Goal: Communication & Community: Answer question/provide support

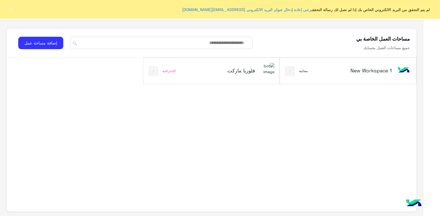
click at [225, 67] on h5 "فلوريا ماركت" at bounding box center [232, 70] width 45 height 7
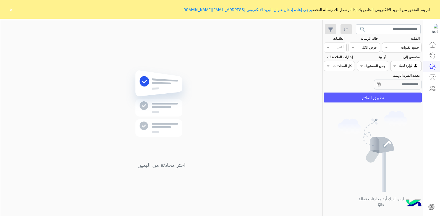
click at [356, 95] on button "تطبيق الفلاتر" at bounding box center [373, 98] width 98 height 10
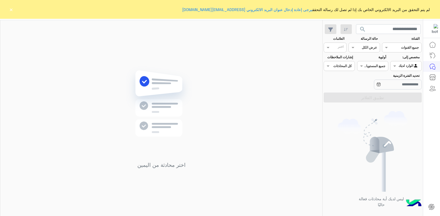
click at [12, 10] on button "×" at bounding box center [11, 10] width 6 height 6
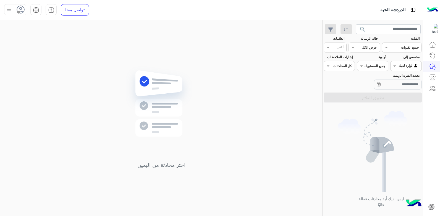
click at [11, 11] on img at bounding box center [9, 10] width 7 height 7
click at [36, 39] on label "متصل" at bounding box center [39, 42] width 60 height 10
click at [83, 60] on div "اختر محادثة من اليمين" at bounding box center [161, 119] width 322 height 198
click at [362, 31] on span "search" at bounding box center [363, 29] width 7 height 7
click at [328, 48] on span at bounding box center [327, 48] width 7 height 6
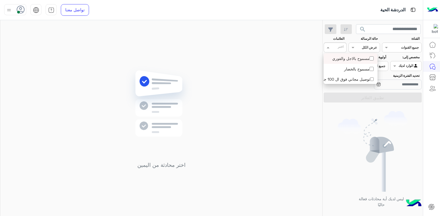
click at [328, 48] on span at bounding box center [327, 48] width 7 height 6
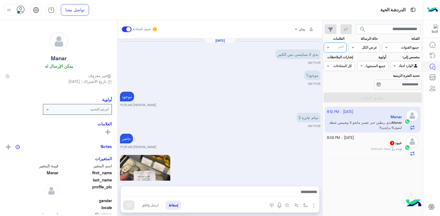
scroll to position [370, 0]
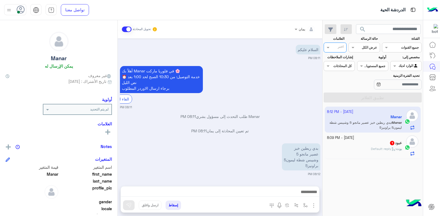
type input "*"
click at [242, 160] on div "بدي ربطين خبز عصير مانجو 5 وشيبس شطة ليمون5 براونيز5 08:12 PM" at bounding box center [220, 159] width 201 height 34
click at [247, 187] on div at bounding box center [220, 194] width 199 height 14
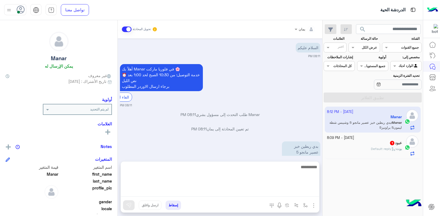
click at [246, 189] on textarea at bounding box center [220, 180] width 199 height 33
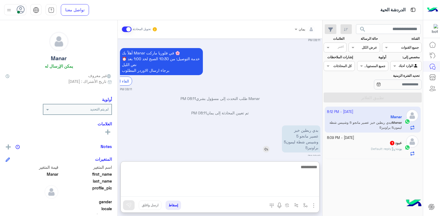
scroll to position [395, 0]
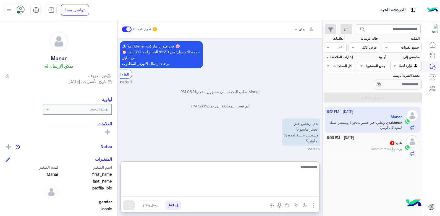
type textarea "*"
type textarea "**********"
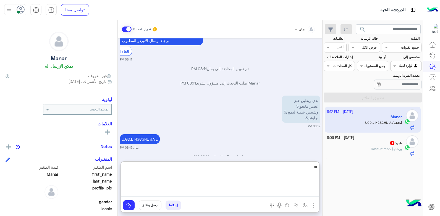
scroll to position [430, 0]
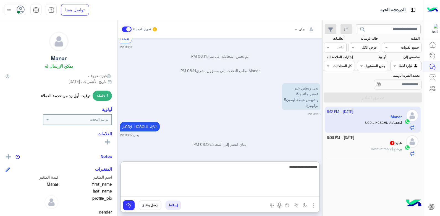
type textarea "**********"
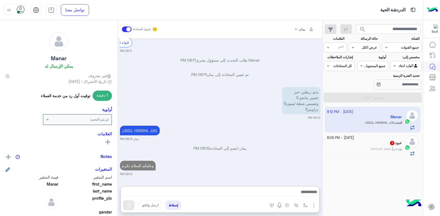
click at [356, 142] on div "عبود 1" at bounding box center [364, 144] width 75 height 6
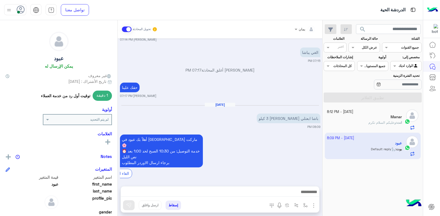
scroll to position [314, 0]
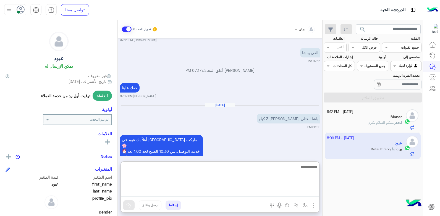
click at [266, 193] on textarea at bounding box center [220, 180] width 199 height 33
type textarea "**********"
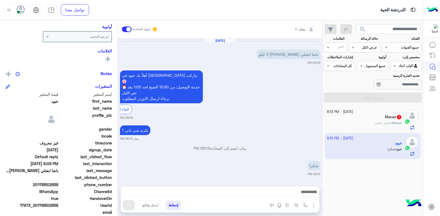
scroll to position [371, 0]
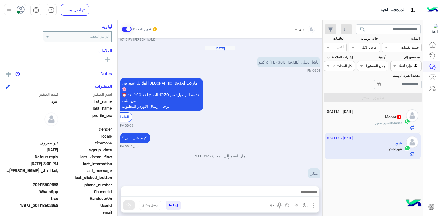
drag, startPoint x: 59, startPoint y: 183, endPoint x: 35, endPoint y: 186, distance: 23.6
click at [35, 186] on span "201118502658" at bounding box center [32, 185] width 53 height 6
copy span "01118502658"
click at [175, 202] on button "إسقاط" at bounding box center [173, 205] width 15 height 9
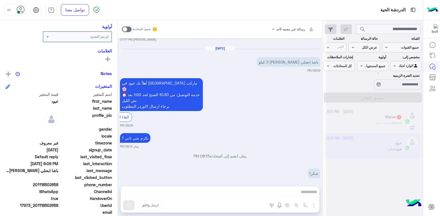
scroll to position [385, 0]
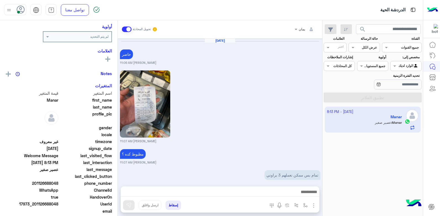
scroll to position [363, 0]
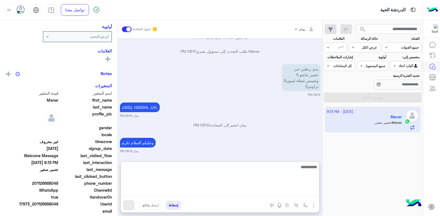
click at [272, 193] on textarea at bounding box center [220, 180] width 199 height 33
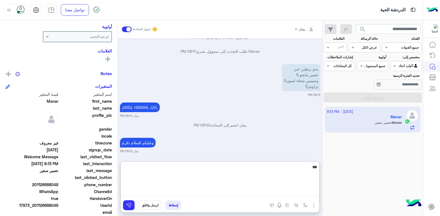
type textarea "****"
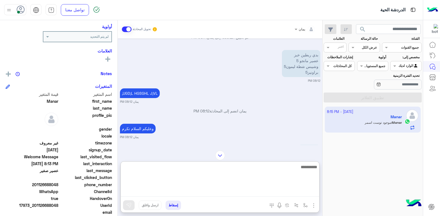
scroll to position [347, 0]
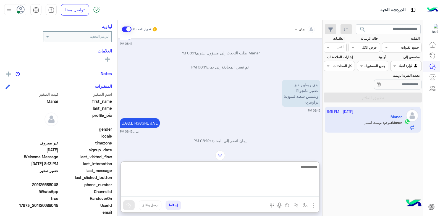
click at [287, 171] on textarea at bounding box center [220, 180] width 199 height 33
type textarea "**********"
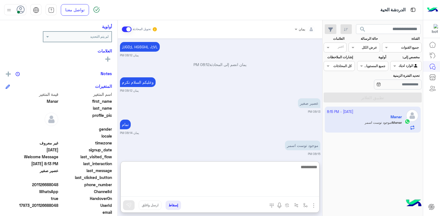
scroll to position [451, 0]
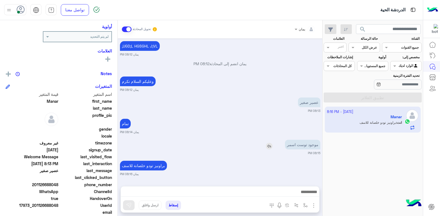
click at [268, 139] on div "موجود توست اسمر" at bounding box center [287, 145] width 67 height 12
click at [270, 147] on img at bounding box center [269, 146] width 7 height 7
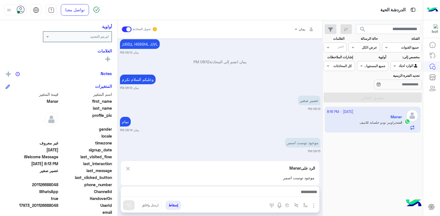
scroll to position [451, 0]
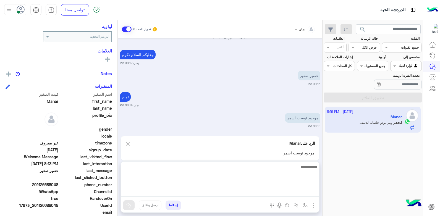
click at [284, 192] on textarea at bounding box center [220, 180] width 199 height 33
type textarea "*****"
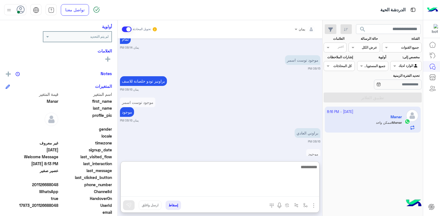
scroll to position [534, 0]
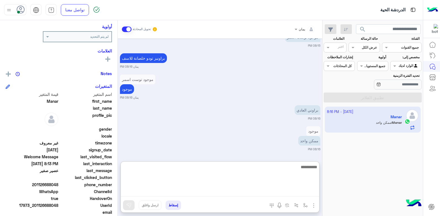
click at [238, 168] on textarea at bounding box center [220, 180] width 199 height 33
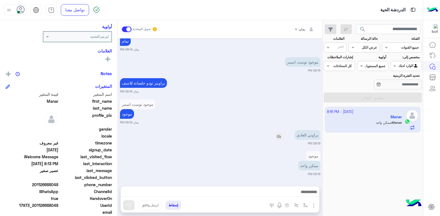
click at [279, 129] on div "براوني العادي" at bounding box center [291, 135] width 57 height 12
click at [278, 136] on img at bounding box center [279, 136] width 7 height 7
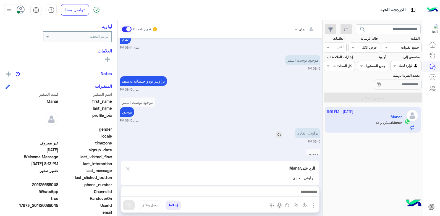
scroll to position [534, 0]
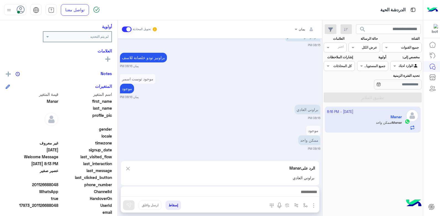
click at [279, 186] on div "يمان تحويل المحادثة [DATE] حاضر [PERSON_NAME] 11:06 AM [PERSON_NAME] 11:07 AM م…" at bounding box center [220, 119] width 205 height 198
click at [279, 189] on div at bounding box center [220, 194] width 199 height 14
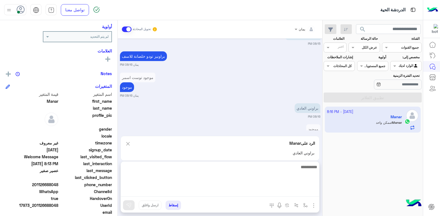
click at [279, 189] on textarea at bounding box center [220, 180] width 199 height 33
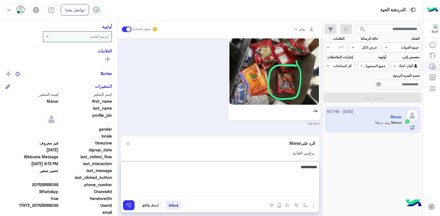
type textarea "**********"
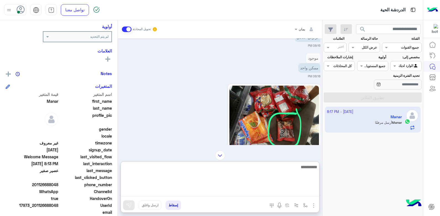
scroll to position [660, 0]
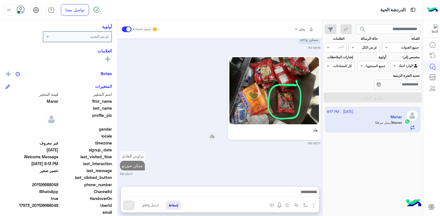
click at [213, 111] on div "هاد" at bounding box center [259, 98] width 124 height 84
click at [213, 137] on img at bounding box center [212, 136] width 7 height 7
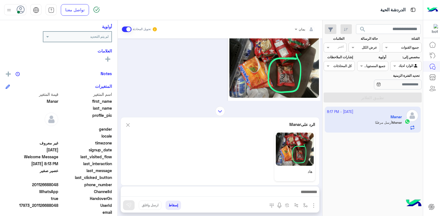
scroll to position [705, 0]
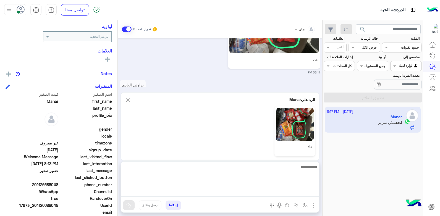
click at [270, 189] on textarea at bounding box center [220, 180] width 199 height 33
type textarea "**********"
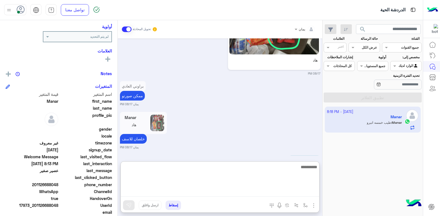
scroll to position [725, 0]
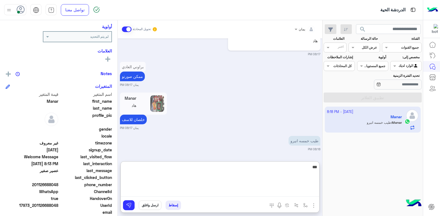
type textarea "****"
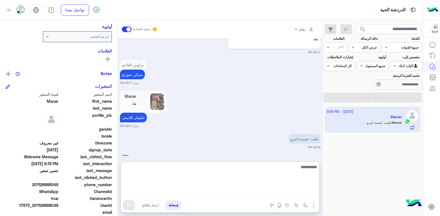
scroll to position [746, 0]
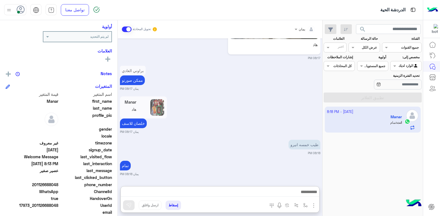
click at [263, 163] on div "يمان تحويل المحادثة [DATE] حاضر [PERSON_NAME] 11:06 AM [PERSON_NAME] 11:07 AM م…" at bounding box center [220, 119] width 205 height 198
click at [277, 188] on div at bounding box center [220, 194] width 199 height 14
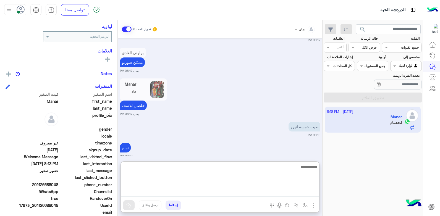
click at [282, 191] on textarea at bounding box center [220, 180] width 199 height 33
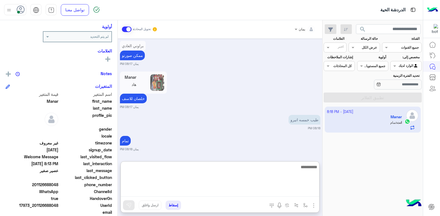
scroll to position [746, 0]
type textarea "**********"
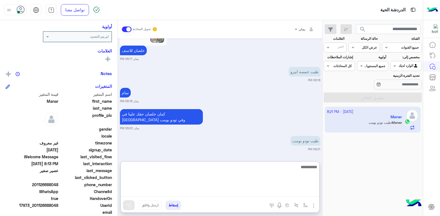
scroll to position [815, 0]
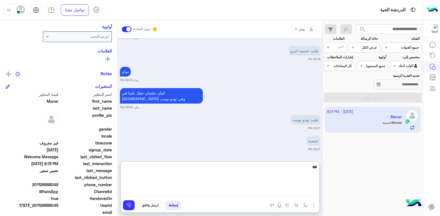
type textarea "****"
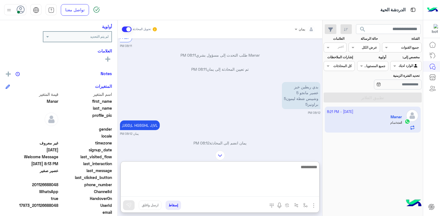
scroll to position [338, 0]
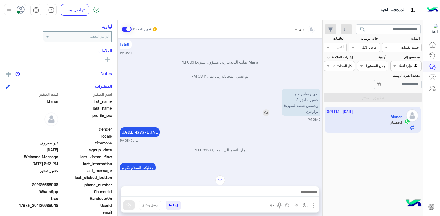
click at [266, 115] on img at bounding box center [266, 113] width 7 height 7
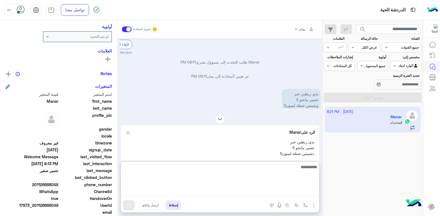
click at [267, 191] on textarea at bounding box center [220, 180] width 199 height 33
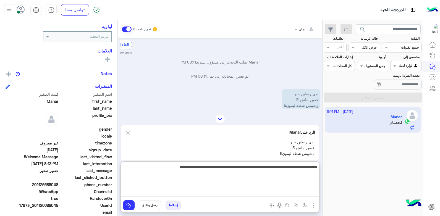
type textarea "**********"
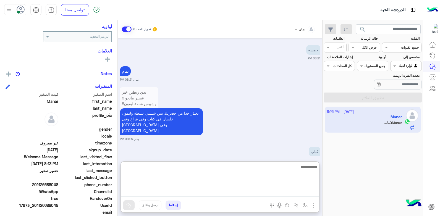
scroll to position [911, 0]
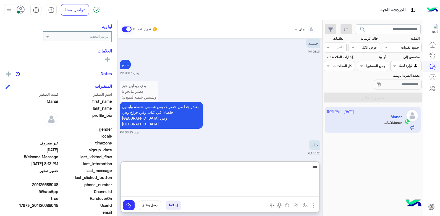
type textarea "****"
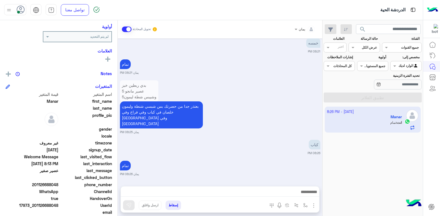
scroll to position [907, 0]
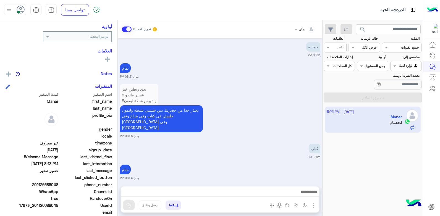
drag, startPoint x: 58, startPoint y: 184, endPoint x: 35, endPoint y: 186, distance: 23.1
click at [35, 186] on span "201126688048" at bounding box center [32, 185] width 53 height 6
copy span "01126688048"
click at [172, 203] on button "إسقاط" at bounding box center [173, 205] width 15 height 9
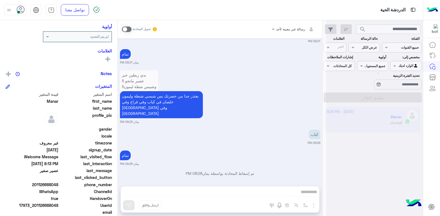
click at [175, 204] on div "رسالة غير معينة لأحد تحويل المحادثة [DATE] حاضر [PERSON_NAME] 11:06 AM [PERSON_…" at bounding box center [220, 119] width 205 height 198
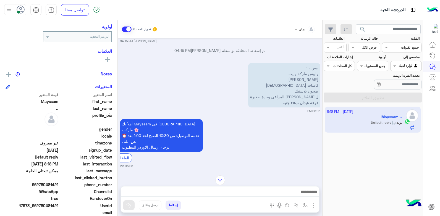
scroll to position [264, 0]
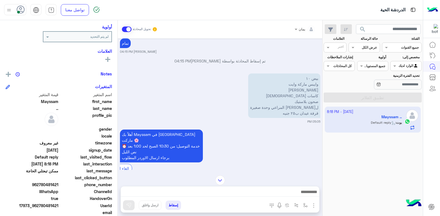
click at [220, 178] on img at bounding box center [220, 181] width 10 height 10
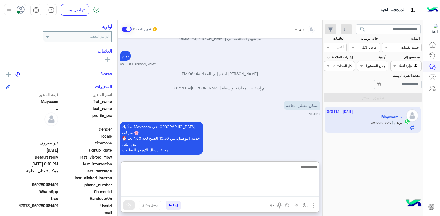
click at [233, 190] on textarea at bounding box center [220, 180] width 199 height 33
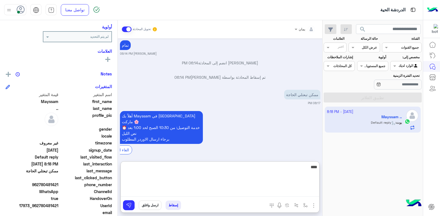
type textarea "*****"
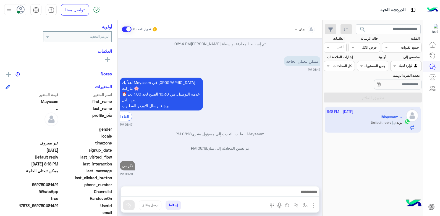
click at [169, 206] on button "إسقاط" at bounding box center [173, 205] width 15 height 9
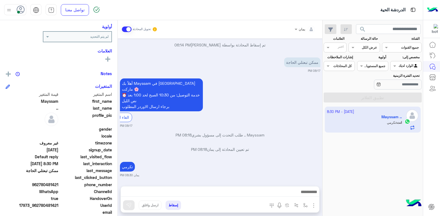
scroll to position [297, 0]
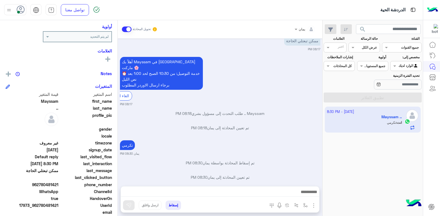
click at [174, 208] on button "إسقاط" at bounding box center [173, 205] width 15 height 9
click at [175, 205] on button "إسقاط" at bounding box center [173, 205] width 15 height 9
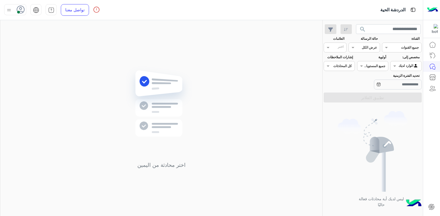
click at [349, 114] on img at bounding box center [373, 151] width 70 height 81
click at [364, 31] on span "search" at bounding box center [363, 29] width 7 height 7
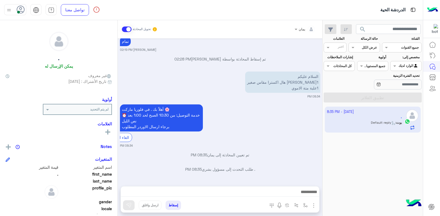
scroll to position [333, 0]
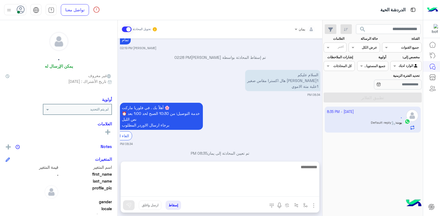
click at [276, 195] on textarea at bounding box center [220, 180] width 199 height 33
type textarea "**********"
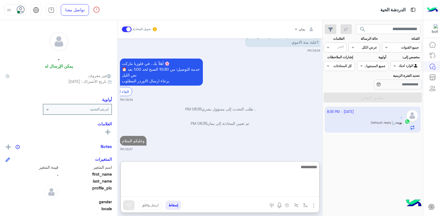
type textarea "*"
type textarea "****"
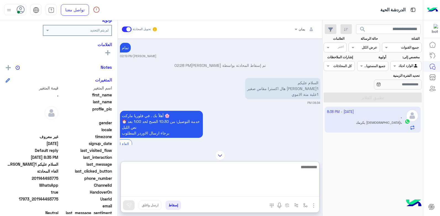
scroll to position [105, 0]
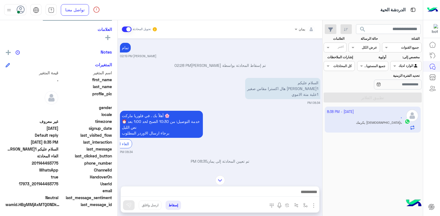
drag, startPoint x: 58, startPoint y: 184, endPoint x: 36, endPoint y: 185, distance: 22.7
click at [36, 185] on span "17973_201144493775" at bounding box center [32, 184] width 53 height 6
copy span "01144493775"
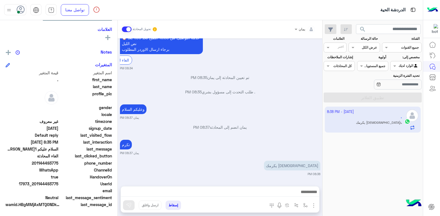
scroll to position [411, 0]
drag, startPoint x: 170, startPoint y: 205, endPoint x: 204, endPoint y: 139, distance: 74.2
click at [204, 139] on div "يمان تحويل المحادثة [DATE] . طلب التحدث إلى مسؤول بشري 02:06 PM تم تعيين المحاد…" at bounding box center [220, 119] width 205 height 198
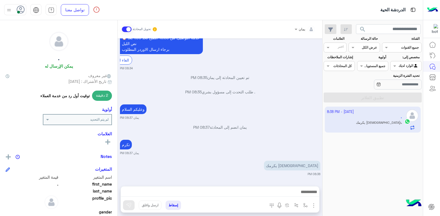
click at [176, 205] on button "إسقاط" at bounding box center [173, 205] width 15 height 9
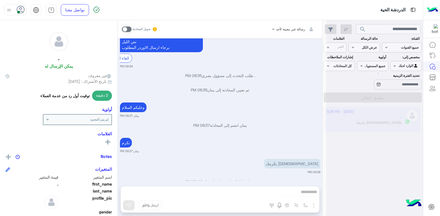
scroll to position [425, 0]
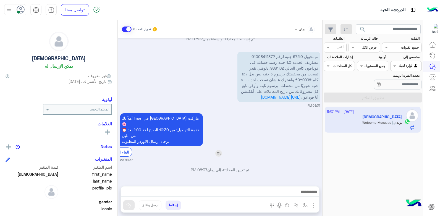
scroll to position [323, 0]
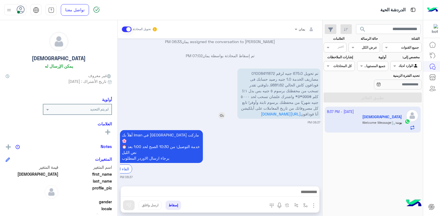
drag, startPoint x: 257, startPoint y: 93, endPoint x: 272, endPoint y: 108, distance: 21.1
click at [272, 108] on span "تم تحويل 675.0 جنيه لرقم 01008411872 مصاريف الخدمة 1.0 جنيه رصيد حسابك فى فوداف…" at bounding box center [280, 93] width 78 height 45
drag, startPoint x: 272, startPoint y: 108, endPoint x: 274, endPoint y: 97, distance: 11.2
click at [274, 97] on span "تم تحويل 675.0 جنيه لرقم 01008411872 مصاريف الخدمة 1.0 جنيه رصيد حسابك فى فوداف…" at bounding box center [280, 93] width 78 height 45
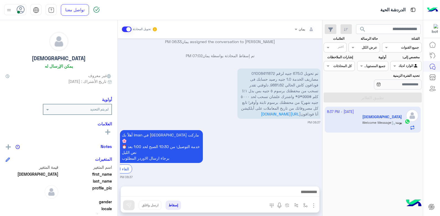
drag, startPoint x: 273, startPoint y: 94, endPoint x: 287, endPoint y: 144, distance: 51.1
click at [287, 144] on div "أهلاً بك Iman في فلوريا ماركت 🌸 ⏰ خدمة التوصيل: من 10:30 الصبح لحد 1:00 بعد نص …" at bounding box center [220, 154] width 201 height 51
drag, startPoint x: 250, startPoint y: 103, endPoint x: 265, endPoint y: 124, distance: 25.7
click at [265, 124] on div "[DATE] حساب الاوردر 675 يمان 03:20 PM 01008411872 يمان 03:20 PM رقم التحويل يما…" at bounding box center [220, 109] width 205 height 142
copy small
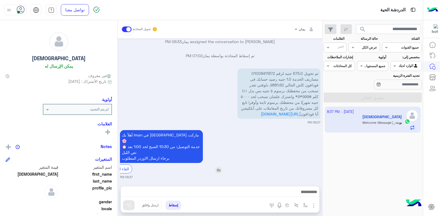
drag, startPoint x: 246, startPoint y: 110, endPoint x: 225, endPoint y: 132, distance: 30.5
click at [225, 132] on div "أهلاً بك Iman في فلوريا ماركت 🌸 ⏰ خدمة التوصيل: من 10:30 الصبح لحد 1:00 بعد نص …" at bounding box center [177, 151] width 115 height 43
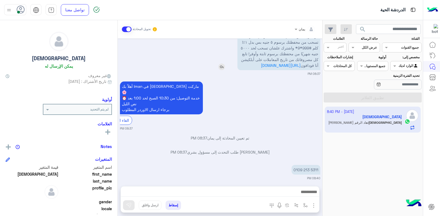
scroll to position [393, 0]
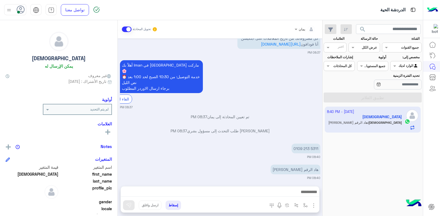
drag, startPoint x: 246, startPoint y: 52, endPoint x: 263, endPoint y: 127, distance: 76.9
click at [263, 123] on div "[DATE] حساب الاوردر 675 يمان 03:20 PM 01008411872 يمان 03:20 PM رقم التحويل يما…" at bounding box center [220, 109] width 205 height 142
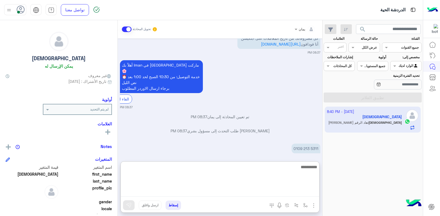
click at [267, 192] on textarea at bounding box center [220, 180] width 199 height 33
type textarea "**********"
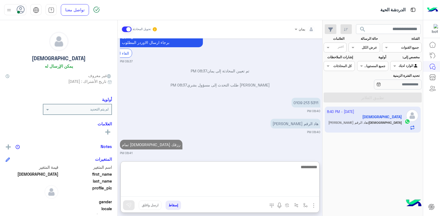
type textarea "*"
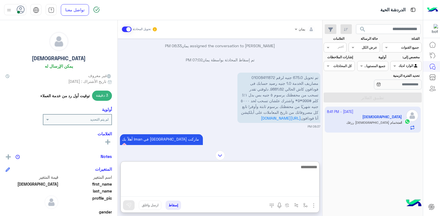
scroll to position [308, 0]
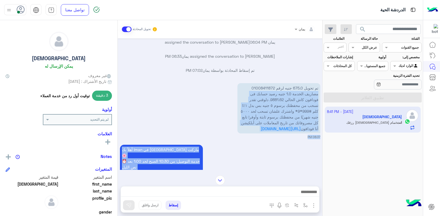
drag, startPoint x: 248, startPoint y: 87, endPoint x: 303, endPoint y: 87, distance: 55.0
click at [303, 88] on div "[DATE] حساب الاوردر 675 يمان 03:20 PM 01008411872 يمان 03:20 PM رقم التحويل يما…" at bounding box center [220, 104] width 205 height 132
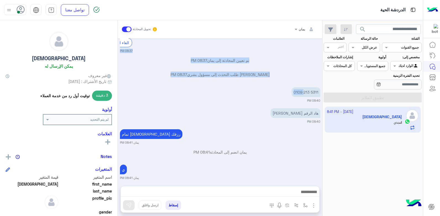
drag, startPoint x: 303, startPoint y: 87, endPoint x: 252, endPoint y: 90, distance: 50.9
click at [252, 90] on div "‏‪0109 213 5311‬‏ 08:40 PM" at bounding box center [220, 94] width 201 height 17
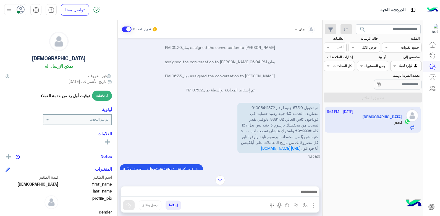
scroll to position [256, 0]
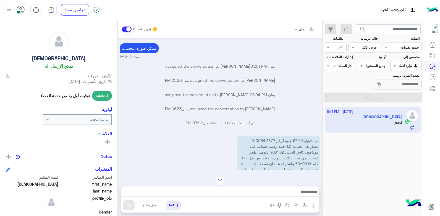
drag, startPoint x: 252, startPoint y: 140, endPoint x: 321, endPoint y: 147, distance: 69.8
click at [321, 147] on div "[DATE] حساب الاوردر 675 يمان 03:20 PM 01008411872 يمان 03:20 PM رقم التحويل يما…" at bounding box center [220, 104] width 205 height 132
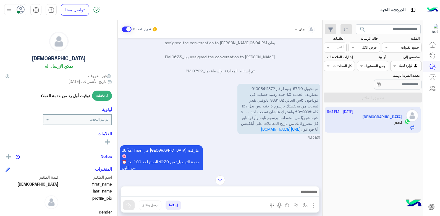
scroll to position [311, 0]
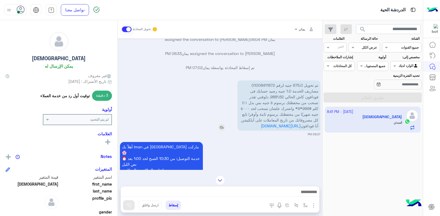
drag, startPoint x: 257, startPoint y: 124, endPoint x: 320, endPoint y: 81, distance: 76.6
click at [320, 81] on app-msgs-text "تم تحويل 675.0 جنيه لرقم 01008411872 مصاريف الخدمة 1.0 جنيه رصيد حسابك فى فوداف…" at bounding box center [279, 105] width 83 height 50
drag, startPoint x: 320, startPoint y: 81, endPoint x: 304, endPoint y: 92, distance: 19.5
copy p "تم تحويل 675.0 جنيه لرقم 01008411872 مصاريف الخدمة 1.0 جنيه رصيد حسابك فى فوداف…"
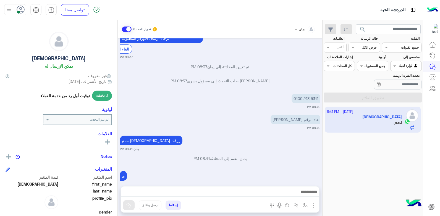
scroll to position [449, 0]
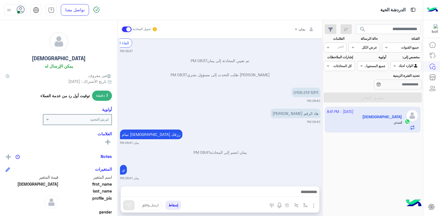
click at [174, 207] on button "إسقاط" at bounding box center [173, 205] width 15 height 9
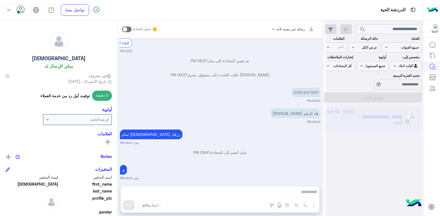
scroll to position [464, 0]
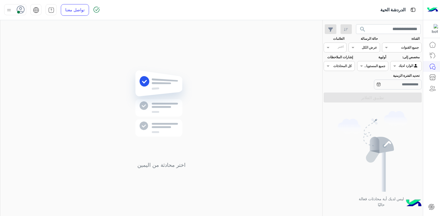
click at [368, 29] on button "search" at bounding box center [363, 30] width 14 height 12
click at [12, 8] on img at bounding box center [9, 10] width 7 height 7
click at [32, 53] on label "وقت الراحة" at bounding box center [39, 55] width 60 height 10
click at [126, 79] on img at bounding box center [161, 112] width 80 height 92
click at [17, 5] on div at bounding box center [15, 9] width 22 height 11
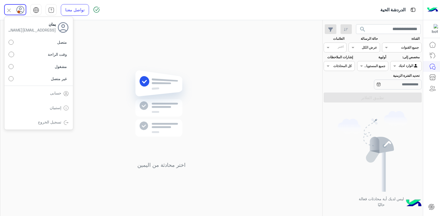
click at [50, 45] on label "متصل" at bounding box center [39, 42] width 60 height 10
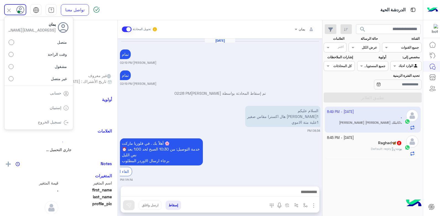
scroll to position [453, 0]
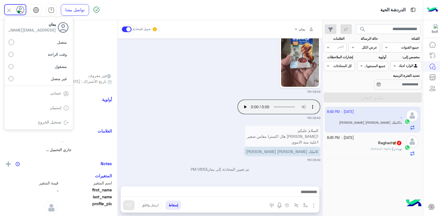
click at [190, 65] on div "08:49 PM" at bounding box center [220, 55] width 201 height 77
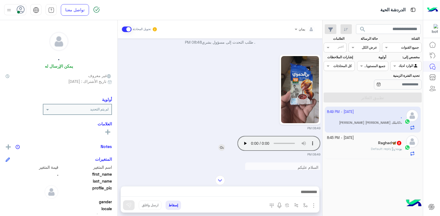
scroll to position [951, 0]
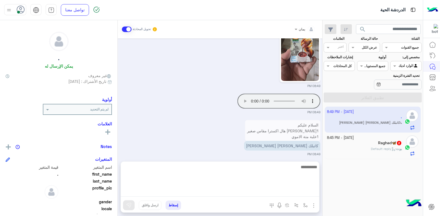
click at [269, 195] on textarea at bounding box center [220, 180] width 199 height 33
type textarea "**********"
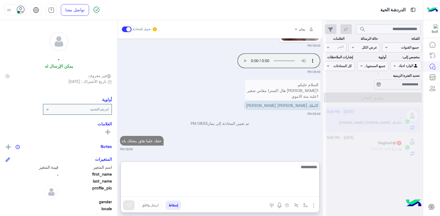
scroll to position [997, 0]
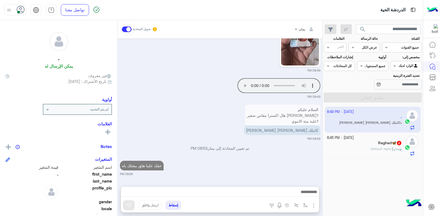
click at [353, 146] on div "Raghad🦋 2" at bounding box center [364, 144] width 75 height 6
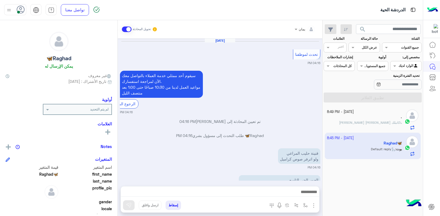
scroll to position [384, 0]
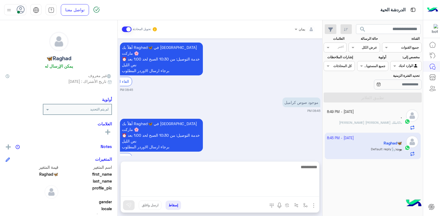
click at [273, 190] on textarea at bounding box center [220, 180] width 199 height 33
type textarea "**********"
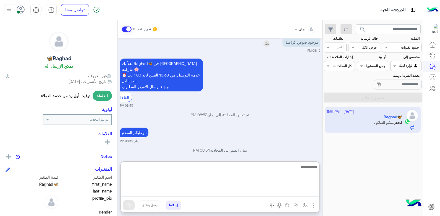
scroll to position [417, 0]
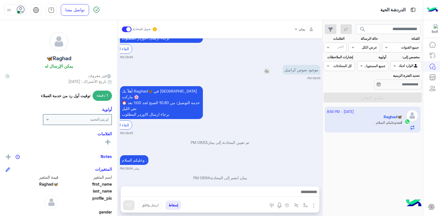
click at [267, 69] on img at bounding box center [267, 71] width 7 height 7
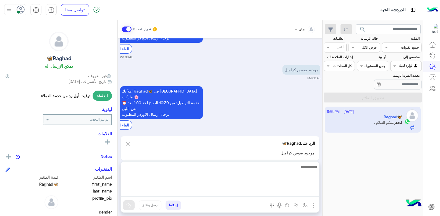
click at [289, 193] on textarea at bounding box center [220, 180] width 199 height 33
type textarea "**********"
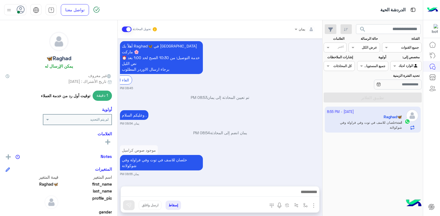
click at [339, 140] on div "[DATE] - 8:55 PM Raghad🦋 انت : خلصان للاسف في توت وفي فراولة وفي شوكولاتة" at bounding box center [373, 162] width 100 height 114
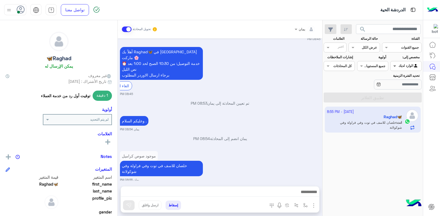
click at [394, 65] on span at bounding box center [394, 66] width 7 height 6
click at [259, 120] on div "وعليكم السلام . يمان 08:54 PM" at bounding box center [220, 123] width 201 height 17
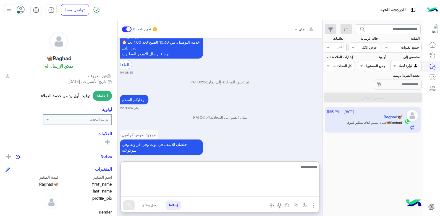
click at [226, 193] on textarea at bounding box center [220, 180] width 199 height 33
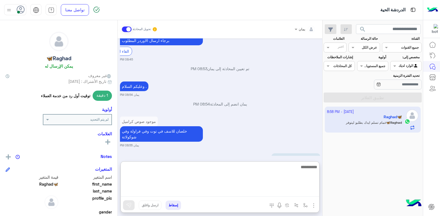
scroll to position [502, 0]
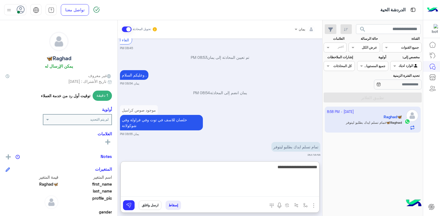
type textarea "**********"
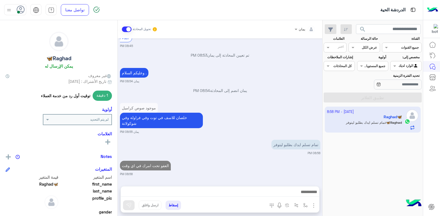
click at [169, 204] on button "إسقاط" at bounding box center [173, 205] width 15 height 9
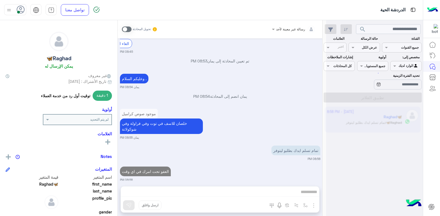
scroll to position [513, 0]
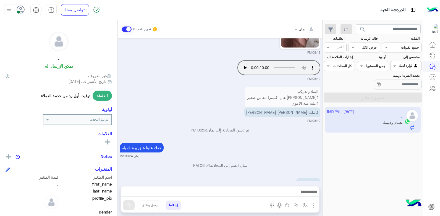
scroll to position [467, 0]
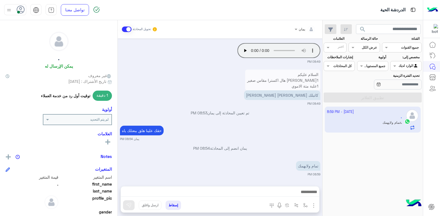
click at [174, 205] on button "إسقاط" at bounding box center [173, 205] width 15 height 9
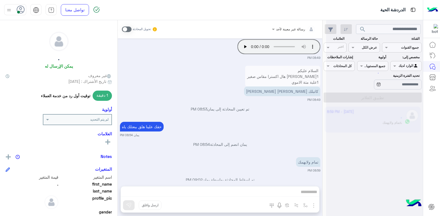
scroll to position [481, 0]
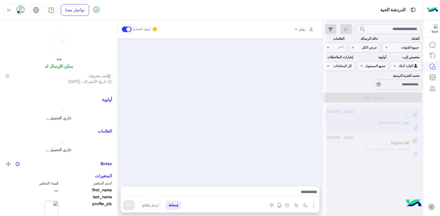
scroll to position [232, 0]
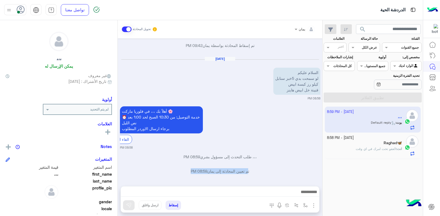
click at [253, 186] on div "يمان تحويل المحادثة [DATE] السلام عليكم لو سمحت بدي 4 كياس فاصولية مفرزة كيبورد…" at bounding box center [220, 119] width 205 height 198
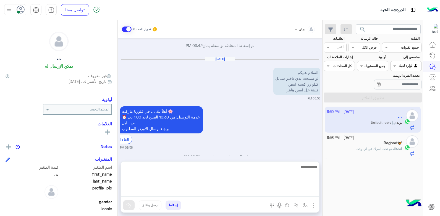
click at [254, 190] on textarea at bounding box center [220, 180] width 199 height 33
type textarea "**********"
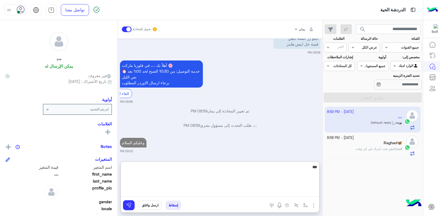
type textarea "****"
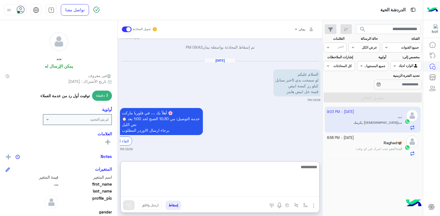
scroll to position [334, 0]
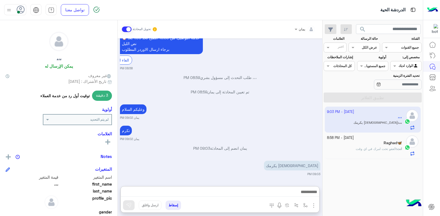
click at [373, 155] on div "انت : العفو تحت امرك في اي وقت" at bounding box center [364, 152] width 75 height 10
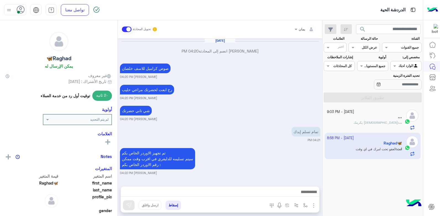
scroll to position [345, 0]
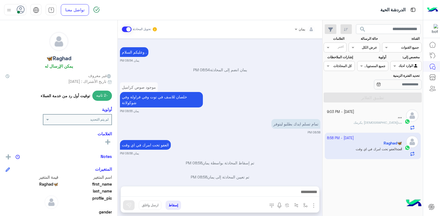
click at [174, 204] on button "إسقاط" at bounding box center [173, 205] width 15 height 9
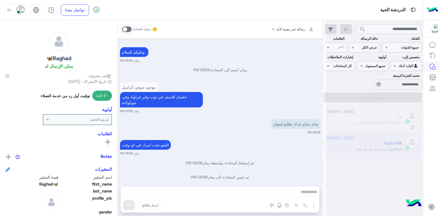
scroll to position [359, 0]
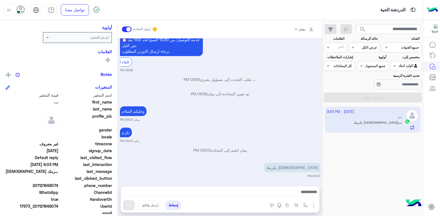
scroll to position [83, 0]
drag, startPoint x: 59, startPoint y: 184, endPoint x: 44, endPoint y: 185, distance: 14.4
click at [44, 185] on span "201121648074" at bounding box center [32, 185] width 53 height 6
copy span "1648074"
click at [169, 205] on button "إسقاط" at bounding box center [173, 205] width 15 height 9
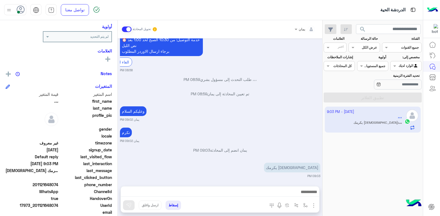
click at [175, 204] on button "إسقاط" at bounding box center [173, 205] width 15 height 9
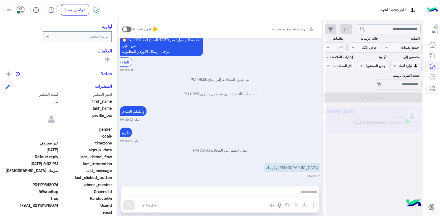
scroll to position [324, 0]
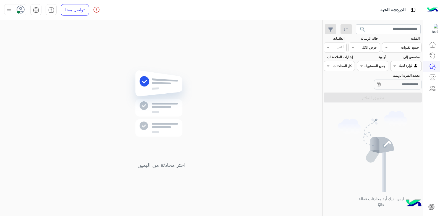
click at [363, 33] on span "search" at bounding box center [363, 29] width 7 height 7
click at [362, 28] on button "search" at bounding box center [363, 30] width 14 height 12
click at [393, 67] on span at bounding box center [394, 66] width 7 height 6
click at [401, 81] on div "غير معينة" at bounding box center [406, 77] width 31 height 11
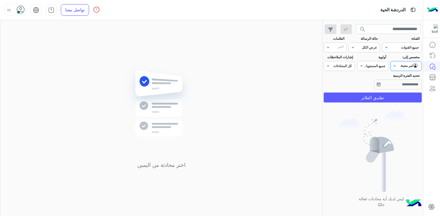
click at [380, 97] on button "تطبيق الفلاتر" at bounding box center [373, 98] width 98 height 10
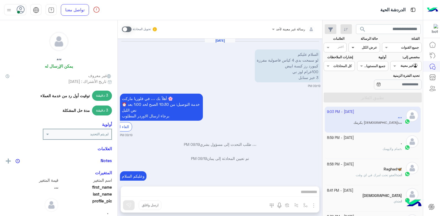
scroll to position [324, 0]
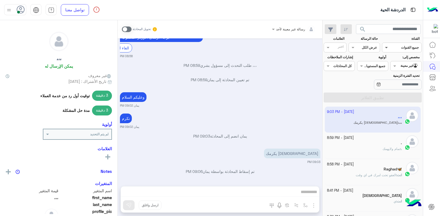
click at [388, 47] on span at bounding box center [386, 48] width 7 height 6
click at [393, 72] on div "واتساب" at bounding box center [402, 69] width 40 height 11
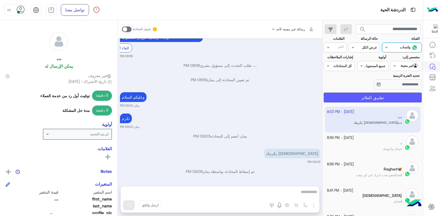
drag, startPoint x: 351, startPoint y: 90, endPoint x: 353, endPoint y: 93, distance: 3.6
click at [351, 91] on section "القناة: القناه واتساب حالة الرسالة القناه عرض الكل العلامات اختر مخصص إلى: Agen…" at bounding box center [373, 69] width 92 height 66
click at [353, 94] on button "تطبيق الفلاتر" at bounding box center [373, 98] width 98 height 10
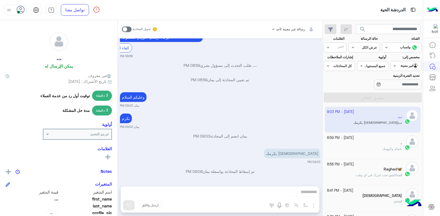
click at [352, 149] on div ". : تمام ولايهمك" at bounding box center [364, 152] width 75 height 10
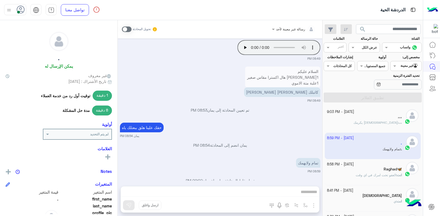
scroll to position [434, 0]
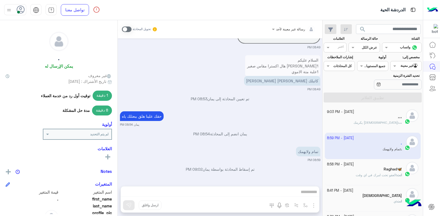
click at [350, 165] on small "[DATE] - 8:58 PM" at bounding box center [340, 164] width 27 height 5
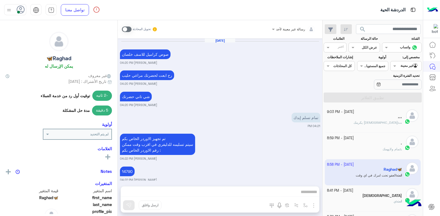
scroll to position [345, 0]
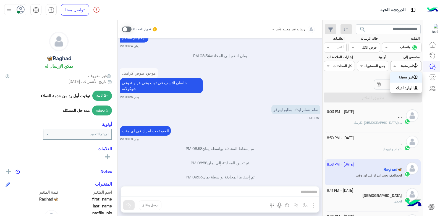
drag, startPoint x: 396, startPoint y: 66, endPoint x: 391, endPoint y: 76, distance: 10.5
click at [395, 66] on span at bounding box center [394, 66] width 7 height 6
click at [400, 88] on b "الوارد لديك" at bounding box center [404, 87] width 17 height 5
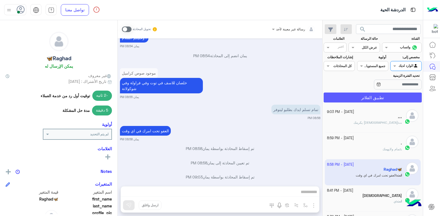
click at [394, 94] on button "تطبيق الفلاتر" at bounding box center [373, 98] width 98 height 10
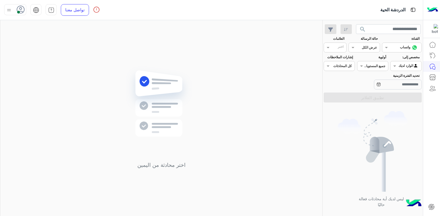
click at [364, 29] on span "search" at bounding box center [363, 29] width 7 height 7
click at [187, 49] on div "اختر محادثة من اليمين" at bounding box center [161, 119] width 322 height 198
click at [401, 66] on div at bounding box center [406, 65] width 31 height 5
click at [402, 79] on div "غير معينة" at bounding box center [406, 77] width 31 height 11
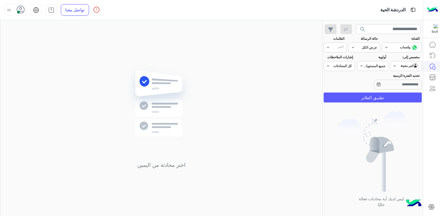
click at [393, 94] on button "تطبيق الفلاتر" at bounding box center [373, 98] width 98 height 10
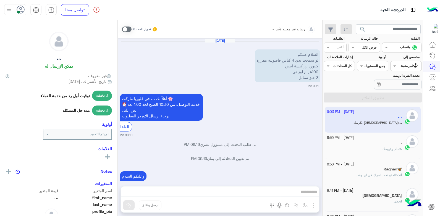
scroll to position [324, 0]
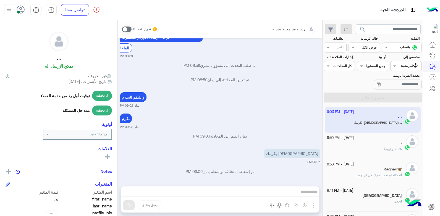
click at [280, 118] on div "تكرم يمان 09:02 PM" at bounding box center [220, 120] width 201 height 17
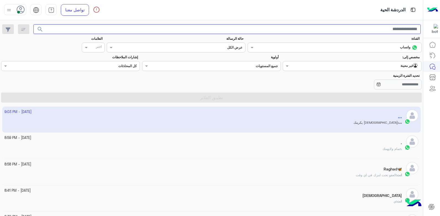
click at [368, 28] on input "text" at bounding box center [227, 29] width 388 height 10
click at [33, 24] on button "search" at bounding box center [40, 30] width 14 height 12
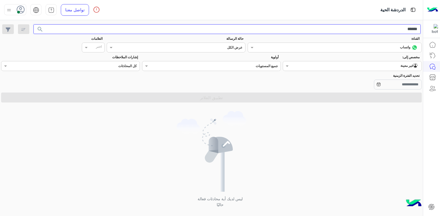
drag, startPoint x: 399, startPoint y: 31, endPoint x: 441, endPoint y: 27, distance: 42.2
click at [440, 27] on html "الدردشة الحية تواصل معنا مركز المساعدة عربي English ****** search القناة: القنا…" at bounding box center [220, 108] width 440 height 216
click at [33, 24] on button "search" at bounding box center [40, 30] width 14 height 12
drag, startPoint x: 388, startPoint y: 31, endPoint x: 440, endPoint y: 24, distance: 53.0
click at [440, 24] on html "**********" at bounding box center [220, 108] width 440 height 216
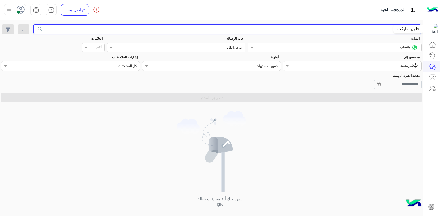
type input "*"
type input "******"
click at [33, 24] on button "search" at bounding box center [40, 30] width 14 height 12
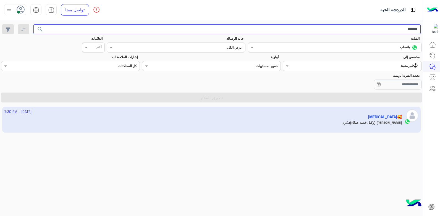
drag, startPoint x: 386, startPoint y: 29, endPoint x: 441, endPoint y: 26, distance: 55.7
click at [440, 26] on html "الدردشة الحية تواصل معنا مركز المساعدة عربي English ****** search القناة: القنا…" at bounding box center [220, 108] width 440 height 216
click at [33, 24] on button "search" at bounding box center [40, 30] width 14 height 12
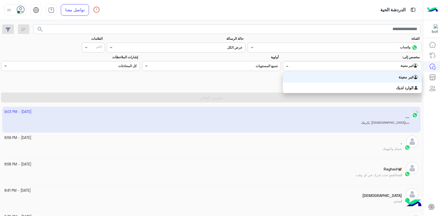
drag, startPoint x: 405, startPoint y: 66, endPoint x: 374, endPoint y: 105, distance: 50.0
click at [404, 66] on input "text" at bounding box center [364, 65] width 110 height 5
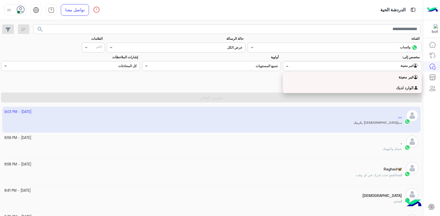
click at [383, 87] on div "الوارد لديك" at bounding box center [352, 88] width 139 height 11
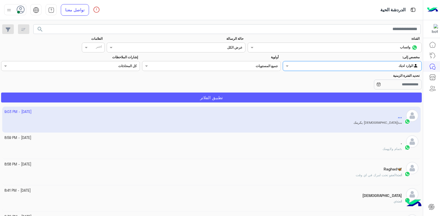
click at [377, 98] on button "تطبيق الفلاتر" at bounding box center [211, 98] width 421 height 10
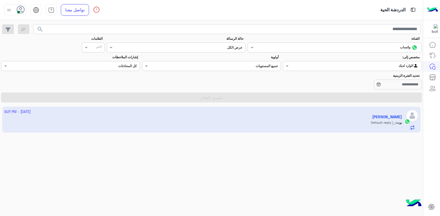
click at [301, 121] on app-inbox-user "[DATE] - 9:21 PM [PERSON_NAME] : Default reply" at bounding box center [211, 120] width 419 height 26
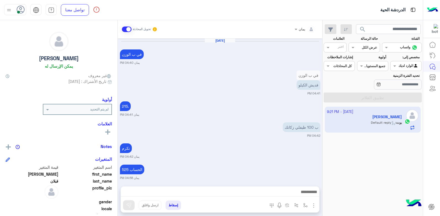
click at [227, 101] on div "215. يمان 04:41 PM" at bounding box center [220, 108] width 201 height 17
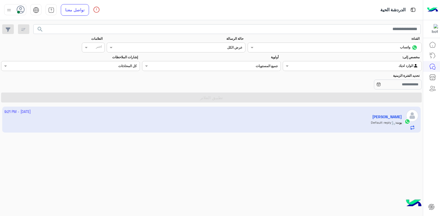
click at [237, 117] on app-inbox-user "[DATE] - 9:21 PM [PERSON_NAME] : Default reply" at bounding box center [211, 120] width 419 height 26
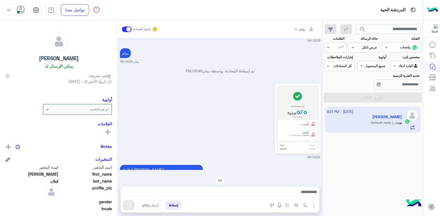
scroll to position [361, 0]
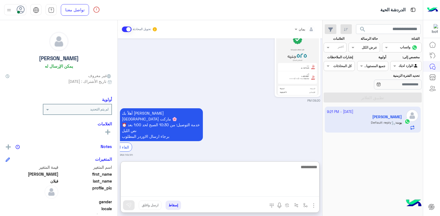
click at [246, 192] on textarea at bounding box center [220, 180] width 199 height 33
type textarea "**********"
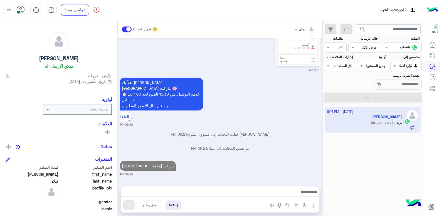
scroll to position [382, 0]
click at [175, 208] on button "إسقاط" at bounding box center [173, 205] width 15 height 9
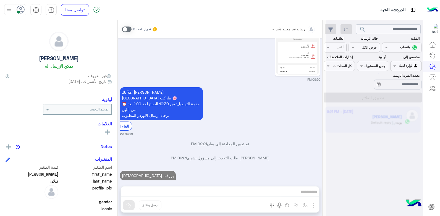
scroll to position [396, 0]
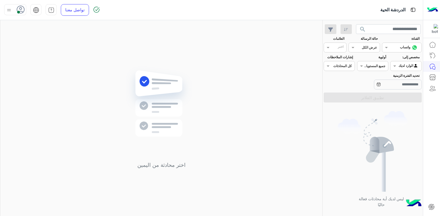
click at [364, 32] on span "search" at bounding box center [363, 29] width 7 height 7
click at [365, 32] on span "search" at bounding box center [363, 29] width 7 height 7
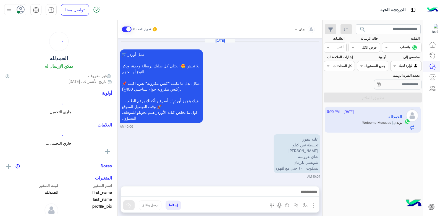
scroll to position [667, 0]
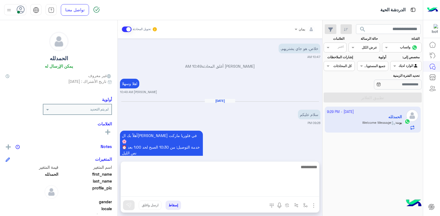
click at [243, 193] on textarea at bounding box center [220, 180] width 199 height 33
type textarea "**********"
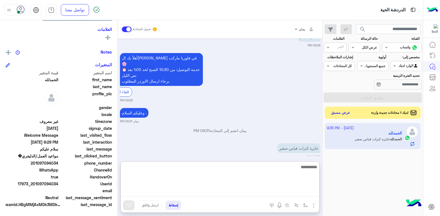
scroll to position [749, 0]
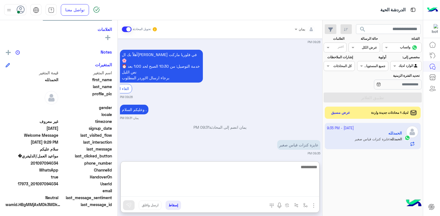
click at [269, 175] on textarea at bounding box center [220, 180] width 199 height 33
type textarea "****"
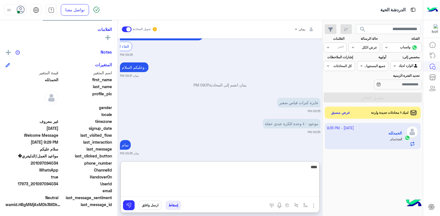
scroll to position [812, 0]
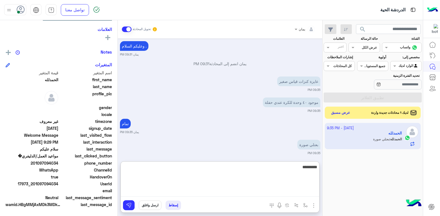
type textarea "**********"
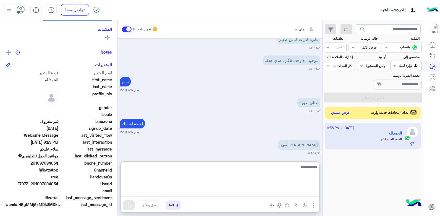
scroll to position [876, 0]
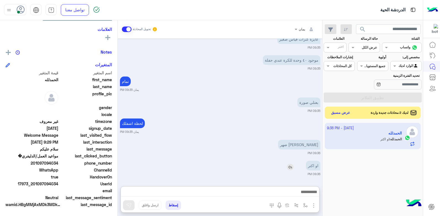
click at [292, 161] on div "او اكتر" at bounding box center [298, 166] width 46 height 10
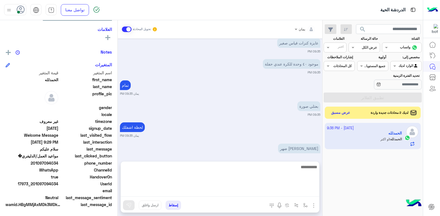
click at [301, 189] on textarea at bounding box center [220, 180] width 199 height 33
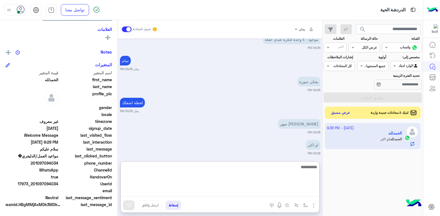
scroll to position [876, 0]
type textarea "**********"
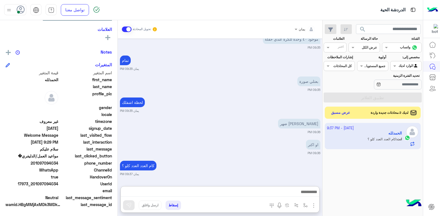
click at [357, 112] on div "لديك 2 محادثات جديدة واردة عرض مسبق" at bounding box center [373, 113] width 96 height 12
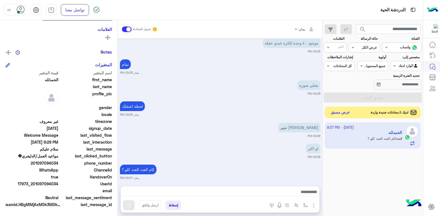
click at [352, 116] on div "لديك 2 محادثات جديدة واردة عرض مسبق" at bounding box center [373, 113] width 96 height 12
click at [342, 112] on button "عرض مسبق" at bounding box center [340, 112] width 23 height 7
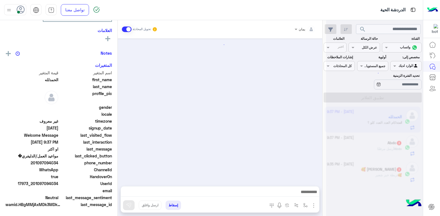
scroll to position [344, 0]
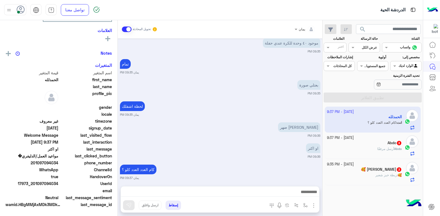
click at [356, 149] on div "[PERSON_NAME] مرفقًا" at bounding box center [364, 152] width 75 height 10
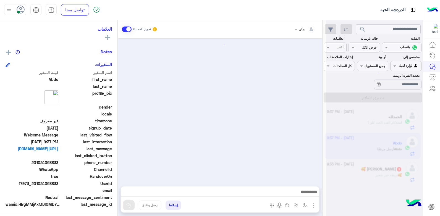
scroll to position [71, 0]
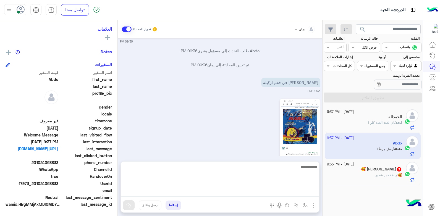
click at [256, 190] on textarea at bounding box center [220, 180] width 199 height 33
type textarea "**********"
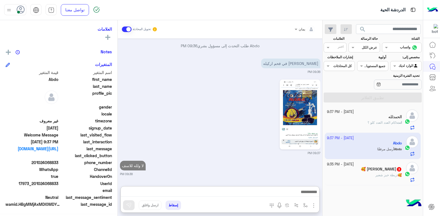
click at [348, 180] on div "🥰 : ربطة خبز شعير" at bounding box center [364, 178] width 75 height 10
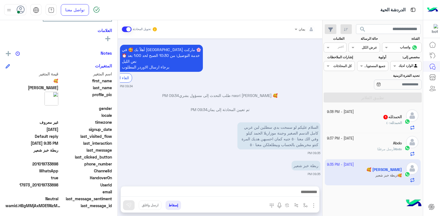
scroll to position [95, 0]
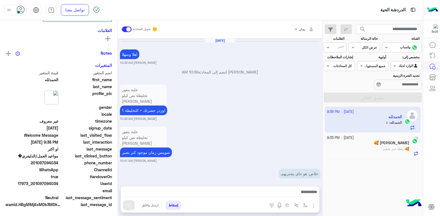
scroll to position [351, 0]
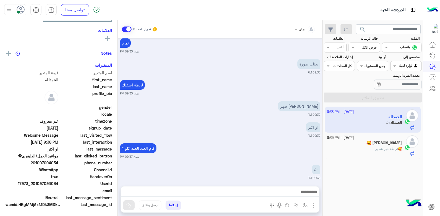
click at [349, 145] on div "🥰 [PERSON_NAME]" at bounding box center [364, 144] width 75 height 6
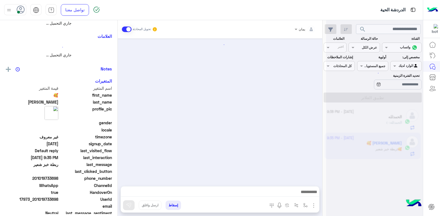
scroll to position [45, 0]
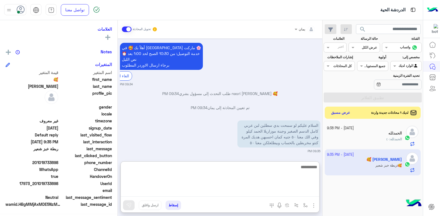
click at [232, 191] on textarea at bounding box center [220, 180] width 199 height 33
type textarea "*****"
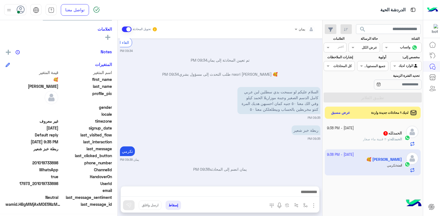
scroll to position [80, 0]
click at [355, 134] on div "ال[PERSON_NAME] 1" at bounding box center [364, 134] width 75 height 6
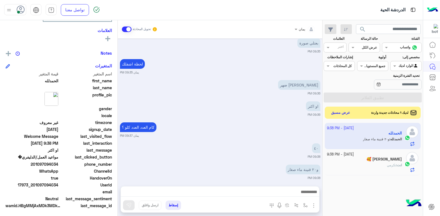
scroll to position [105, 0]
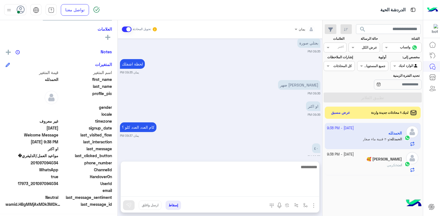
click at [251, 192] on textarea at bounding box center [220, 180] width 199 height 33
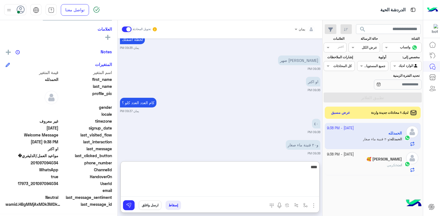
type textarea "****"
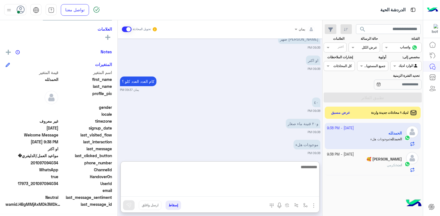
scroll to position [418, 0]
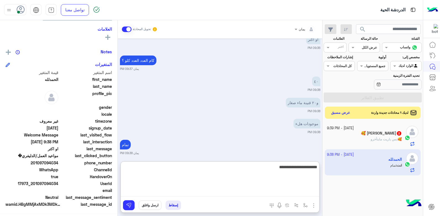
type textarea "**********"
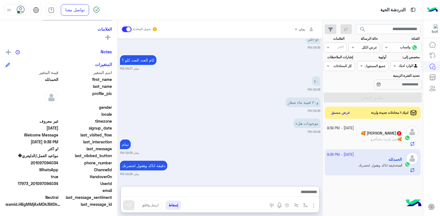
click at [380, 137] on span "بس ياريت مايتأخرو" at bounding box center [384, 139] width 26 height 4
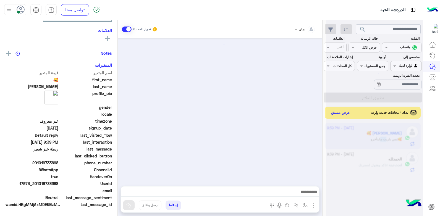
scroll to position [103, 0]
click at [252, 154] on div at bounding box center [220, 109] width 205 height 142
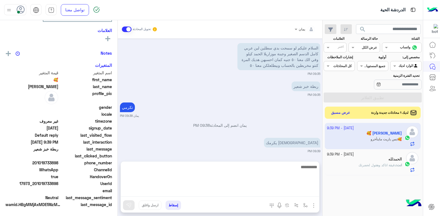
scroll to position [105, 0]
click at [262, 191] on textarea at bounding box center [220, 180] width 199 height 33
type textarea "*****"
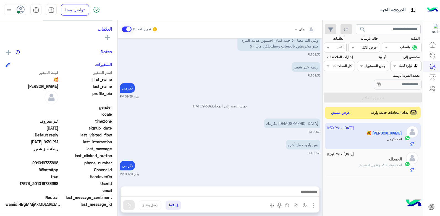
scroll to position [144, 0]
drag, startPoint x: 59, startPoint y: 185, endPoint x: 35, endPoint y: 186, distance: 24.4
click at [35, 186] on span "17973_201019733698" at bounding box center [32, 184] width 53 height 6
copy span "01019733698"
click at [175, 204] on button "إسقاط" at bounding box center [173, 205] width 15 height 9
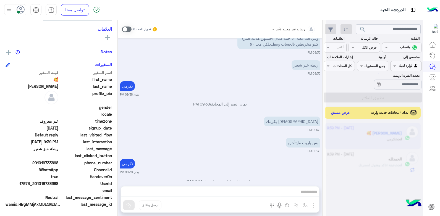
scroll to position [158, 0]
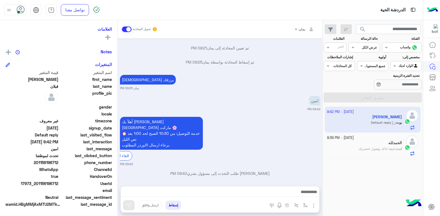
scroll to position [360, 0]
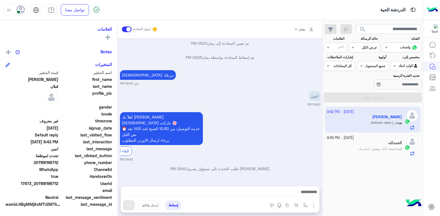
click at [171, 204] on button "إسقاط" at bounding box center [173, 205] width 15 height 9
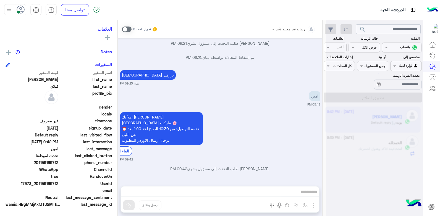
scroll to position [375, 0]
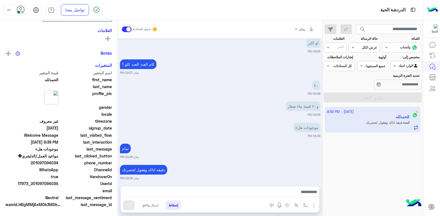
scroll to position [105, 0]
click at [194, 155] on small "يمان 09:38 PM" at bounding box center [220, 157] width 201 height 4
click at [330, 49] on span at bounding box center [327, 48] width 7 height 6
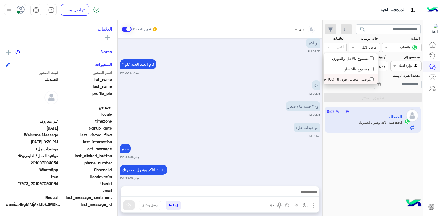
scroll to position [0, 0]
click at [332, 48] on div at bounding box center [338, 48] width 14 height 6
click at [330, 44] on div "اختر" at bounding box center [335, 48] width 23 height 10
click at [354, 48] on span at bounding box center [352, 48] width 7 height 6
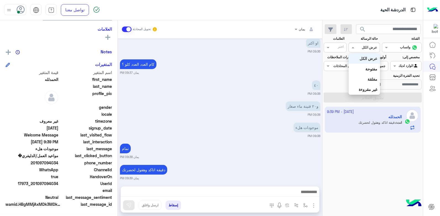
click at [353, 48] on span at bounding box center [352, 48] width 7 height 6
drag, startPoint x: 248, startPoint y: 131, endPoint x: 253, endPoint y: 130, distance: 4.7
click at [248, 134] on small "09:38 PM" at bounding box center [220, 136] width 201 height 4
click at [362, 23] on app-inbox-users-filters "search القناة: القناه واتساب حالة الرسالة القناه عرض الكل العلامات اختر مخصص إل…" at bounding box center [373, 62] width 100 height 85
click at [362, 28] on span "search" at bounding box center [363, 29] width 7 height 7
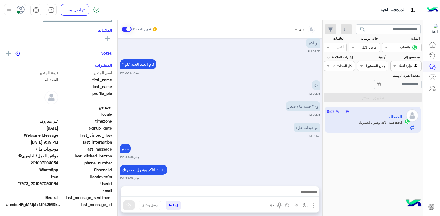
scroll to position [105, 0]
click at [228, 106] on div "و٢٠ قنينة ماء صغار 09:38 PM" at bounding box center [220, 108] width 201 height 17
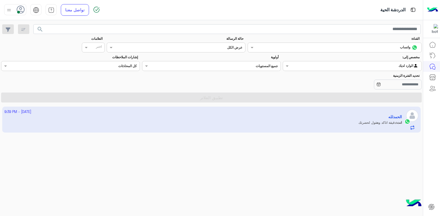
click at [248, 118] on app-inbox-user "[DATE] - 9:39 PM الحمدلله انت : دقيقة اتاكد وهقول لحضرت[PERSON_NAME]" at bounding box center [211, 120] width 419 height 26
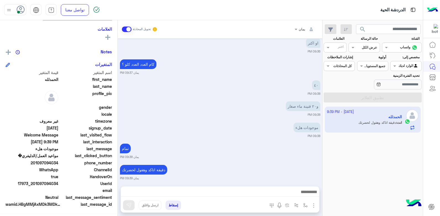
click at [361, 28] on span "search" at bounding box center [363, 29] width 7 height 7
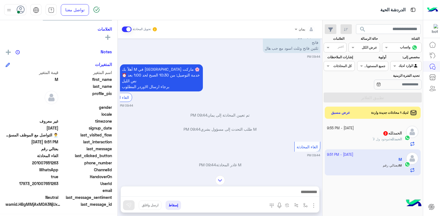
scroll to position [416, 0]
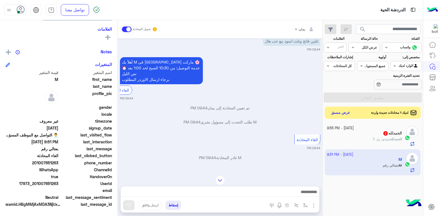
drag, startPoint x: 59, startPoint y: 184, endPoint x: 38, endPoint y: 185, distance: 20.5
click at [38, 185] on span "17973_201007651263" at bounding box center [32, 184] width 53 height 6
copy span "1007651263"
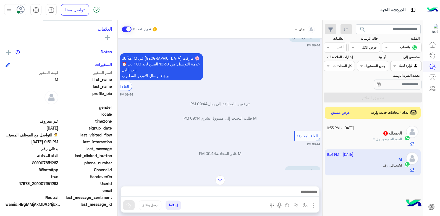
scroll to position [693, 0]
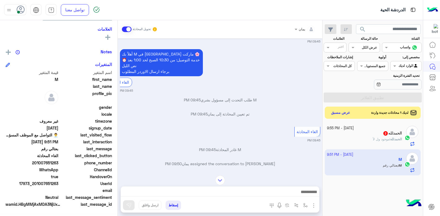
click at [354, 138] on div "ال[PERSON_NAME] : موجود ول لأ" at bounding box center [364, 142] width 75 height 10
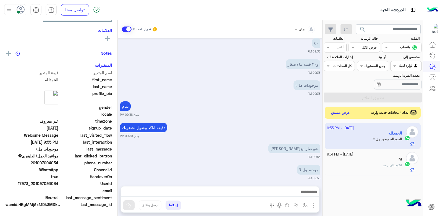
scroll to position [105, 0]
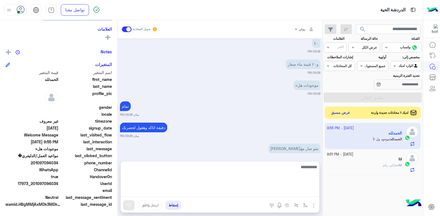
click at [272, 191] on textarea at bounding box center [220, 180] width 199 height 33
type textarea "*******"
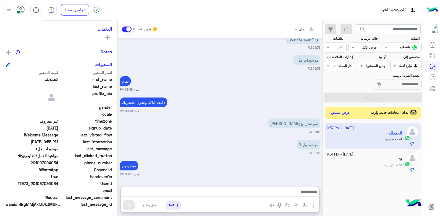
click at [370, 163] on div "M : بعتالي رقم" at bounding box center [364, 168] width 75 height 10
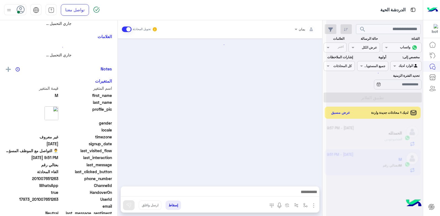
scroll to position [121, 0]
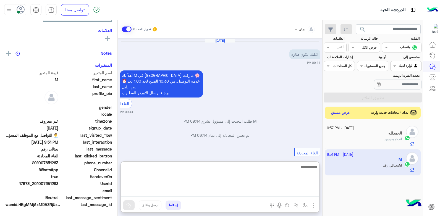
click at [273, 193] on textarea at bounding box center [220, 180] width 199 height 33
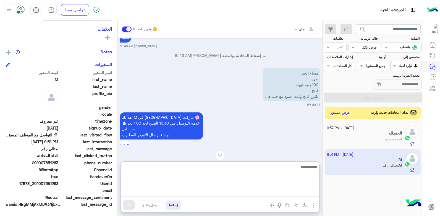
scroll to position [472, 0]
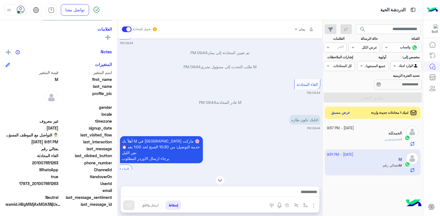
click at [222, 155] on div "يمان تحويل المحادثة [DATE] M طلب التحدث إلى مسؤول بشري 10:16 AM تم تعيين المحاد…" at bounding box center [220, 119] width 205 height 198
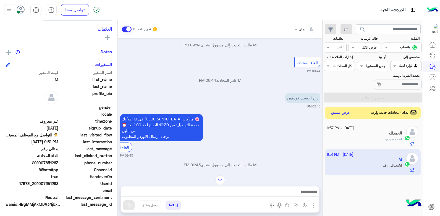
scroll to position [748, 0]
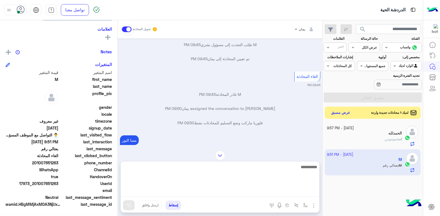
drag, startPoint x: 270, startPoint y: 191, endPoint x: 275, endPoint y: 194, distance: 6.1
click at [275, 195] on textarea at bounding box center [220, 180] width 199 height 33
type textarea "**********"
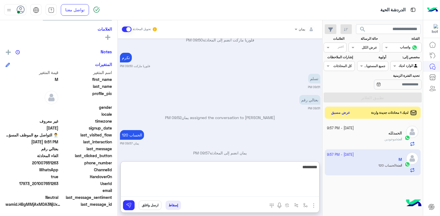
scroll to position [881, 0]
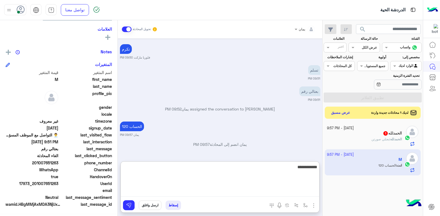
type textarea "**********"
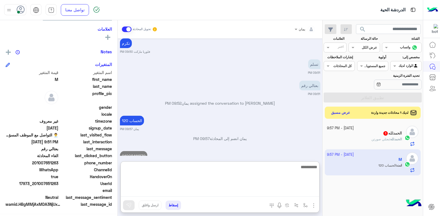
scroll to position [902, 0]
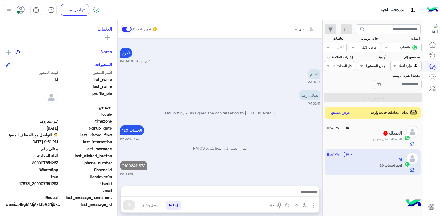
click at [360, 143] on div "ال[PERSON_NAME] : بعتلي صورتن" at bounding box center [364, 142] width 75 height 10
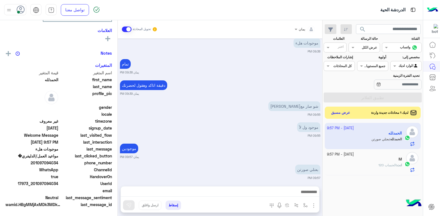
scroll to position [105, 0]
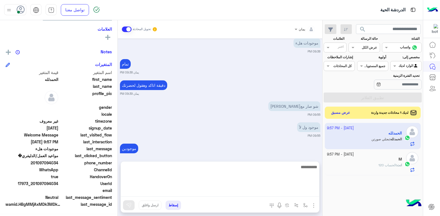
click at [261, 191] on textarea at bounding box center [220, 180] width 199 height 33
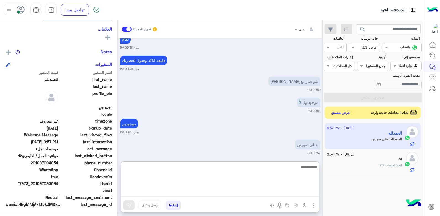
scroll to position [337, 0]
type textarea "*"
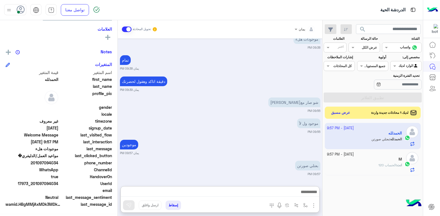
click at [370, 161] on div "M" at bounding box center [364, 160] width 75 height 6
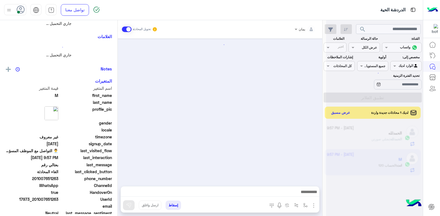
scroll to position [121, 0]
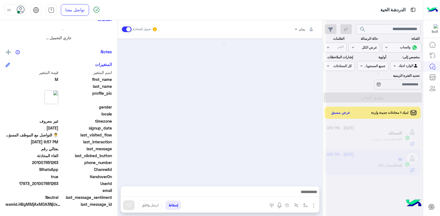
click at [339, 108] on div at bounding box center [374, 110] width 97 height 216
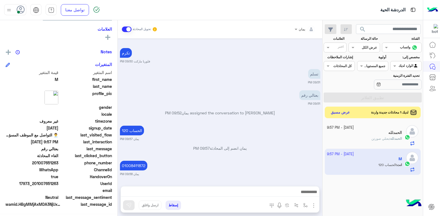
click at [339, 112] on button "عرض مسبق" at bounding box center [340, 112] width 23 height 7
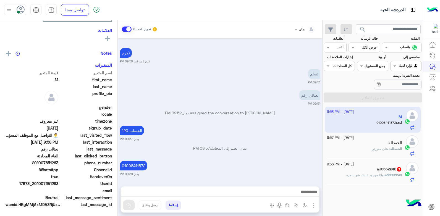
click at [359, 168] on div "a36552248 3" at bounding box center [364, 170] width 75 height 6
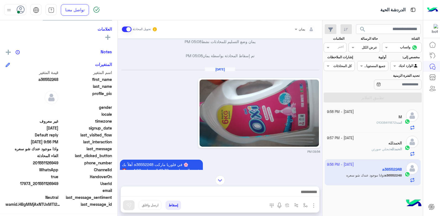
scroll to position [483, 0]
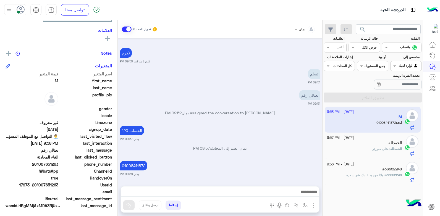
scroll to position [105, 0]
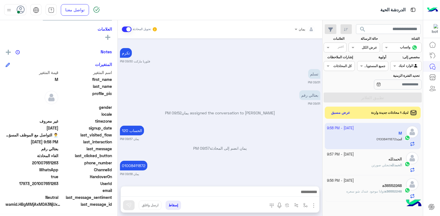
click at [363, 187] on div "a36552248" at bounding box center [364, 187] width 75 height 6
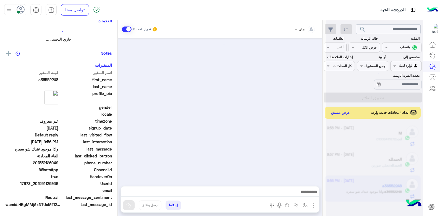
scroll to position [93, 0]
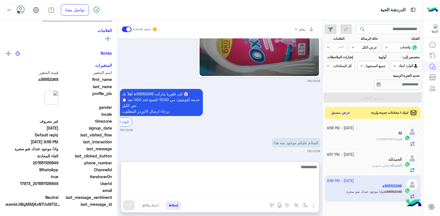
click at [263, 192] on textarea at bounding box center [220, 180] width 199 height 33
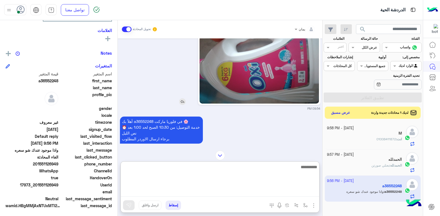
scroll to position [95, 0]
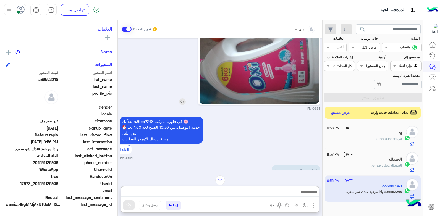
click at [181, 102] on img at bounding box center [182, 101] width 7 height 7
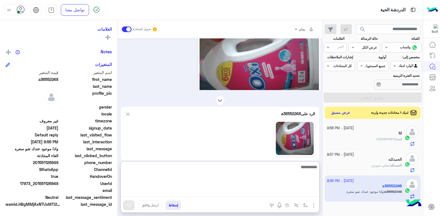
click at [256, 189] on textarea at bounding box center [220, 180] width 199 height 33
type textarea "**********"
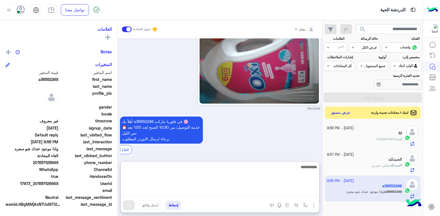
scroll to position [596, 0]
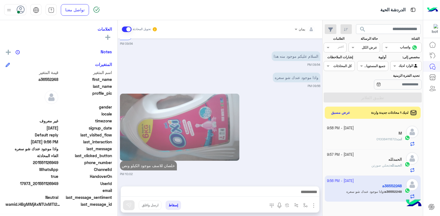
click at [365, 160] on div "الحمدلله" at bounding box center [364, 160] width 75 height 6
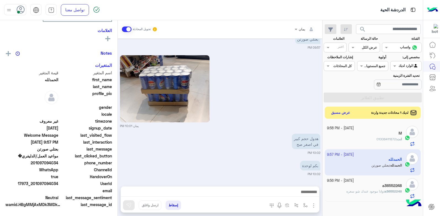
scroll to position [105, 0]
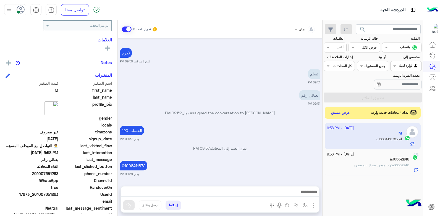
scroll to position [105, 0]
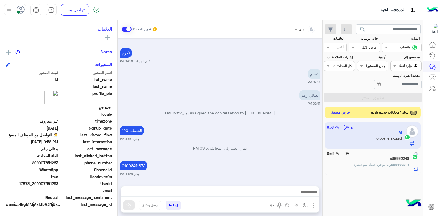
click at [348, 109] on button "عرض مسبق" at bounding box center [340, 112] width 23 height 7
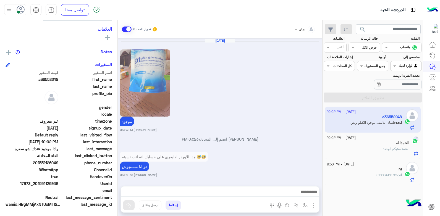
scroll to position [477, 0]
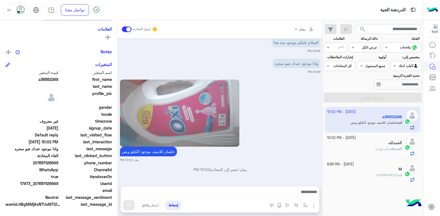
click at [350, 149] on div "ال[PERSON_NAME] : بكم لوحدة" at bounding box center [364, 152] width 75 height 10
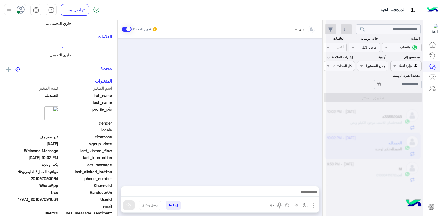
scroll to position [121, 0]
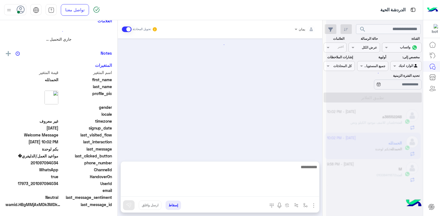
click at [272, 193] on textarea at bounding box center [220, 180] width 199 height 33
type textarea "**"
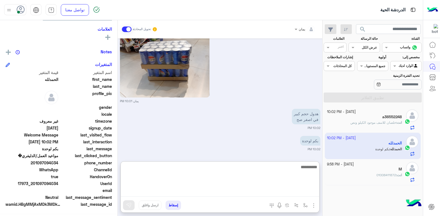
scroll to position [399, 0]
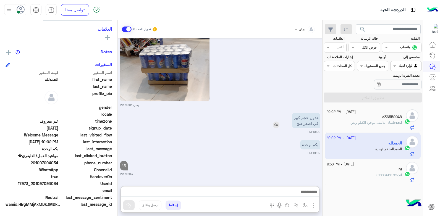
click at [274, 113] on div "هدول حجم كبير في اصغر صح" at bounding box center [291, 120] width 60 height 15
click at [277, 125] on img at bounding box center [276, 125] width 7 height 7
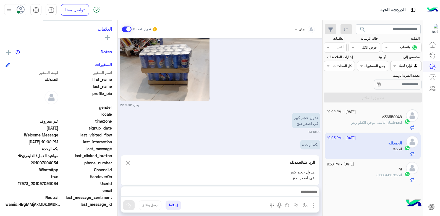
scroll to position [383, 0]
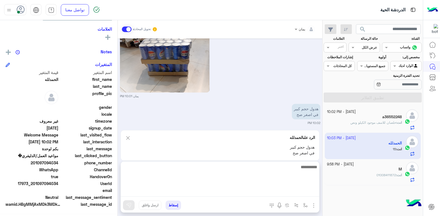
click at [267, 191] on textarea at bounding box center [220, 180] width 199 height 33
type textarea "**********"
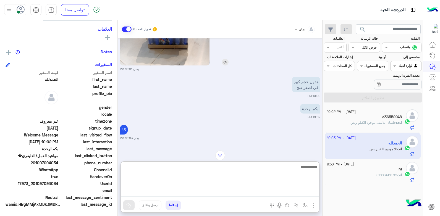
scroll to position [325, 0]
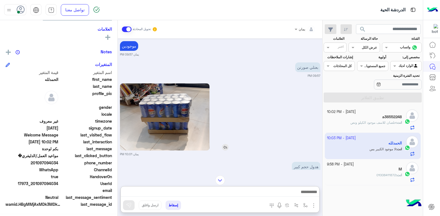
click at [186, 115] on img at bounding box center [165, 117] width 90 height 67
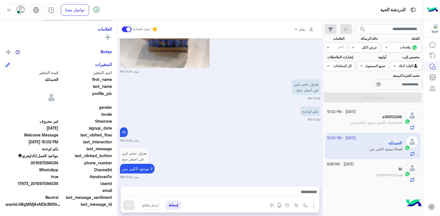
scroll to position [411, 0]
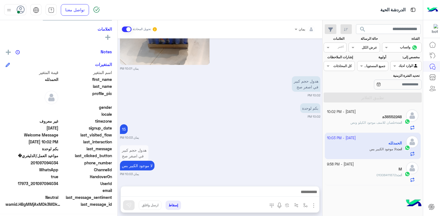
click at [352, 166] on small "[DATE] - 9:58 PM" at bounding box center [340, 164] width 27 height 5
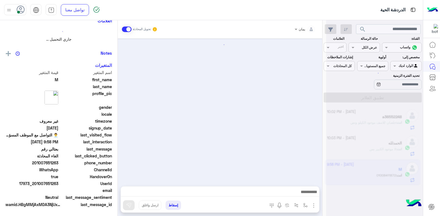
scroll to position [122, 0]
drag, startPoint x: 359, startPoint y: 120, endPoint x: 362, endPoint y: 121, distance: 3.6
click at [362, 121] on div at bounding box center [374, 110] width 97 height 216
click at [355, 116] on div at bounding box center [374, 110] width 97 height 216
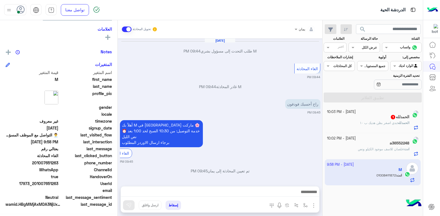
scroll to position [251, 0]
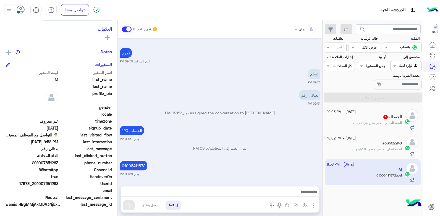
click at [367, 118] on div "ال[PERSON_NAME] 1" at bounding box center [364, 118] width 75 height 6
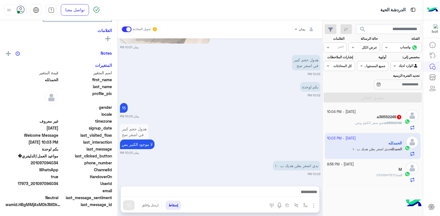
scroll to position [105, 0]
click at [258, 197] on div at bounding box center [220, 194] width 199 height 14
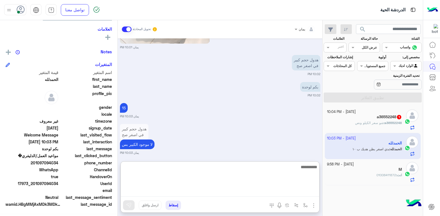
click at [259, 195] on textarea at bounding box center [220, 180] width 199 height 33
type textarea "*"
click at [229, 168] on textarea at bounding box center [220, 180] width 199 height 33
type textarea "**********"
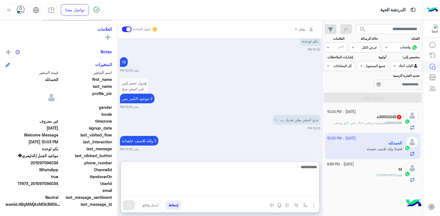
scroll to position [414, 0]
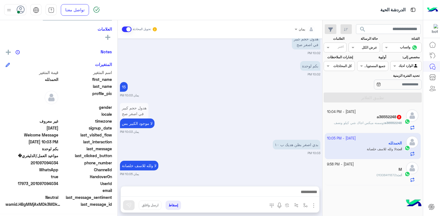
click at [359, 119] on div "a36552248 2" at bounding box center [364, 118] width 75 height 6
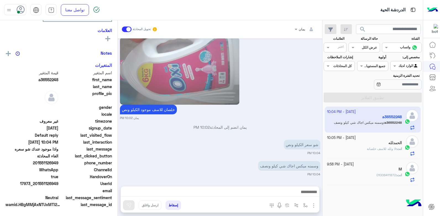
scroll to position [105, 0]
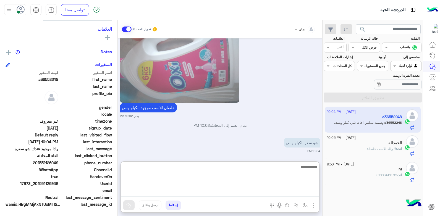
click at [264, 195] on textarea at bounding box center [220, 180] width 199 height 33
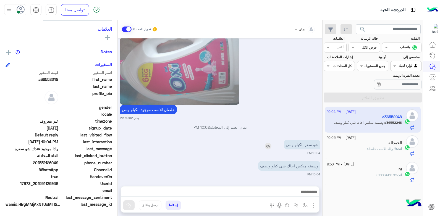
click at [266, 147] on img at bounding box center [268, 146] width 7 height 7
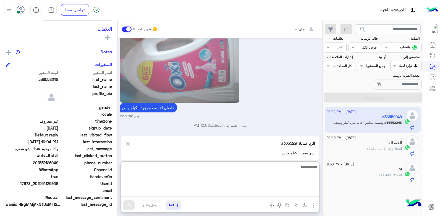
click at [265, 195] on textarea at bounding box center [220, 180] width 199 height 33
type textarea "**"
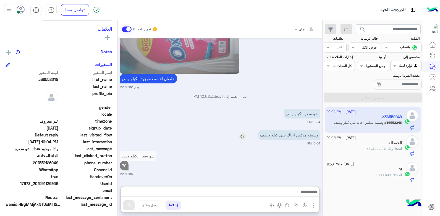
click at [243, 130] on div "وسمنه ميكس اجاك شي كيلو ونصف" at bounding box center [274, 135] width 94 height 10
click at [242, 139] on img at bounding box center [242, 136] width 7 height 7
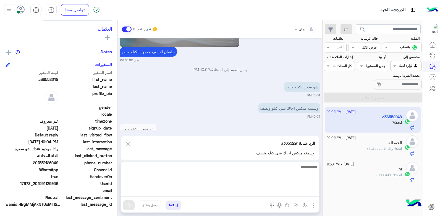
click at [260, 191] on textarea at bounding box center [220, 180] width 199 height 33
type textarea "**********"
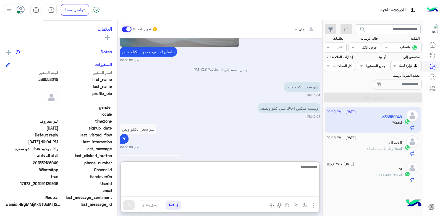
scroll to position [503, 0]
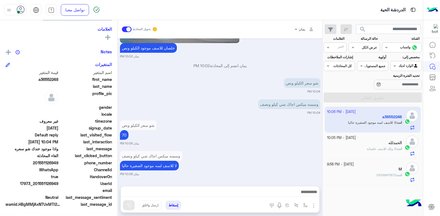
click at [342, 147] on div "انت : لا ولله للاسف خلصانة" at bounding box center [364, 152] width 75 height 10
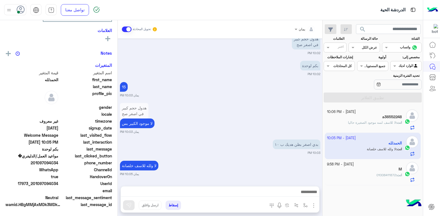
scroll to position [105, 0]
drag, startPoint x: 348, startPoint y: 172, endPoint x: 301, endPoint y: 172, distance: 47.3
click at [347, 172] on div "M" at bounding box center [364, 170] width 75 height 6
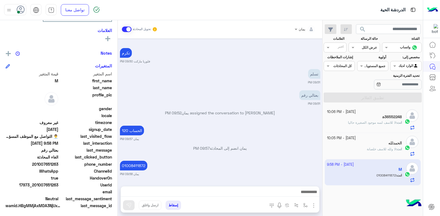
scroll to position [105, 0]
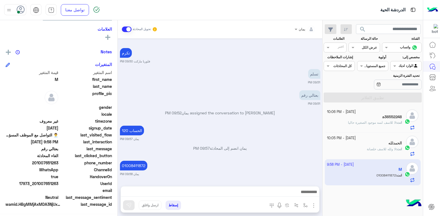
click at [364, 119] on div "a36552248" at bounding box center [364, 118] width 75 height 6
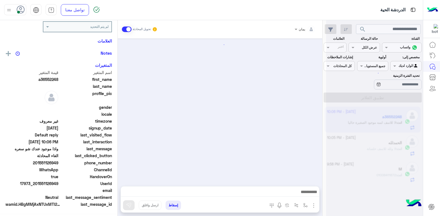
scroll to position [103, 0]
click at [247, 149] on div at bounding box center [220, 109] width 205 height 142
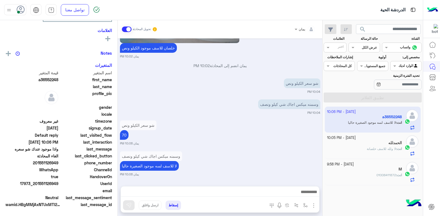
scroll to position [105, 0]
click at [241, 145] on small "يمان 10:06 PM" at bounding box center [220, 143] width 201 height 4
click at [241, 144] on small "يمان 10:06 PM" at bounding box center [220, 143] width 201 height 4
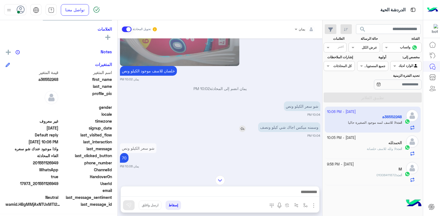
scroll to position [421, 0]
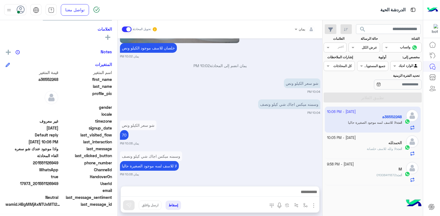
click at [369, 30] on button "search" at bounding box center [363, 30] width 14 height 12
click at [376, 167] on div "[DATE] - 9:58 PM" at bounding box center [364, 164] width 75 height 5
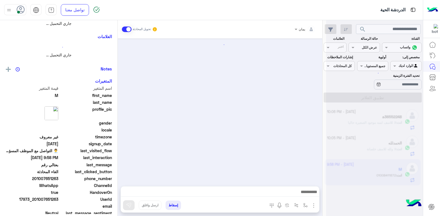
scroll to position [121, 0]
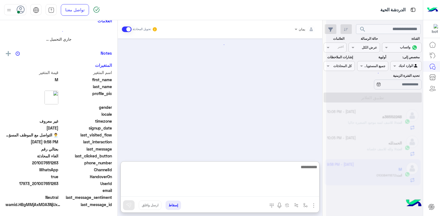
click at [245, 191] on textarea at bounding box center [220, 180] width 199 height 33
type textarea "**********"
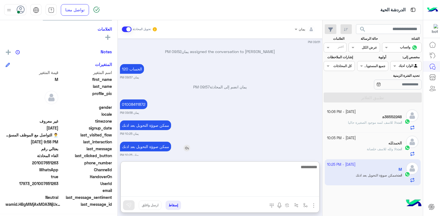
scroll to position [304, 0]
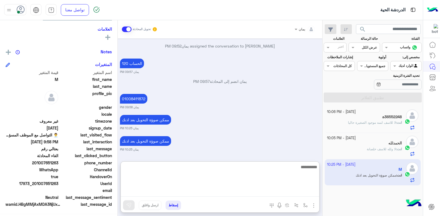
click at [195, 167] on textarea at bounding box center [220, 180] width 199 height 33
type textarea "*"
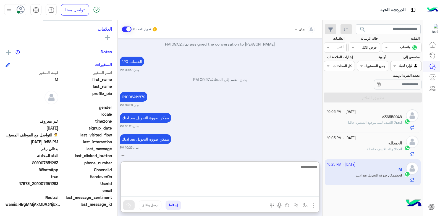
scroll to position [325, 0]
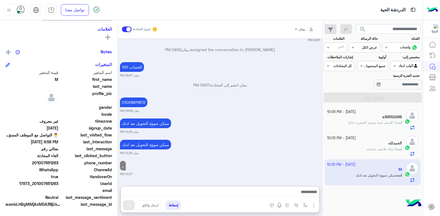
click at [374, 152] on div "انت : لا ولله للاسف خلصانة" at bounding box center [364, 152] width 75 height 10
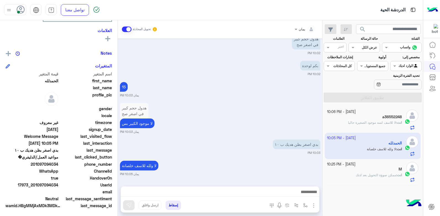
scroll to position [105, 0]
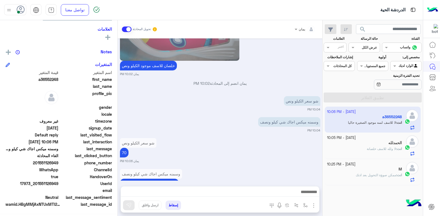
scroll to position [421, 0]
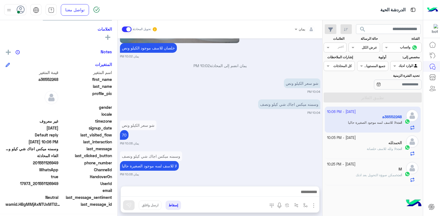
click at [350, 148] on div "انت : لا ولله للاسف خلصانة" at bounding box center [364, 152] width 75 height 10
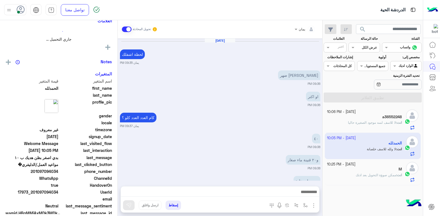
scroll to position [103, 0]
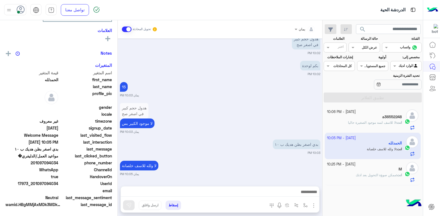
click at [172, 203] on button "إسقاط" at bounding box center [173, 205] width 15 height 9
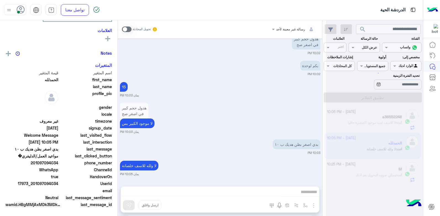
scroll to position [383, 0]
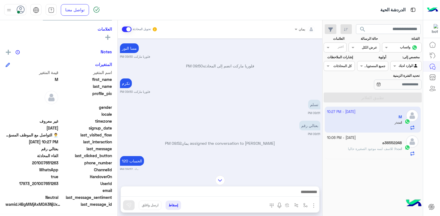
scroll to position [258, 0]
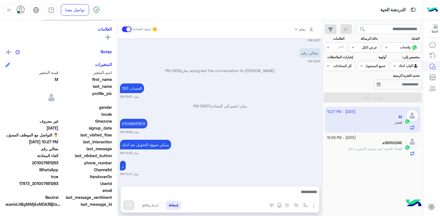
click at [354, 148] on span "لا للاسف لسه موجود الصغيرة حاليا" at bounding box center [372, 149] width 48 height 4
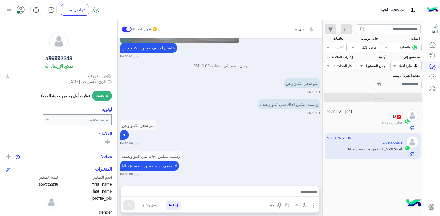
click at [359, 130] on div "[DATE] - 10:29 PM M 2 M أرسل مرفقًا" at bounding box center [373, 120] width 96 height 26
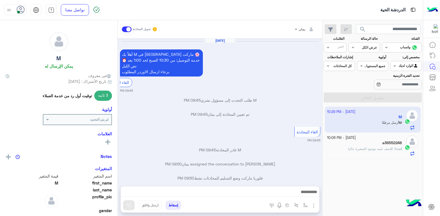
scroll to position [270, 0]
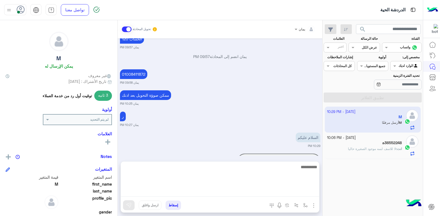
click at [241, 190] on textarea at bounding box center [220, 180] width 199 height 33
type textarea "****"
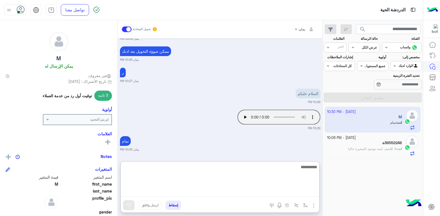
scroll to position [337, 0]
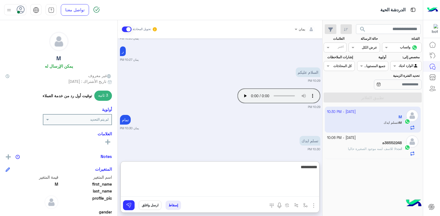
type textarea "**********"
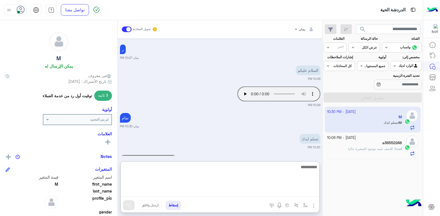
scroll to position [358, 0]
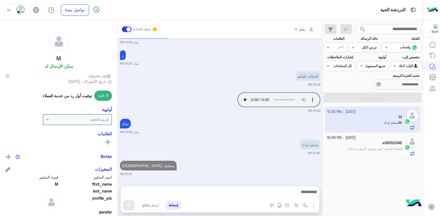
click at [172, 207] on button "إسقاط" at bounding box center [173, 205] width 15 height 9
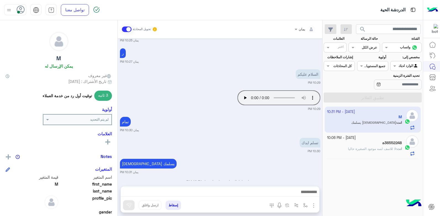
scroll to position [348, 0]
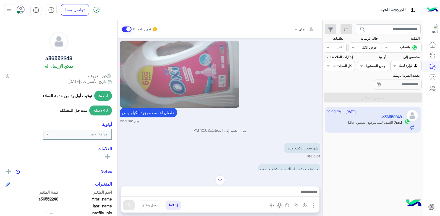
scroll to position [421, 0]
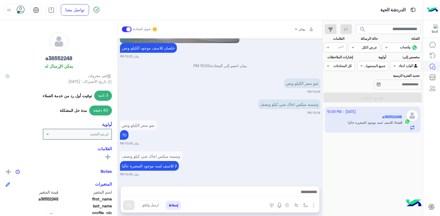
drag, startPoint x: 164, startPoint y: 131, endPoint x: 258, endPoint y: 133, distance: 94.3
click at [173, 133] on div "شو سعر الكيلو ونص 70 يمان 10:06 PM" at bounding box center [220, 132] width 201 height 27
click at [345, 142] on div "[DATE] - 10:06 PM a36552248 انت : لا للاسف لسه موجود الصغيرة حاليا" at bounding box center [373, 162] width 100 height 114
click at [362, 29] on span "search" at bounding box center [363, 29] width 7 height 7
click at [178, 202] on button "إسقاط" at bounding box center [173, 205] width 15 height 9
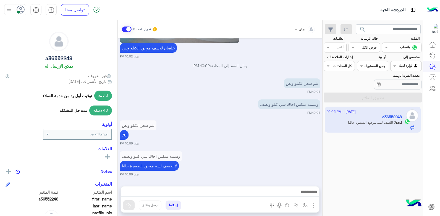
click at [177, 204] on button "إسقاط" at bounding box center [173, 205] width 15 height 9
drag, startPoint x: 201, startPoint y: 177, endPoint x: 233, endPoint y: 167, distance: 33.9
click at [201, 177] on div "[DATE] بس تمام [PERSON_NAME] 03:24 PM ويا ريت لو سمحت صور لي الفاتوره قبل ما تب…" at bounding box center [220, 109] width 205 height 142
click at [174, 205] on button "إسقاط" at bounding box center [173, 205] width 15 height 9
click at [287, 146] on small "يمان 10:06 PM" at bounding box center [220, 143] width 201 height 4
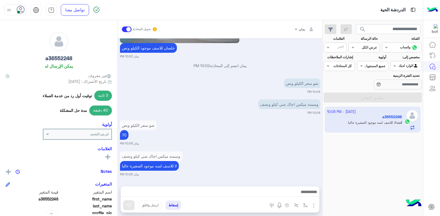
click at [214, 169] on div "وسمنه ميكس اجاك شي كيلو ونصف لا للاسف لسه موجود الصغيرة حاليا يمان 10:06 PM" at bounding box center [220, 163] width 201 height 27
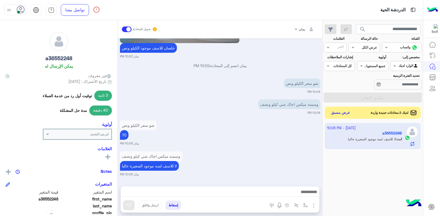
click at [176, 204] on button "إسقاط" at bounding box center [173, 205] width 15 height 9
click at [171, 204] on button "إسقاط" at bounding box center [173, 205] width 15 height 9
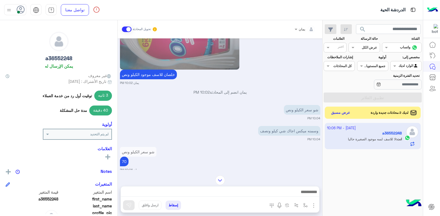
scroll to position [338, 0]
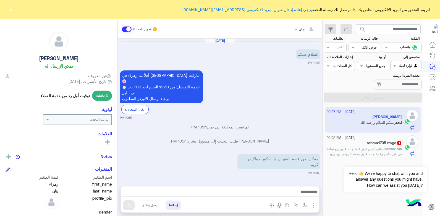
scroll to position [28, 0]
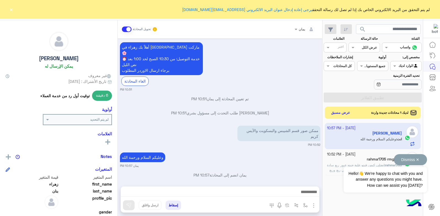
click at [365, 158] on div "Dismiss ✕ Hello!👋 We're happy to chat with you and answer any questions you mig…" at bounding box center [385, 173] width 83 height 38
click at [346, 158] on div "Dismiss ✕ Hello!👋 We're happy to chat with you and answer any questions you mig…" at bounding box center [385, 173] width 83 height 38
click at [338, 157] on div "rahma1705 rmgc 1" at bounding box center [364, 160] width 75 height 6
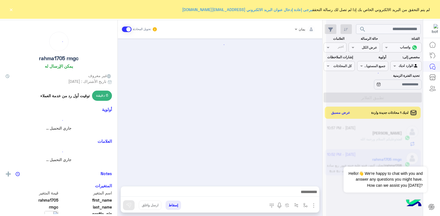
click at [339, 157] on div at bounding box center [374, 110] width 97 height 216
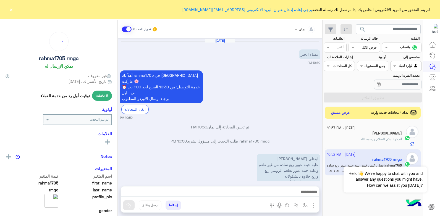
scroll to position [172, 0]
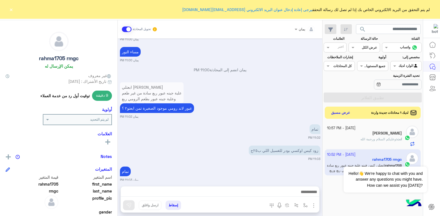
click at [344, 141] on div "انت : وعليكم السلام ورحمة الله" at bounding box center [364, 142] width 75 height 10
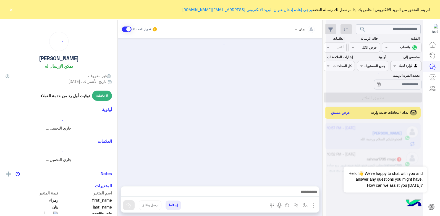
scroll to position [28, 0]
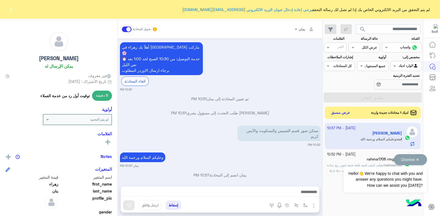
drag, startPoint x: 414, startPoint y: 161, endPoint x: 401, endPoint y: 161, distance: 12.7
click at [414, 161] on button "Dismiss ✕" at bounding box center [410, 159] width 33 height 11
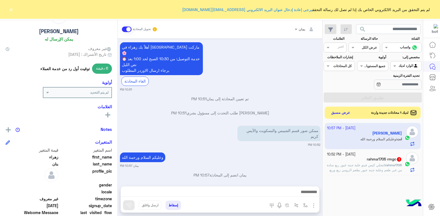
scroll to position [55, 0]
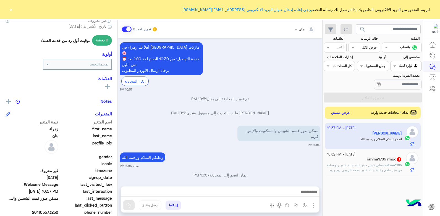
click at [354, 161] on div "rahma1705 rmgc 1" at bounding box center [364, 160] width 75 height 6
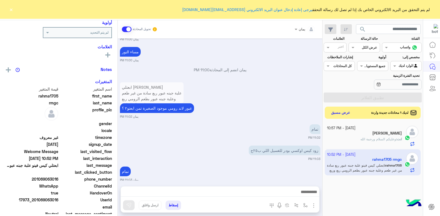
scroll to position [93, 0]
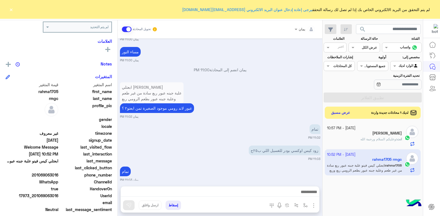
drag, startPoint x: 58, startPoint y: 173, endPoint x: 36, endPoint y: 176, distance: 22.5
click at [36, 176] on span "201069063016" at bounding box center [32, 175] width 53 height 6
copy span "01069063016"
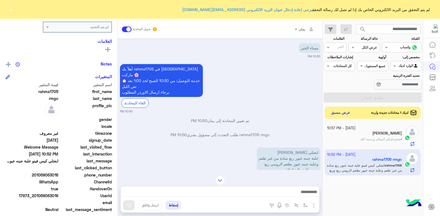
scroll to position [62, 0]
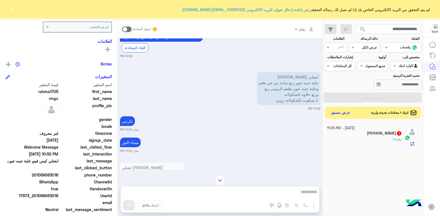
click at [373, 135] on div "زهراء بنان 1" at bounding box center [364, 134] width 75 height 6
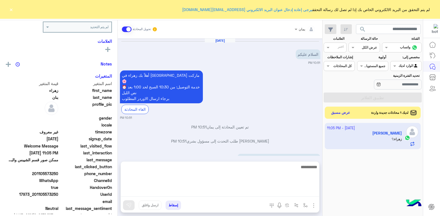
scroll to position [59, 0]
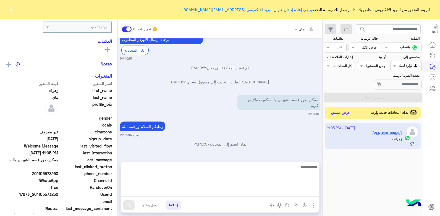
drag, startPoint x: 278, startPoint y: 187, endPoint x: 280, endPoint y: 194, distance: 6.8
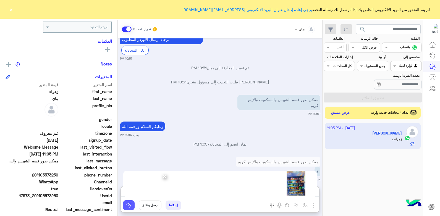
click at [131, 204] on img at bounding box center [129, 206] width 6 height 6
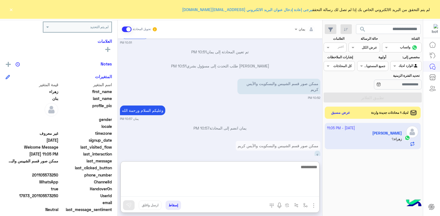
scroll to position [79, 0]
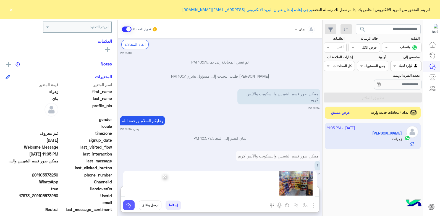
click at [130, 202] on button at bounding box center [129, 206] width 12 height 10
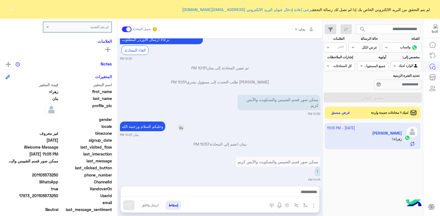
scroll to position [59, 0]
click at [9, 8] on button "×" at bounding box center [11, 10] width 6 height 6
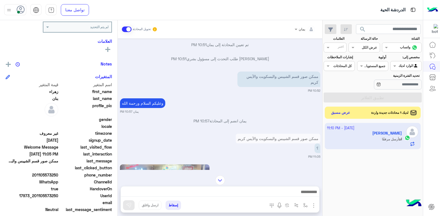
scroll to position [216, 0]
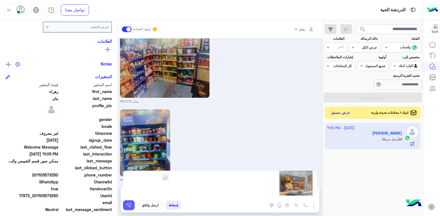
click at [131, 204] on img at bounding box center [129, 206] width 6 height 6
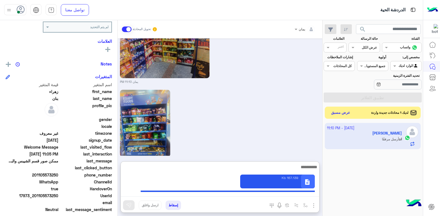
scroll to position [320, 0]
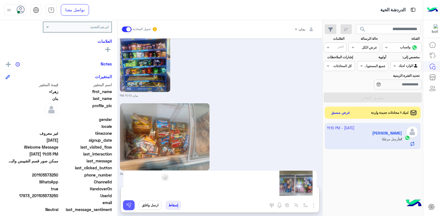
click at [131, 205] on img at bounding box center [129, 206] width 6 height 6
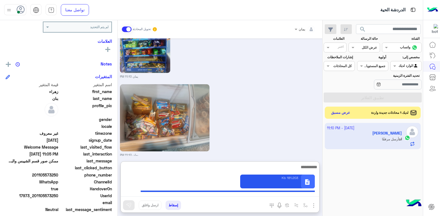
scroll to position [399, 0]
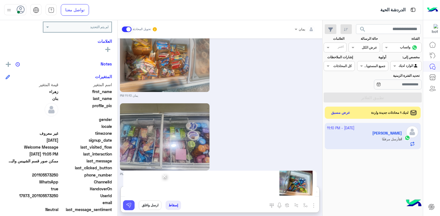
click at [130, 205] on img at bounding box center [129, 206] width 6 height 6
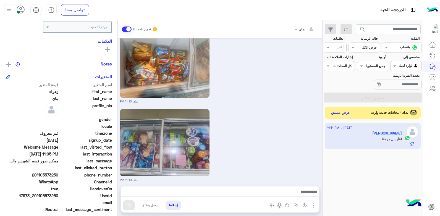
scroll to position [452, 0]
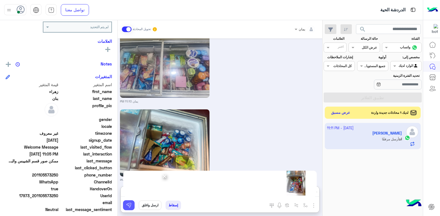
click at [130, 206] on img at bounding box center [129, 206] width 6 height 6
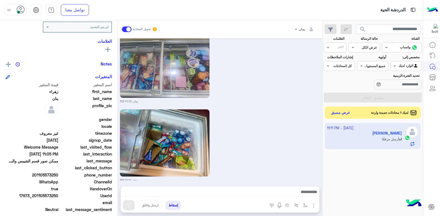
drag, startPoint x: 41, startPoint y: 175, endPoint x: 59, endPoint y: 174, distance: 18.3
click at [59, 174] on div "phone_number 201105573250" at bounding box center [59, 175] width 106 height 7
copy span "05573250"
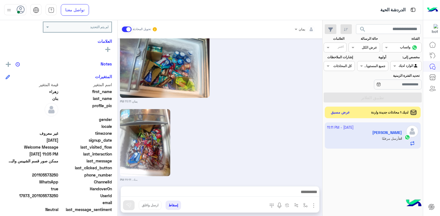
click at [340, 114] on button "عرض مسبق" at bounding box center [340, 112] width 23 height 7
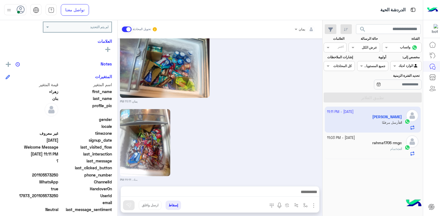
click at [368, 149] on div "انت : تمام" at bounding box center [364, 152] width 75 height 10
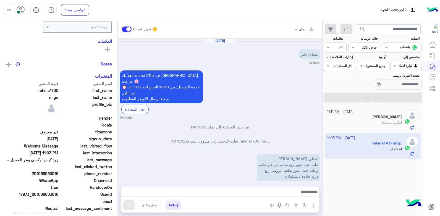
scroll to position [172, 0]
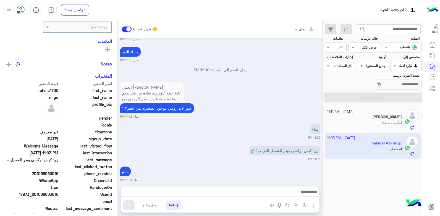
click at [352, 124] on div "انت أرسل مرفقًا" at bounding box center [364, 125] width 75 height 10
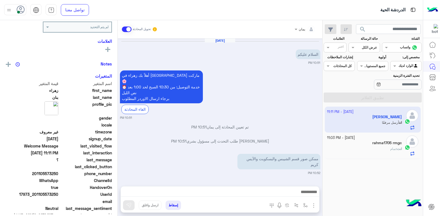
scroll to position [531, 0]
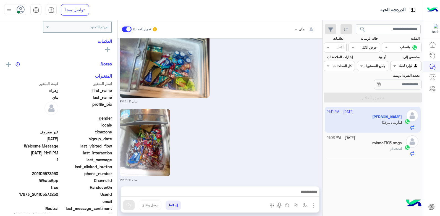
click at [395, 64] on span at bounding box center [394, 66] width 7 height 6
click at [404, 75] on b "غير معينة" at bounding box center [406, 77] width 15 height 5
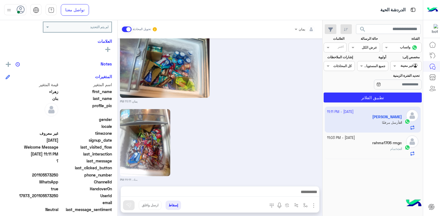
click at [362, 30] on span "search" at bounding box center [363, 29] width 7 height 7
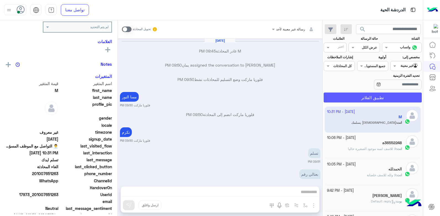
scroll to position [247, 0]
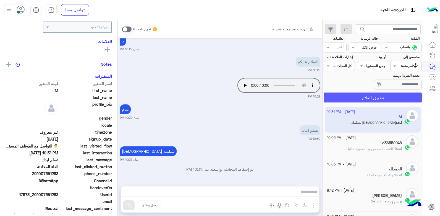
click at [386, 98] on button "تطبيق الفلاتر" at bounding box center [373, 98] width 98 height 10
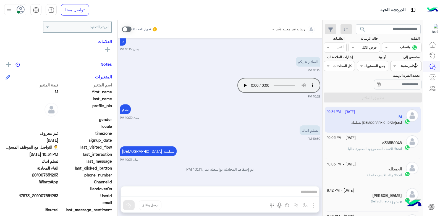
click at [361, 45] on div at bounding box center [364, 46] width 31 height 5
click at [367, 68] on b "مفتوحة" at bounding box center [372, 69] width 12 height 5
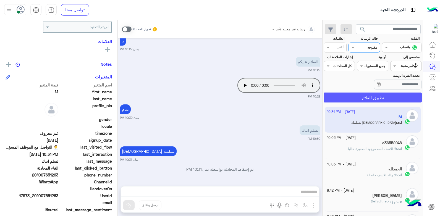
click at [372, 94] on button "تطبيق الفلاتر" at bounding box center [373, 98] width 98 height 10
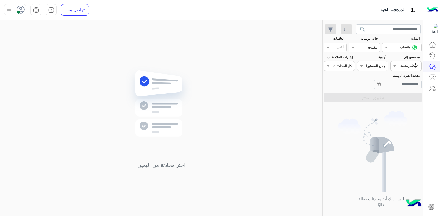
click at [363, 45] on div at bounding box center [364, 46] width 31 height 5
click at [366, 63] on div "عرض الكل" at bounding box center [364, 58] width 31 height 10
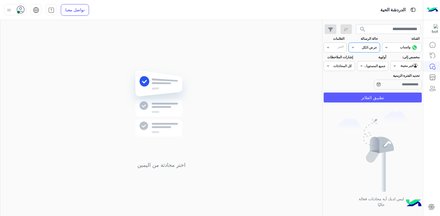
click at [381, 96] on button "تطبيق الفلاتر" at bounding box center [373, 98] width 98 height 10
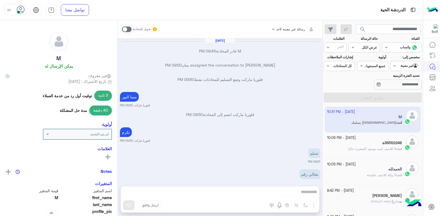
scroll to position [247, 0]
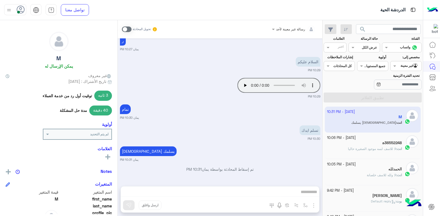
click at [350, 149] on span "لا للاسف لسه موجود الصغيرة حاليا" at bounding box center [372, 149] width 48 height 4
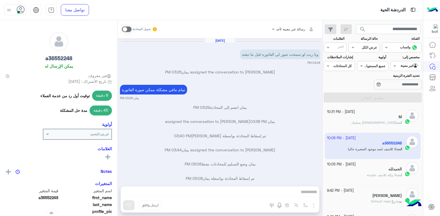
scroll to position [412, 0]
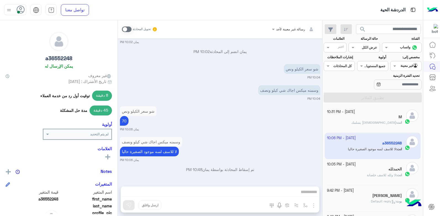
click at [250, 190] on div "رسالة غير معينة لأحد تحويل المحادثة Oct 3, 2025 ويا ريت لو سمحت صور لي الفاتوره…" at bounding box center [220, 119] width 205 height 198
click at [252, 187] on div "رسالة غير معينة لأحد تحويل المحادثة Oct 3, 2025 ويا ريت لو سمحت صور لي الفاتوره…" at bounding box center [220, 119] width 205 height 198
click at [254, 188] on div "رسالة غير معينة لأحد تحويل المحادثة Oct 3, 2025 ويا ريت لو سمحت صور لي الفاتوره…" at bounding box center [220, 119] width 205 height 198
click at [279, 194] on div "رسالة غير معينة لأحد تحويل المحادثة Oct 3, 2025 ويا ريت لو سمحت صور لي الفاتوره…" at bounding box center [220, 119] width 205 height 198
click at [130, 30] on span at bounding box center [127, 30] width 10 height 6
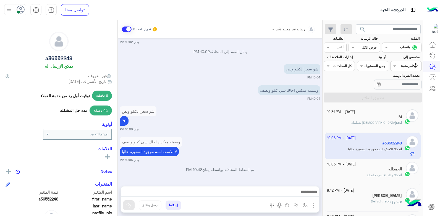
scroll to position [427, 0]
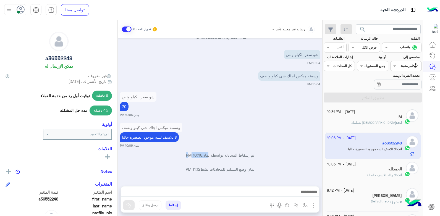
drag, startPoint x: 189, startPoint y: 154, endPoint x: 211, endPoint y: 154, distance: 21.3
click at [211, 154] on p "تم إسقاط المحادثة بواسطة يمان 10:48 PM" at bounding box center [220, 155] width 201 height 6
drag, startPoint x: 211, startPoint y: 154, endPoint x: 205, endPoint y: 155, distance: 6.2
click at [205, 155] on p "تم إسقاط المحادثة بواسطة يمان 10:48 PM" at bounding box center [220, 155] width 201 height 6
click at [197, 154] on span "10:48 PM" at bounding box center [194, 155] width 16 height 5
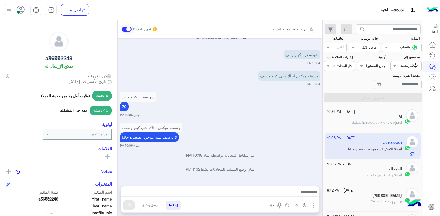
click at [197, 157] on span "10:48 PM" at bounding box center [194, 155] width 16 height 5
click at [267, 188] on div at bounding box center [220, 194] width 199 height 14
drag, startPoint x: 203, startPoint y: 157, endPoint x: 175, endPoint y: 162, distance: 28.6
click at [175, 162] on div "تم إسقاط المحادثة بواسطة يمان 10:48 PM" at bounding box center [220, 157] width 201 height 10
drag, startPoint x: 175, startPoint y: 162, endPoint x: 184, endPoint y: 159, distance: 9.8
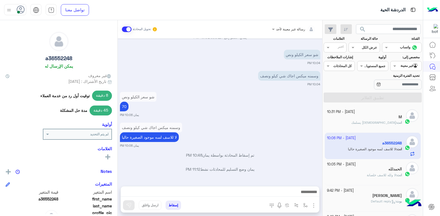
click at [184, 159] on div "تم إسقاط المحادثة بواسطة يمان 10:48 PM" at bounding box center [220, 157] width 201 height 10
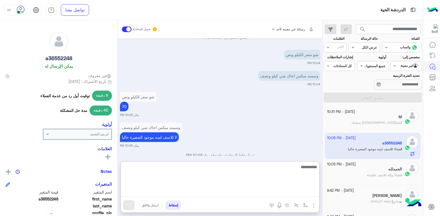
click at [252, 191] on textarea at bounding box center [220, 180] width 199 height 33
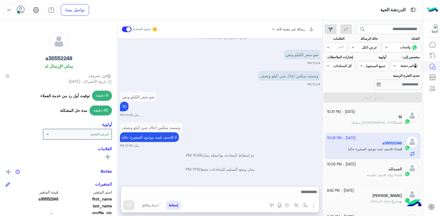
click at [248, 144] on small "يمان 10:06 PM" at bounding box center [220, 146] width 201 height 4
click at [126, 29] on span at bounding box center [127, 30] width 10 height 6
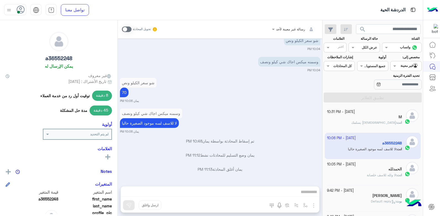
click at [398, 70] on div "Agent Filter غير معينة" at bounding box center [406, 66] width 31 height 10
click at [401, 83] on div "الوارد لديك" at bounding box center [406, 88] width 31 height 11
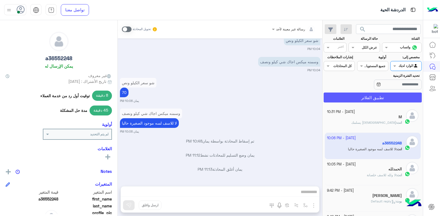
click at [383, 98] on button "تطبيق الفلاتر" at bounding box center [373, 98] width 98 height 10
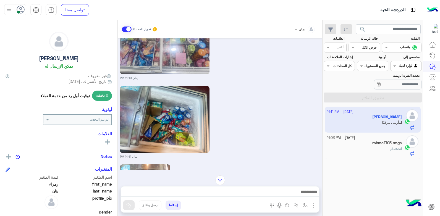
scroll to position [531, 0]
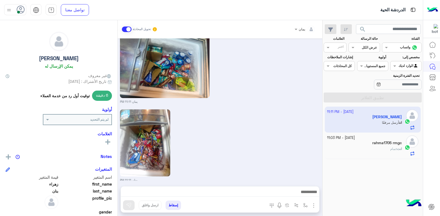
click at [263, 131] on div "يمان 11:11 PM" at bounding box center [220, 145] width 201 height 74
click at [373, 148] on div "انت : تمام" at bounding box center [364, 152] width 75 height 10
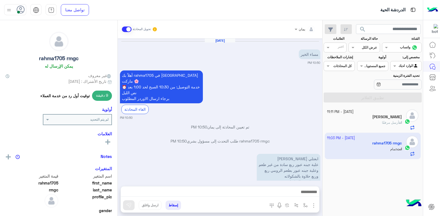
scroll to position [172, 0]
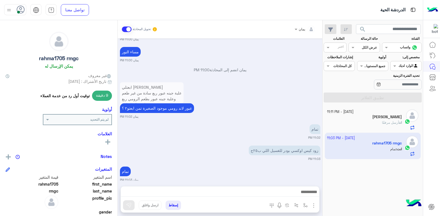
click at [175, 203] on button "إسقاط" at bounding box center [173, 205] width 15 height 9
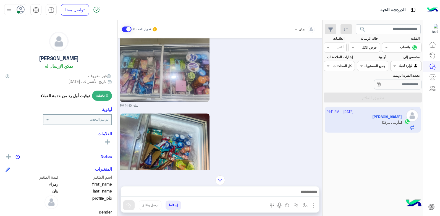
scroll to position [531, 0]
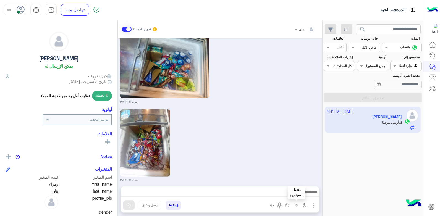
click at [296, 206] on img "button" at bounding box center [296, 205] width 4 height 4
click at [304, 206] on img "button" at bounding box center [305, 205] width 4 height 4
click at [289, 199] on div "أدخل اسم مجموعة الرسائل" at bounding box center [286, 193] width 48 height 15
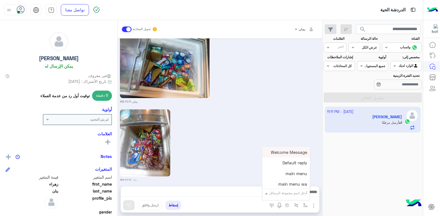
click at [283, 195] on div "أدخل اسم مجموعة الرسائل" at bounding box center [288, 193] width 38 height 5
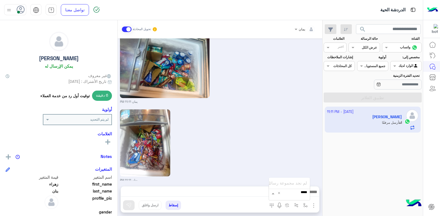
type input "******"
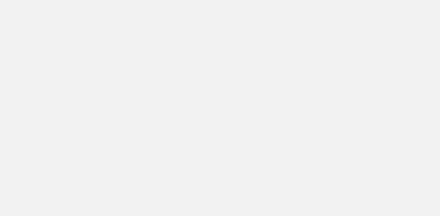
click at [241, 195] on app-root at bounding box center [220, 108] width 440 height 216
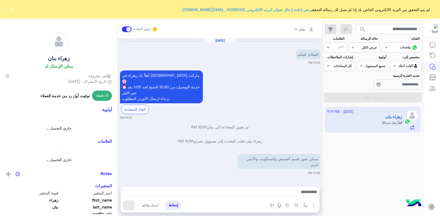
scroll to position [531, 0]
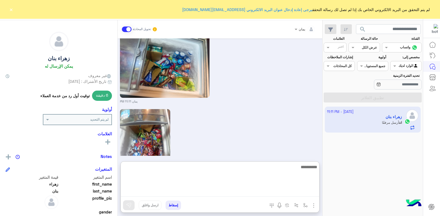
click at [284, 192] on textarea at bounding box center [220, 180] width 199 height 33
type textarea "**********"
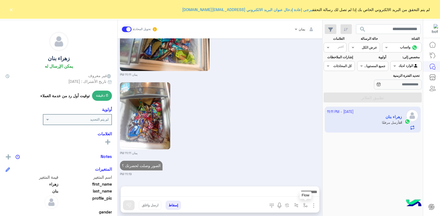
click at [304, 207] on img "button" at bounding box center [305, 205] width 4 height 4
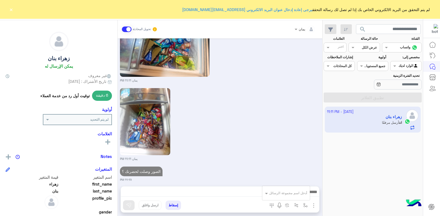
click at [301, 191] on input "text" at bounding box center [293, 192] width 28 height 5
type input "****"
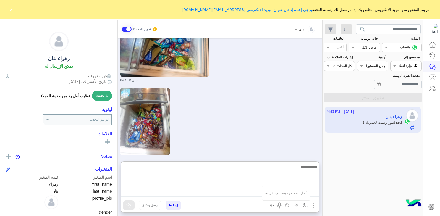
click at [260, 192] on textarea at bounding box center [220, 180] width 199 height 33
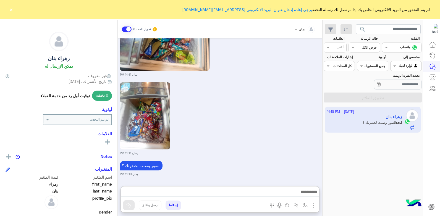
click at [279, 160] on div "الصور وصلت لحضرتك ؟ يمان 11:19 PM" at bounding box center [220, 168] width 201 height 17
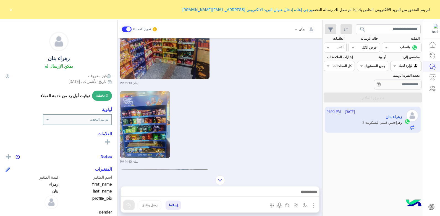
scroll to position [401, 0]
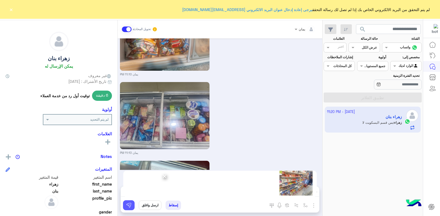
click at [127, 204] on img at bounding box center [129, 206] width 6 height 6
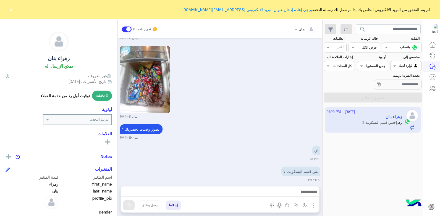
click at [360, 30] on span "search" at bounding box center [363, 29] width 7 height 7
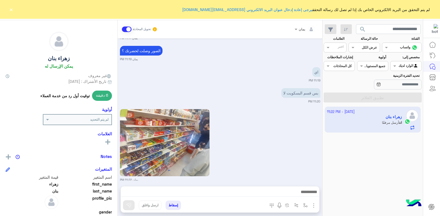
click at [11, 7] on button "×" at bounding box center [11, 10] width 6 height 6
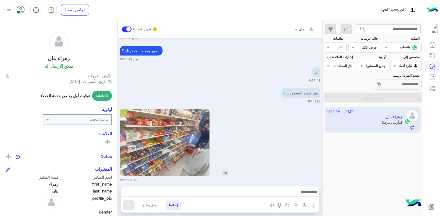
click at [183, 134] on img at bounding box center [165, 142] width 90 height 67
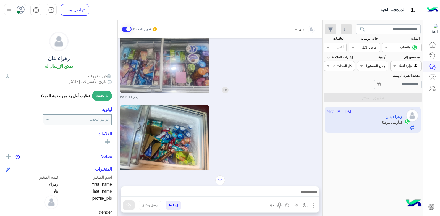
scroll to position [507, 0]
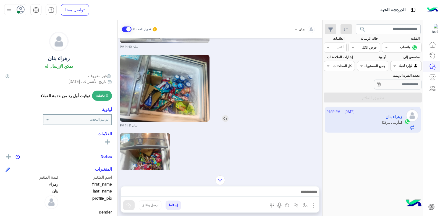
click at [167, 114] on img at bounding box center [165, 88] width 90 height 67
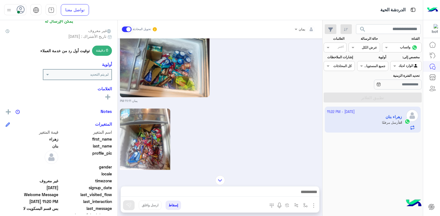
scroll to position [105, 0]
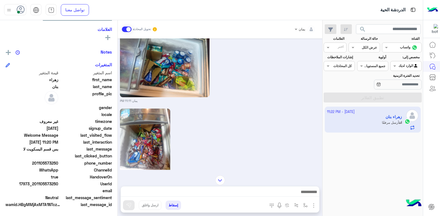
click at [217, 183] on img at bounding box center [220, 181] width 10 height 10
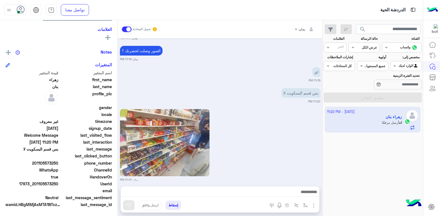
click at [206, 187] on div at bounding box center [220, 194] width 199 height 14
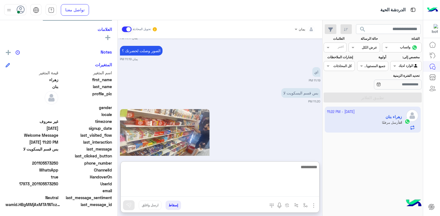
click at [206, 193] on textarea at bounding box center [220, 180] width 199 height 33
type textarea "**********"
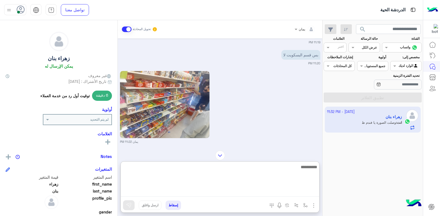
scroll to position [719, 0]
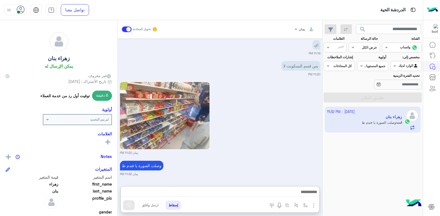
click at [363, 29] on span "search" at bounding box center [363, 29] width 7 height 7
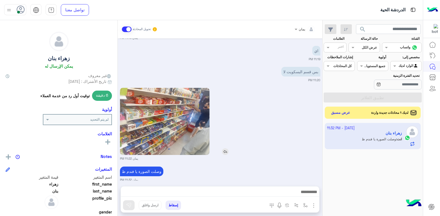
scroll to position [694, 0]
click at [338, 111] on button "عرض مسبق" at bounding box center [340, 112] width 23 height 7
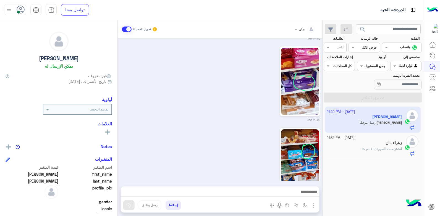
scroll to position [1288, 0]
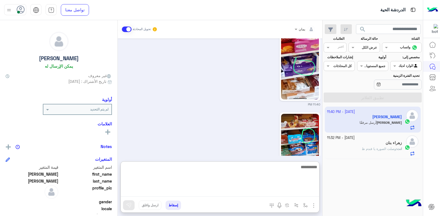
click at [254, 194] on textarea at bounding box center [220, 180] width 199 height 33
type textarea "****"
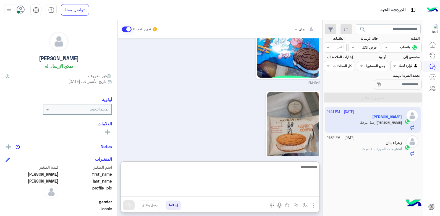
scroll to position [1445, 0]
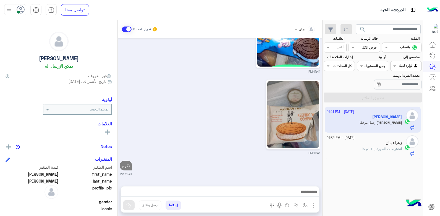
click at [219, 153] on div "Oct 1, 2025 بشار قطان وضع التسليم للمحادثات نشط 07:34 PM ٥ لتر بشار قطان 07:35 …" at bounding box center [220, 109] width 205 height 142
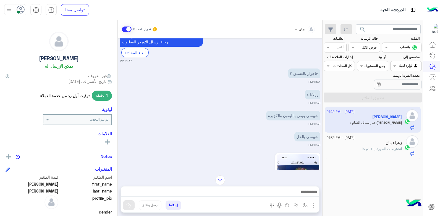
scroll to position [1550, 0]
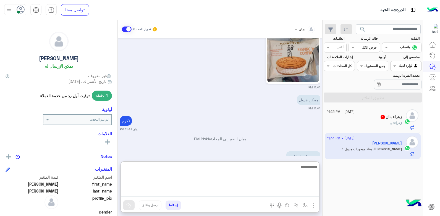
click at [257, 194] on textarea at bounding box center [220, 180] width 199 height 33
type textarea "**********"
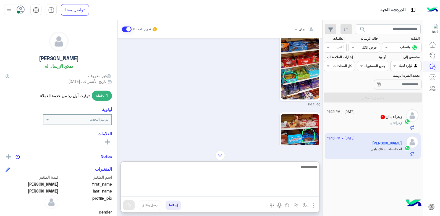
scroll to position [1264, 0]
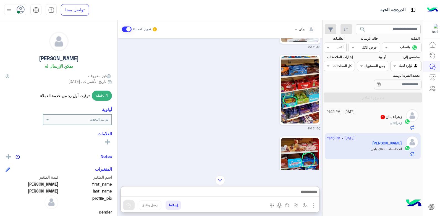
click at [225, 152] on div "يمان تحويل المحادثة Oct 1, 2025 بشار قطان وضع التسليم للمحادثات نشط 07:34 PM ٥ …" at bounding box center [220, 119] width 205 height 198
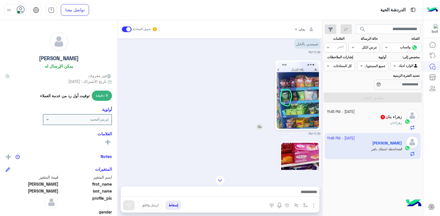
scroll to position [1126, 0]
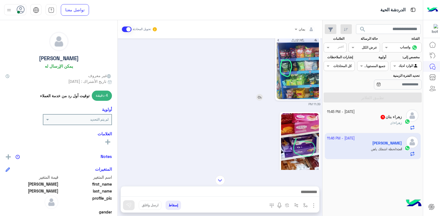
click at [286, 78] on img at bounding box center [298, 65] width 42 height 67
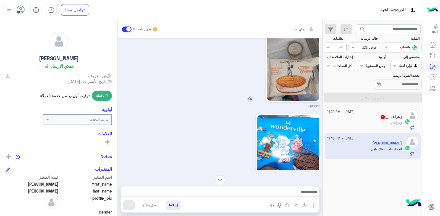
scroll to position [1375, 0]
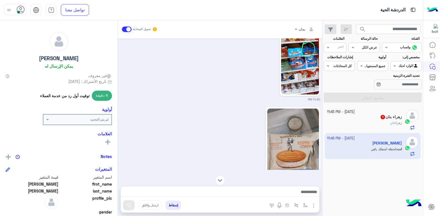
click at [248, 171] on img at bounding box center [250, 174] width 7 height 7
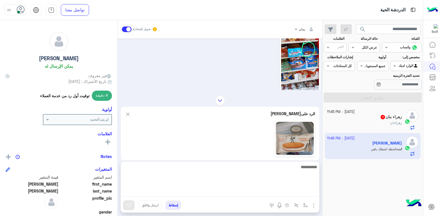
click at [273, 195] on textarea at bounding box center [220, 180] width 199 height 33
type textarea "*********"
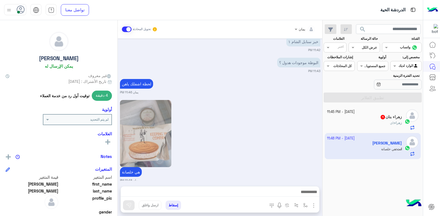
click at [240, 130] on div "هي خلصانة يمان 11:48 PM" at bounding box center [220, 141] width 201 height 84
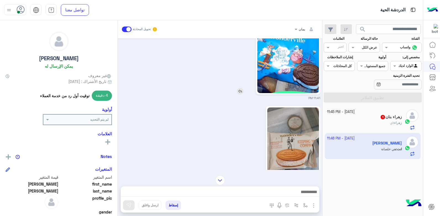
scroll to position [1411, 0]
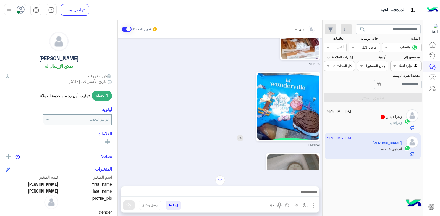
click at [239, 135] on img at bounding box center [240, 138] width 7 height 7
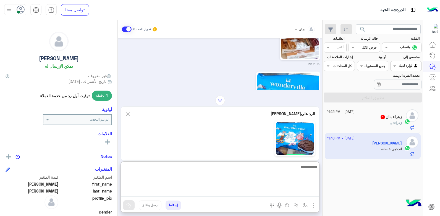
click at [264, 190] on textarea at bounding box center [220, 180] width 199 height 33
type textarea "*********"
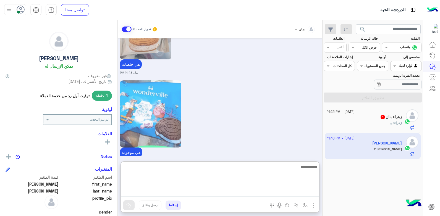
scroll to position [1804, 0]
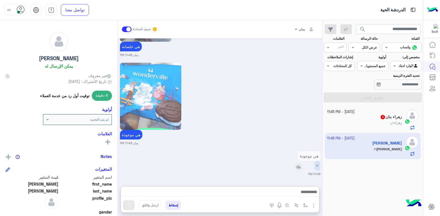
click at [300, 164] on img at bounding box center [298, 167] width 7 height 7
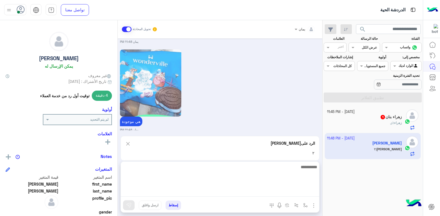
click at [280, 193] on textarea at bounding box center [220, 180] width 199 height 33
type textarea "****"
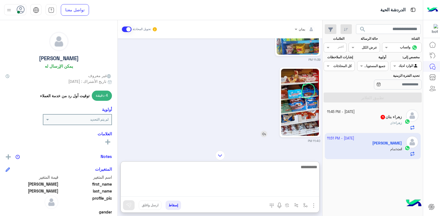
scroll to position [1143, 0]
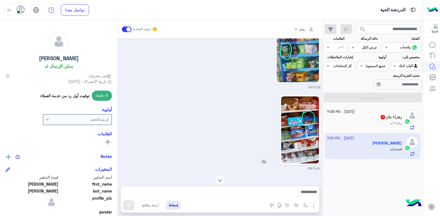
click at [288, 107] on img at bounding box center [300, 130] width 38 height 67
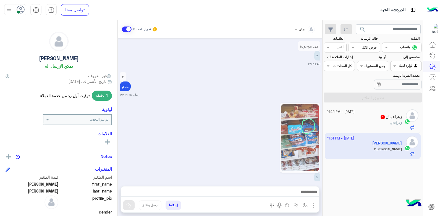
scroll to position [1992, 0]
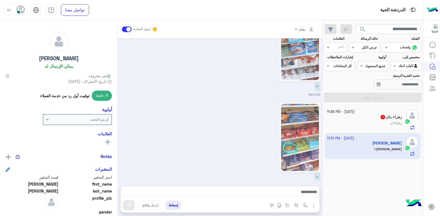
drag, startPoint x: 282, startPoint y: 142, endPoint x: 277, endPoint y: 142, distance: 5.3
click at [282, 142] on img at bounding box center [300, 137] width 38 height 67
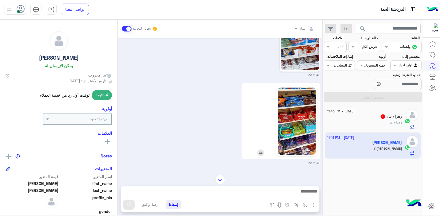
scroll to position [1233, 0]
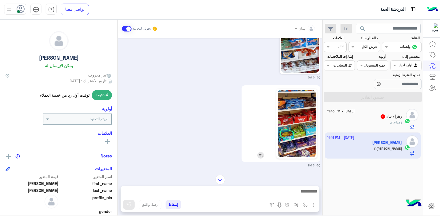
click at [260, 152] on img at bounding box center [261, 155] width 7 height 7
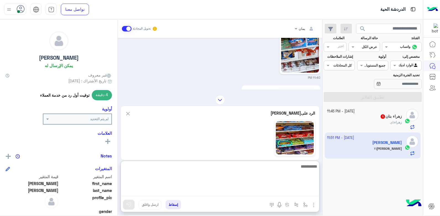
click at [248, 192] on textarea at bounding box center [220, 179] width 199 height 33
type textarea "**********"
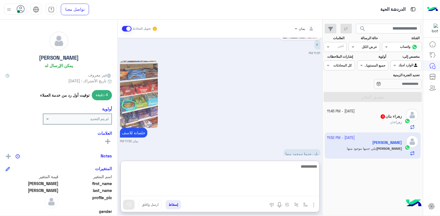
scroll to position [2126, 0]
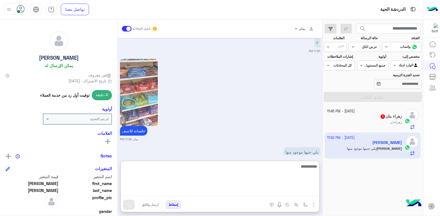
click at [212, 174] on textarea at bounding box center [220, 179] width 199 height 33
type textarea "*"
type textarea "**********"
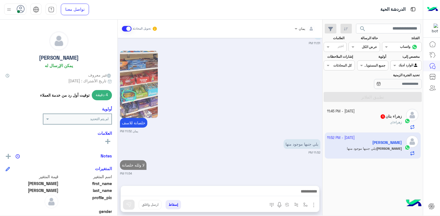
click at [391, 120] on span "اي" at bounding box center [391, 122] width 3 height 4
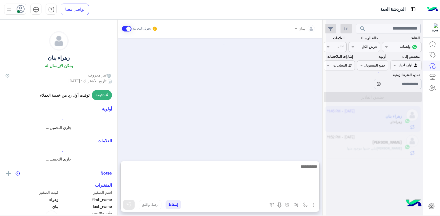
click at [272, 189] on textarea at bounding box center [220, 179] width 199 height 33
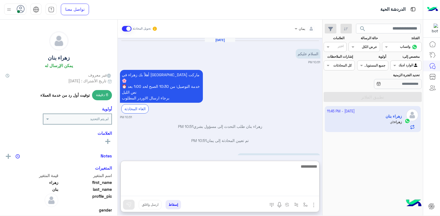
scroll to position [740, 0]
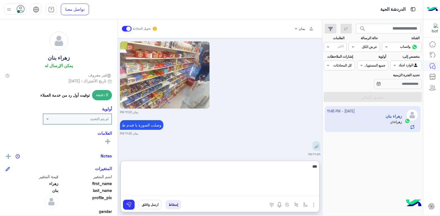
type textarea "****"
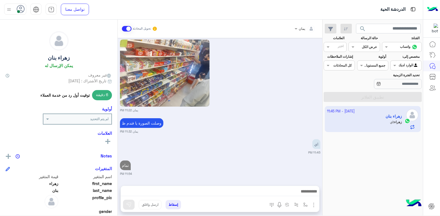
click at [339, 144] on div "4 October - 11:45 PM زهراء بنان زهراء : اي" at bounding box center [373, 161] width 100 height 114
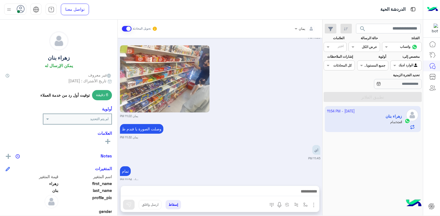
click at [362, 28] on span "search" at bounding box center [363, 28] width 7 height 7
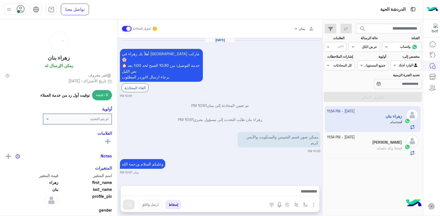
scroll to position [715, 0]
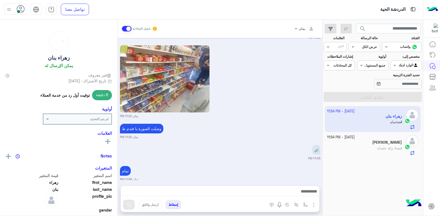
click at [377, 139] on div "4 October - 11:54 PM" at bounding box center [364, 137] width 75 height 5
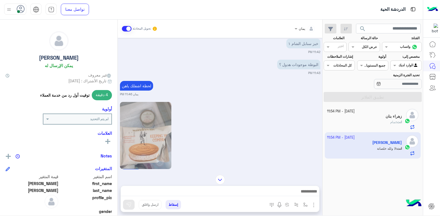
scroll to position [1076, 0]
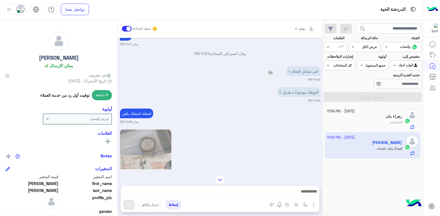
click at [273, 69] on img at bounding box center [270, 72] width 7 height 7
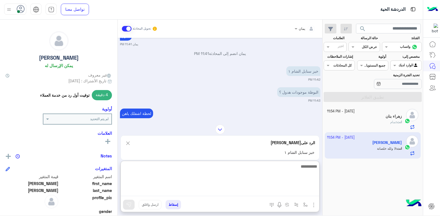
click at [277, 191] on textarea at bounding box center [220, 179] width 199 height 33
type textarea "**********"
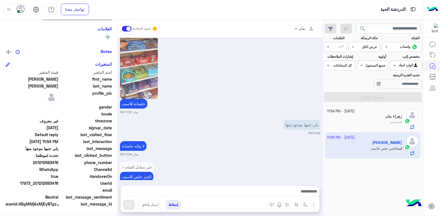
scroll to position [1595, 0]
drag, startPoint x: 59, startPoint y: 183, endPoint x: 36, endPoint y: 185, distance: 23.3
click at [36, 185] on span "17973_201212583416" at bounding box center [32, 184] width 53 height 6
copy span "01212583416"
click at [182, 119] on div "يلي جنبها موجود منها 11:52 PM" at bounding box center [220, 127] width 201 height 17
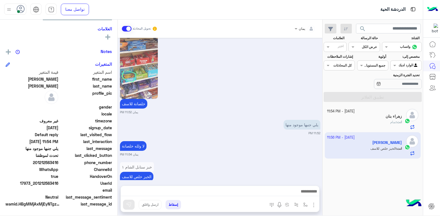
click at [277, 93] on div "خلصانة للاسف يمان 11:52 PM" at bounding box center [220, 72] width 201 height 84
click at [352, 47] on span at bounding box center [352, 47] width 7 height 6
click at [293, 80] on div "خلصانة للاسف يمان 11:52 PM" at bounding box center [220, 72] width 201 height 84
click at [363, 65] on span at bounding box center [361, 66] width 7 height 6
drag, startPoint x: 363, startPoint y: 65, endPoint x: 354, endPoint y: 66, distance: 9.2
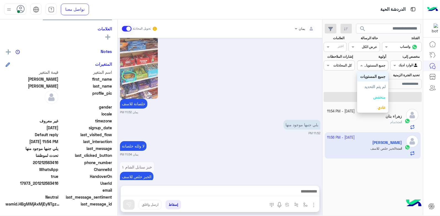
click at [362, 65] on span at bounding box center [361, 66] width 7 height 6
click at [330, 66] on span at bounding box center [327, 66] width 7 height 6
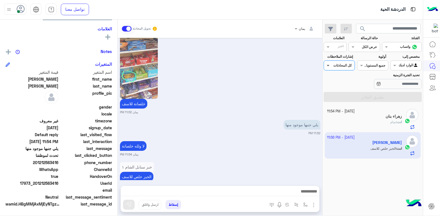
click at [330, 66] on span at bounding box center [327, 66] width 7 height 6
click at [326, 45] on span at bounding box center [327, 47] width 7 height 6
click at [335, 59] on div "مسموح بالاجل والفوري" at bounding box center [351, 58] width 48 height 6
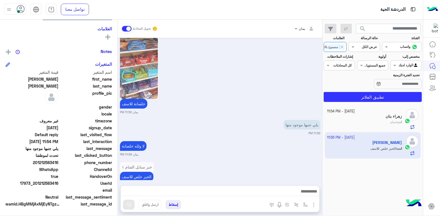
click at [327, 49] on span "مسموح بالاجل والفوري" at bounding box center [324, 47] width 32 height 5
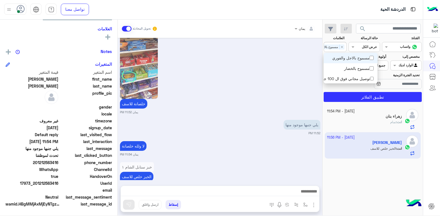
drag, startPoint x: 291, startPoint y: 68, endPoint x: 298, endPoint y: 68, distance: 7.7
click at [291, 68] on div "خلصانة للاسف يمان 11:52 PM" at bounding box center [220, 72] width 201 height 84
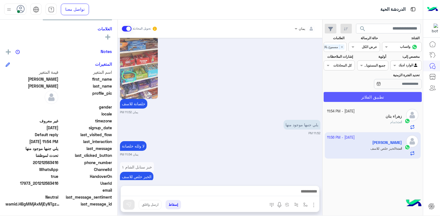
click at [342, 95] on button "تطبيق الفلاتر" at bounding box center [373, 97] width 98 height 10
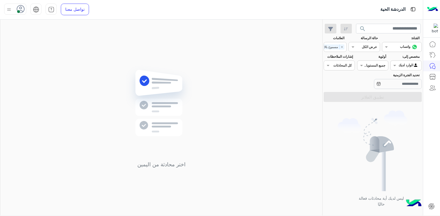
click at [352, 113] on img at bounding box center [373, 151] width 70 height 81
click at [329, 50] on div "اختر × مسموح بالاجل والفوري" at bounding box center [326, 47] width 41 height 8
click at [393, 63] on span at bounding box center [394, 66] width 7 height 6
click at [396, 76] on div "غير معينة" at bounding box center [406, 76] width 31 height 11
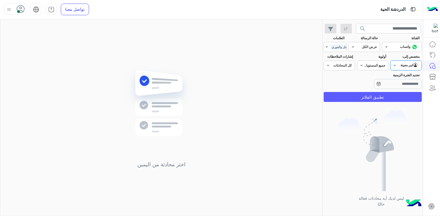
click at [381, 95] on button "تطبيق الفلاتر" at bounding box center [373, 97] width 98 height 10
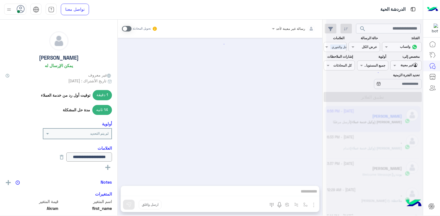
scroll to position [407, 0]
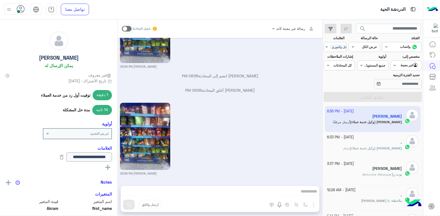
click at [373, 122] on app-inbox-user "4 October - 6:56 PM Akram Kattan خالد صقر (وكيل خدمة عملاء) أرسل مرفقًا" at bounding box center [373, 119] width 96 height 26
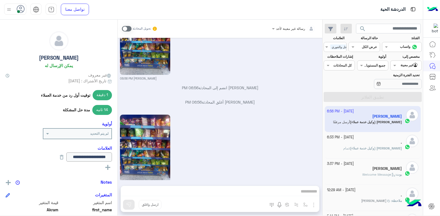
scroll to position [406, 0]
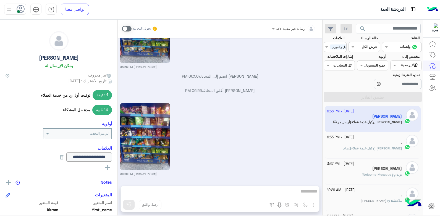
click at [372, 143] on div "." at bounding box center [364, 143] width 75 height 6
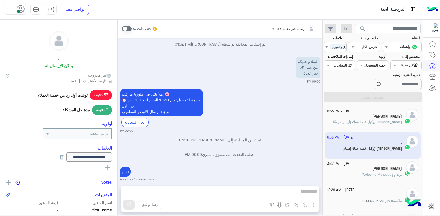
scroll to position [311, 0]
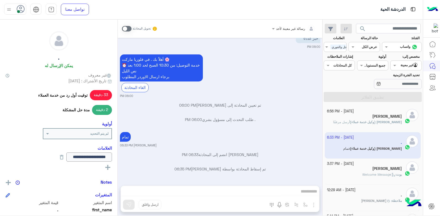
click at [366, 172] on div "عبدالله" at bounding box center [364, 170] width 75 height 6
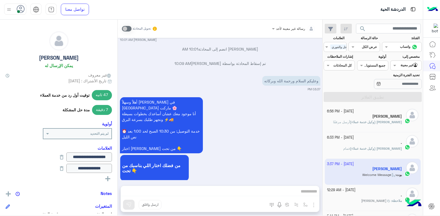
click at [268, 135] on div "أهلاً وسهلاً عبدالله في فلوريا ماركت 🌸 أنا موجود معك عشان أساعدك بخطوات بسيطة و…" at bounding box center [220, 142] width 201 height 92
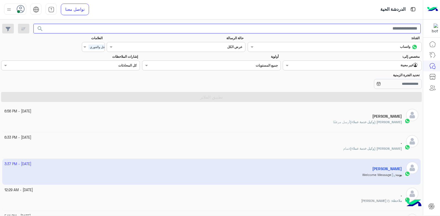
click at [383, 27] on input "text" at bounding box center [227, 29] width 388 height 10
click at [33, 24] on button "search" at bounding box center [40, 30] width 14 height 12
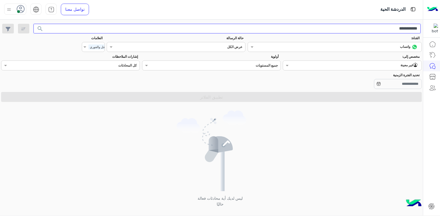
drag, startPoint x: 384, startPoint y: 28, endPoint x: 441, endPoint y: 30, distance: 57.3
click at [440, 30] on html "**********" at bounding box center [220, 108] width 440 height 216
type input "*"
click at [33, 24] on button "search" at bounding box center [40, 30] width 14 height 12
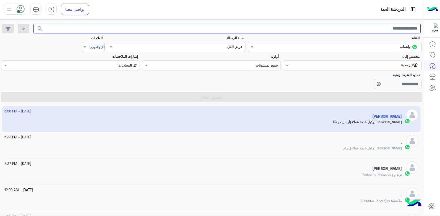
click at [33, 24] on button "search" at bounding box center [40, 30] width 14 height 12
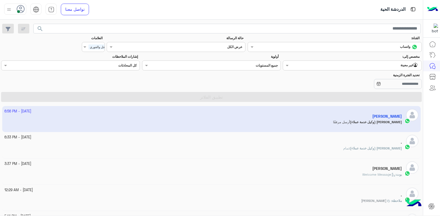
click at [322, 148] on div "خالد صقر (وكيل خدمة عملاء) : تمام" at bounding box center [203, 151] width 398 height 10
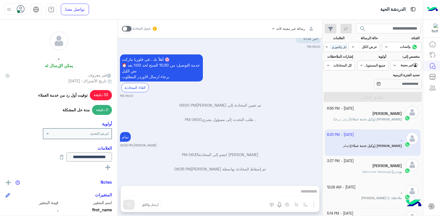
scroll to position [22, 0]
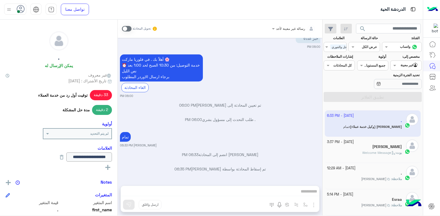
click at [341, 148] on div "عبدالله" at bounding box center [364, 148] width 75 height 6
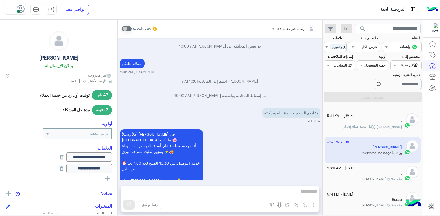
scroll to position [430, 0]
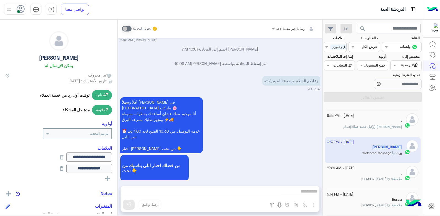
click at [341, 165] on div "2 October - 12:29 AM . ملاحظة : عبد العزيز بازرباشي" at bounding box center [373, 176] width 96 height 26
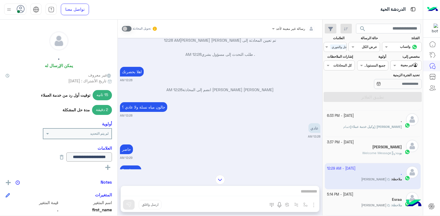
scroll to position [482, 0]
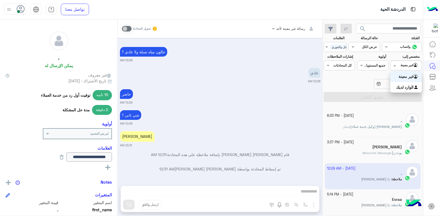
click at [395, 68] on span at bounding box center [394, 66] width 7 height 6
click at [395, 84] on div "الوارد لديك" at bounding box center [406, 87] width 31 height 11
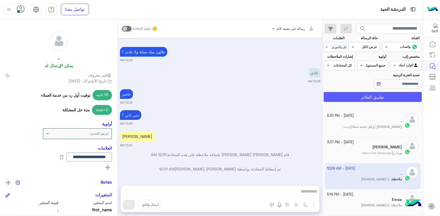
click at [391, 95] on button "تطبيق الفلاتر" at bounding box center [373, 97] width 98 height 10
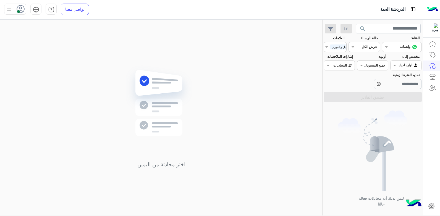
click at [363, 29] on span "search" at bounding box center [363, 28] width 7 height 7
click at [326, 46] on span at bounding box center [326, 47] width 4 height 6
click at [353, 59] on div "مسموح بالاجل والفوري" at bounding box center [351, 58] width 48 height 6
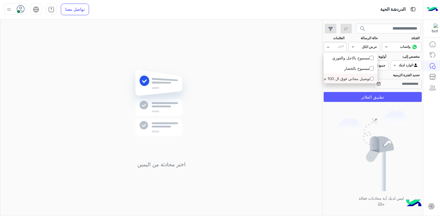
click at [369, 97] on button "تطبيق الفلاتر" at bounding box center [373, 97] width 98 height 10
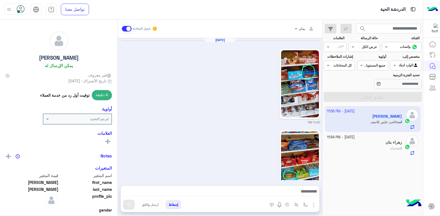
scroll to position [895, 0]
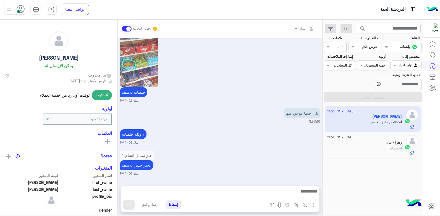
click at [392, 48] on div at bounding box center [402, 46] width 39 height 5
click at [291, 83] on div "خلصانة للاسف يمان 11:52 PM" at bounding box center [220, 61] width 201 height 84
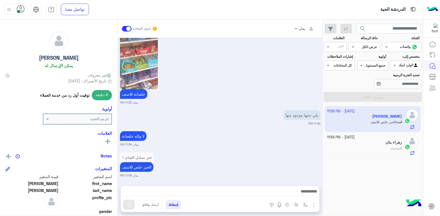
scroll to position [895, 0]
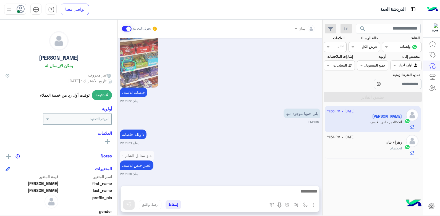
click at [340, 141] on div "زهراء بنان" at bounding box center [364, 143] width 75 height 6
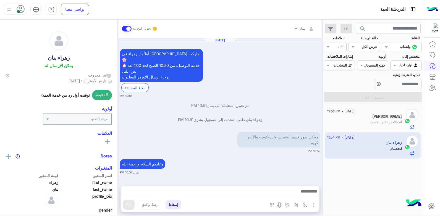
scroll to position [715, 0]
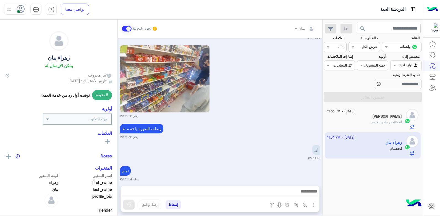
click at [175, 204] on button "إسقاط" at bounding box center [173, 204] width 15 height 9
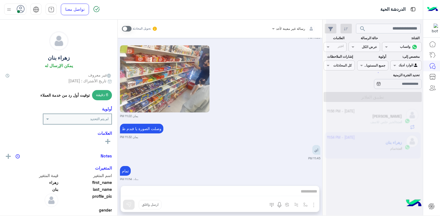
scroll to position [739, 0]
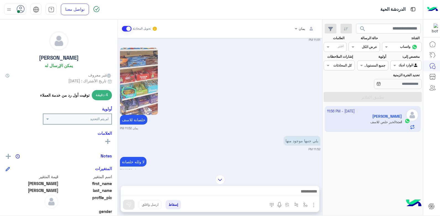
scroll to position [895, 0]
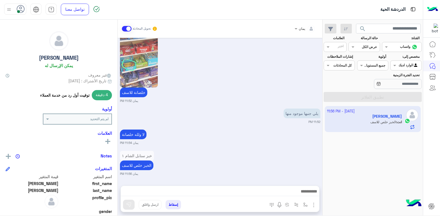
click at [106, 143] on icon at bounding box center [107, 141] width 5 height 5
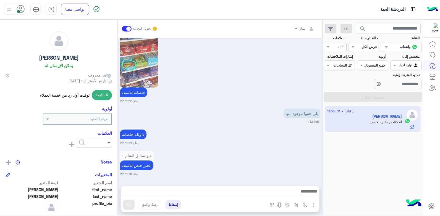
click at [109, 143] on span at bounding box center [108, 143] width 7 height 6
click at [103, 155] on span "مسموح بالاجل والفوري" at bounding box center [90, 156] width 37 height 5
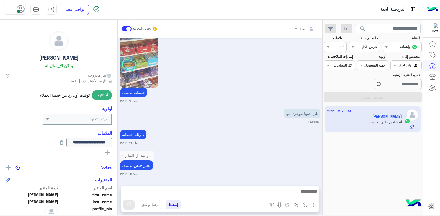
drag, startPoint x: 177, startPoint y: 139, endPoint x: 253, endPoint y: 139, distance: 75.5
click at [178, 139] on div "لا ولله خلصانة" at bounding box center [149, 135] width 58 height 10
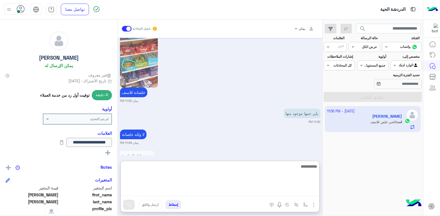
click at [277, 191] on textarea at bounding box center [220, 179] width 199 height 33
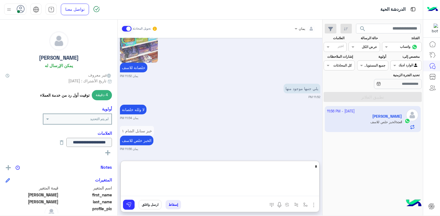
type textarea "**"
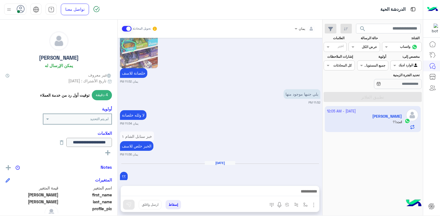
scroll to position [926, 0]
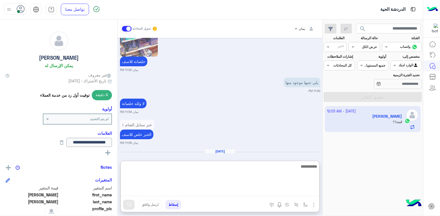
click at [200, 189] on textarea at bounding box center [220, 179] width 199 height 33
type textarea "**********"
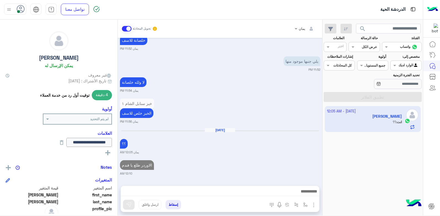
click at [178, 203] on button "إسقاط" at bounding box center [173, 204] width 15 height 9
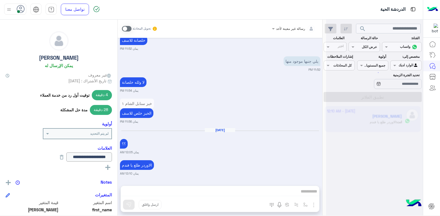
scroll to position [961, 0]
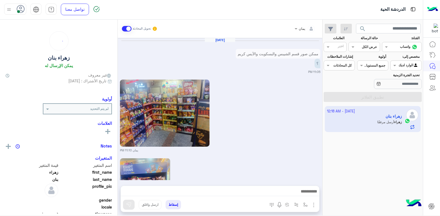
scroll to position [730, 0]
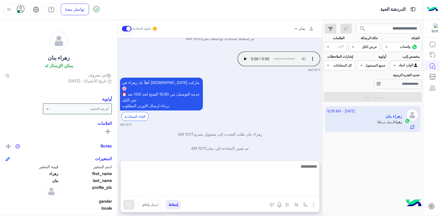
click at [261, 195] on textarea at bounding box center [220, 179] width 199 height 33
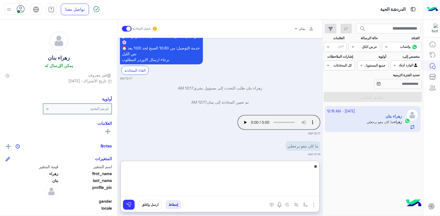
type textarea "*"
type textarea "**********"
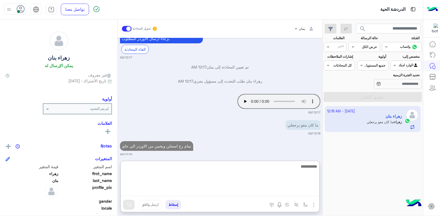
scroll to position [811, 0]
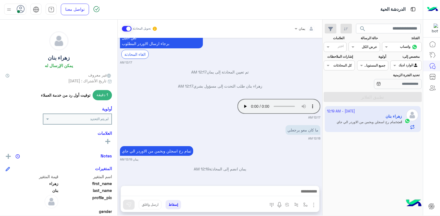
click at [108, 140] on rect at bounding box center [107, 141] width 1 height 5
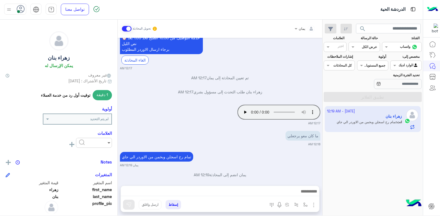
click at [106, 145] on span at bounding box center [108, 143] width 7 height 6
click at [107, 145] on span at bounding box center [108, 143] width 7 height 6
click at [81, 121] on div "لم يتم التحديد" at bounding box center [80, 119] width 61 height 5
click at [87, 119] on input "text" at bounding box center [86, 118] width 46 height 5
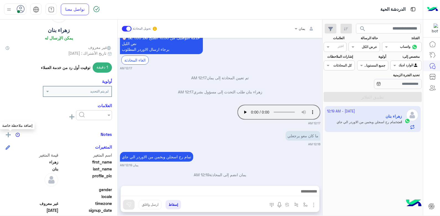
click at [9, 135] on img at bounding box center [8, 135] width 5 height 5
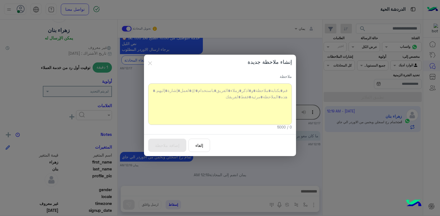
click at [209, 108] on div at bounding box center [220, 104] width 144 height 41
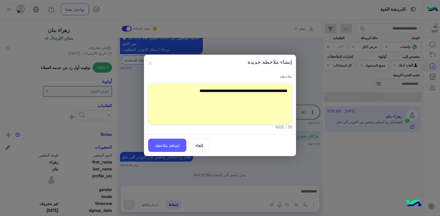
click at [172, 144] on button "إضافة ملاحظة" at bounding box center [167, 146] width 38 height 14
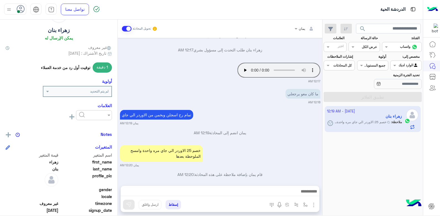
scroll to position [828, 0]
click at [173, 206] on button "إسقاط" at bounding box center [173, 204] width 15 height 9
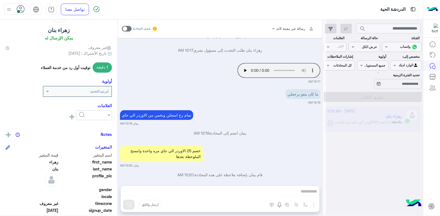
scroll to position [842, 0]
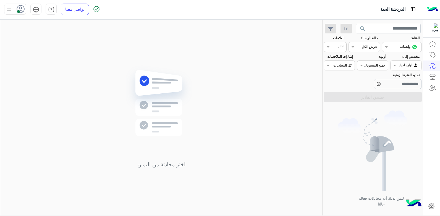
click at [362, 30] on span "search" at bounding box center [363, 28] width 7 height 7
click at [242, 106] on div "اختر محادثة من اليمين" at bounding box center [161, 119] width 322 height 198
click at [365, 29] on span "search" at bounding box center [363, 28] width 7 height 7
click at [362, 29] on span "search" at bounding box center [363, 28] width 7 height 7
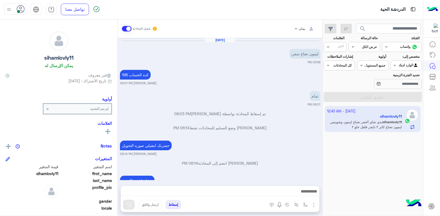
scroll to position [337, 0]
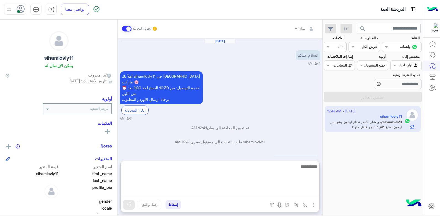
click at [271, 191] on textarea at bounding box center [220, 179] width 199 height 33
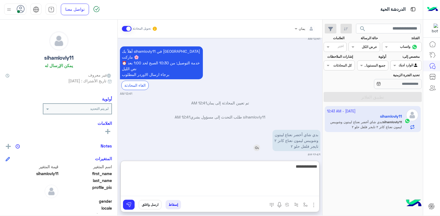
type textarea "**********"
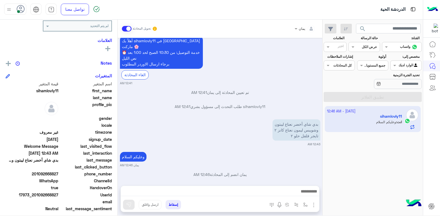
scroll to position [93, 0]
drag, startPoint x: 59, startPoint y: 174, endPoint x: 38, endPoint y: 173, distance: 21.0
click at [38, 173] on span "201092668827" at bounding box center [32, 174] width 53 height 6
copy span "1092668827"
click at [255, 134] on img at bounding box center [257, 137] width 7 height 7
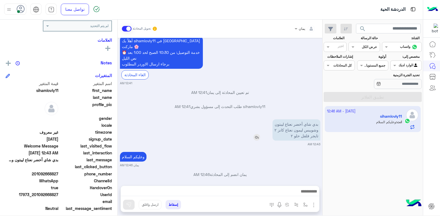
scroll to position [383, 0]
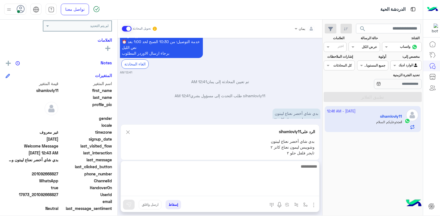
click at [254, 193] on textarea at bounding box center [220, 179] width 199 height 33
type textarea "**********"
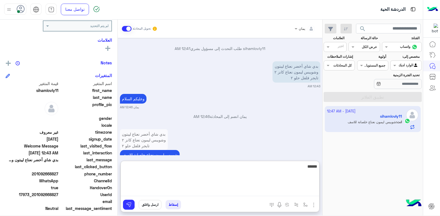
scroll to position [440, 0]
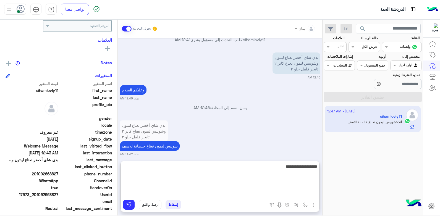
type textarea "**********"
type textarea "*"
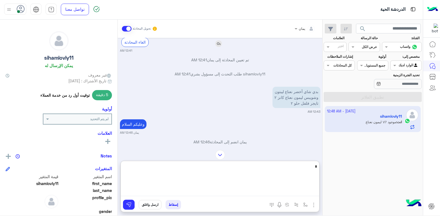
scroll to position [461, 0]
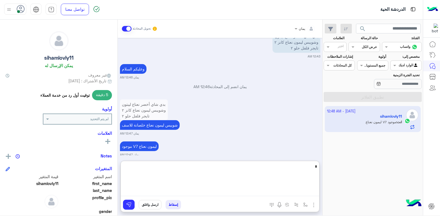
click at [216, 173] on textarea "*" at bounding box center [220, 179] width 199 height 33
drag, startPoint x: 302, startPoint y: 170, endPoint x: 388, endPoint y: 165, distance: 86.2
click at [387, 165] on mat-drawer-container "search القناة: القناه واتساب حالة الرسالة القناه عرض الكل العلامات اختر مخصص إل…" at bounding box center [211, 119] width 423 height 198
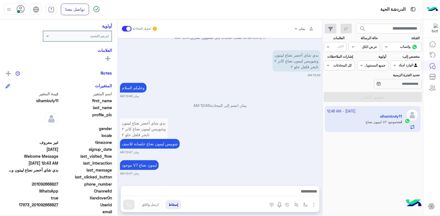
scroll to position [436, 0]
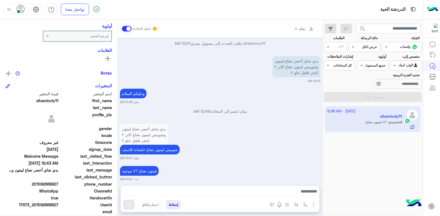
drag, startPoint x: 50, startPoint y: 184, endPoint x: 36, endPoint y: 184, distance: 13.8
click at [36, 184] on span "201092668827" at bounding box center [32, 184] width 53 height 6
copy span "01092668827"
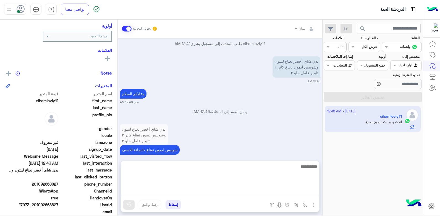
click at [216, 196] on textarea at bounding box center [220, 179] width 199 height 33
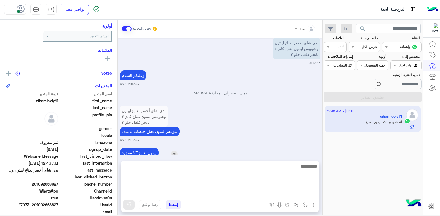
scroll to position [461, 0]
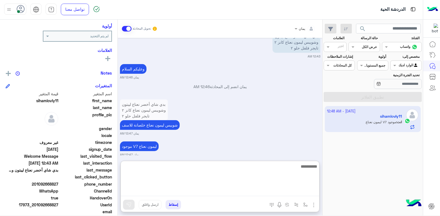
click at [216, 171] on textarea at bounding box center [220, 179] width 199 height 33
type textarea "**********"
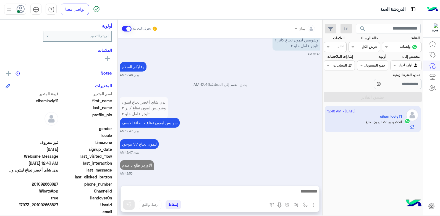
click at [170, 203] on button "إسقاط" at bounding box center [173, 204] width 15 height 9
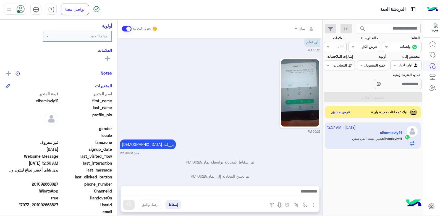
scroll to position [824, 0]
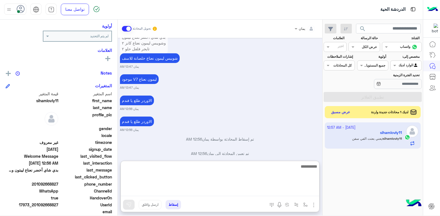
drag, startPoint x: 268, startPoint y: 189, endPoint x: 269, endPoint y: 177, distance: 12.8
click at [268, 189] on textarea at bounding box center [220, 179] width 199 height 33
type textarea "**"
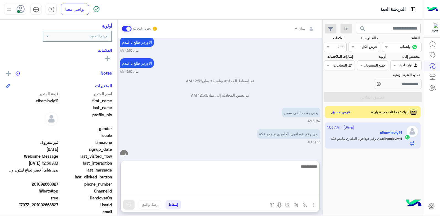
scroll to position [892, 0]
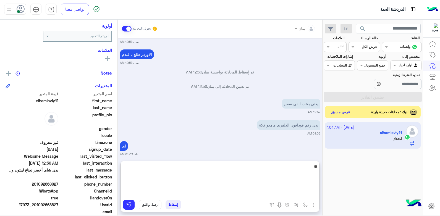
type textarea "*"
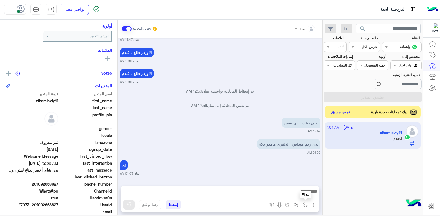
scroll to position [867, 0]
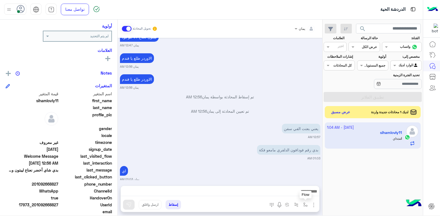
click at [304, 202] on button "button" at bounding box center [305, 204] width 9 height 9
click at [296, 196] on div "أدخل اسم مجموعة الرسائل" at bounding box center [287, 193] width 48 height 10
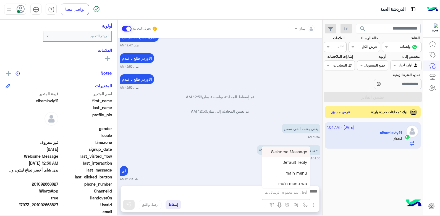
click at [293, 193] on input "text" at bounding box center [293, 191] width 28 height 5
type input "**"
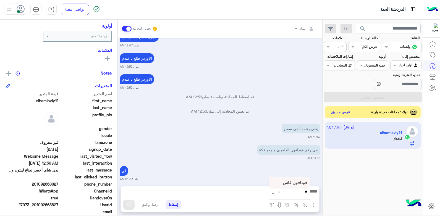
click at [299, 186] on div "فودافون كاش" at bounding box center [289, 183] width 41 height 11
type textarea "**********"
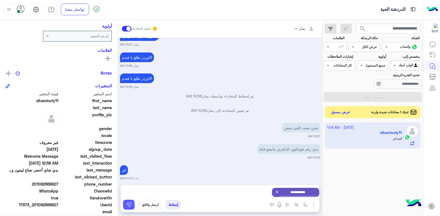
click at [133, 202] on button at bounding box center [129, 205] width 12 height 10
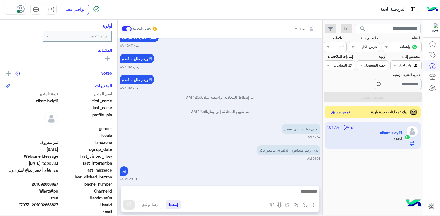
scroll to position [893, 0]
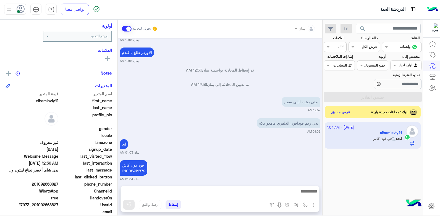
click at [326, 115] on div "لديك 1 محادثات جديدة واردة عرض مسبق" at bounding box center [373, 112] width 96 height 12
click at [333, 114] on button "عرض مسبق" at bounding box center [340, 111] width 23 height 7
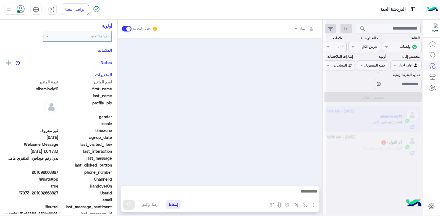
scroll to position [311, 0]
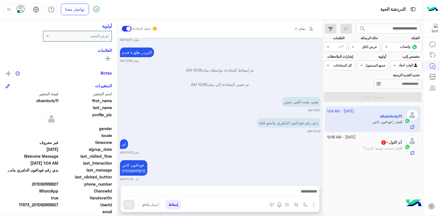
click at [344, 147] on div "أم : لو سمحت موجود كايزر؟؟" at bounding box center [364, 151] width 75 height 10
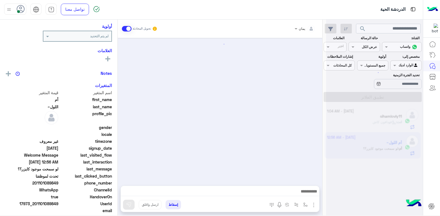
scroll to position [332, 0]
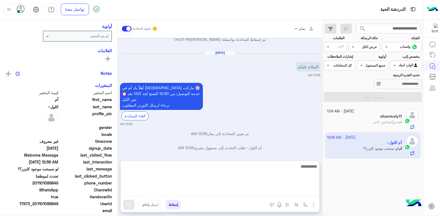
click at [264, 190] on textarea at bounding box center [220, 179] width 199 height 33
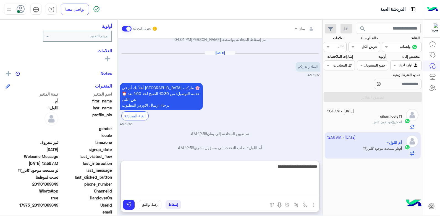
type textarea "**********"
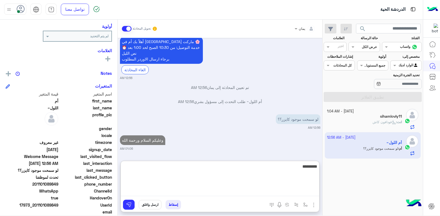
scroll to position [392, 0]
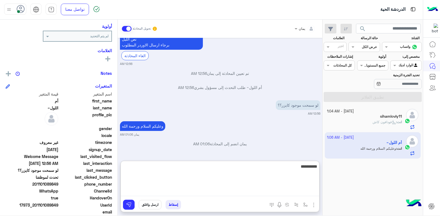
type textarea "**********"
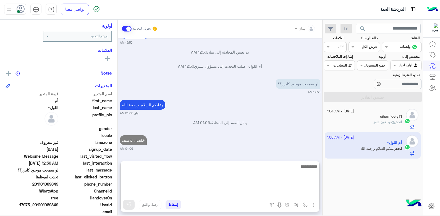
type textarea "*"
type textarea "**********"
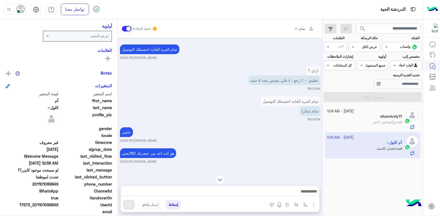
click at [79, 85] on div "المتغيرات" at bounding box center [59, 86] width 106 height 6
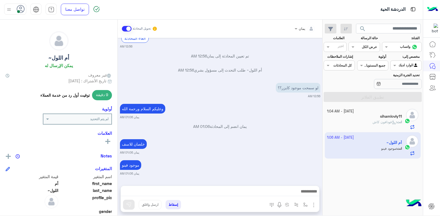
scroll to position [409, 0]
click at [344, 126] on div "انت : فودافون كاش" at bounding box center [364, 125] width 75 height 10
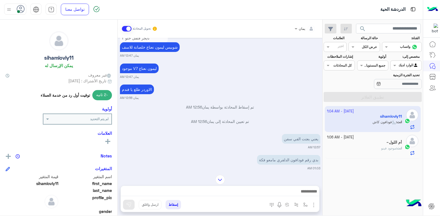
scroll to position [311, 0]
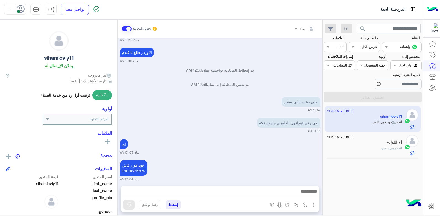
click at [353, 137] on small "5 October - 1:06 AM" at bounding box center [340, 137] width 27 height 5
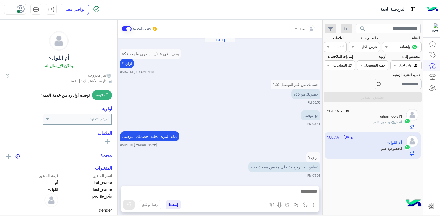
scroll to position [339, 0]
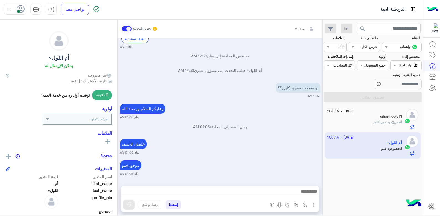
click at [377, 121] on span "فودافون كاش" at bounding box center [385, 122] width 24 height 4
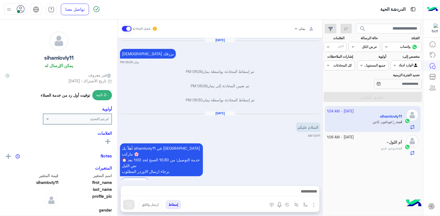
scroll to position [311, 0]
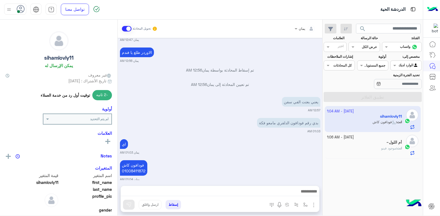
click at [349, 139] on small "5 October - 1:06 AM" at bounding box center [340, 137] width 27 height 5
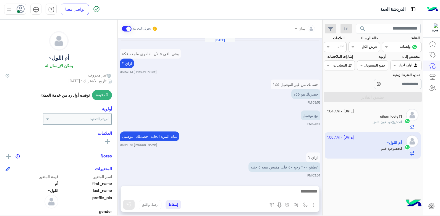
scroll to position [339, 0]
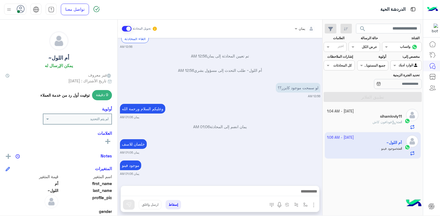
click at [174, 205] on button "إسقاط" at bounding box center [173, 204] width 15 height 9
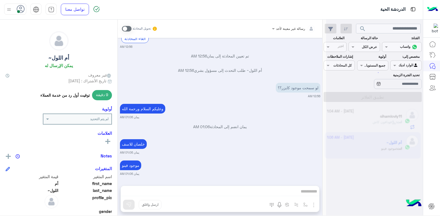
scroll to position [353, 0]
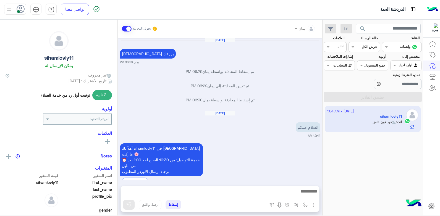
scroll to position [311, 0]
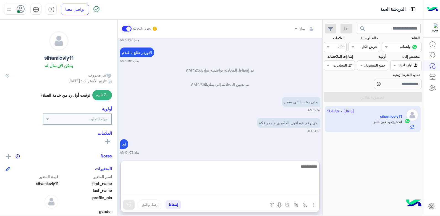
click at [254, 191] on textarea at bounding box center [220, 179] width 199 height 33
type textarea "*"
type textarea "**********"
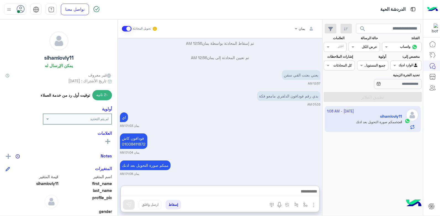
click at [357, 136] on div "5 October - 1:08 AM sihamlovly11 انت : ممكم صورة التحويل بعد اذنك" at bounding box center [373, 161] width 100 height 114
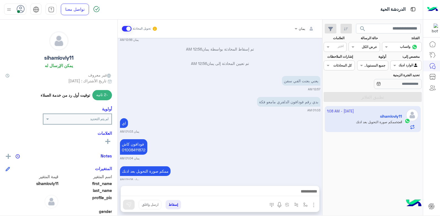
scroll to position [413, 0]
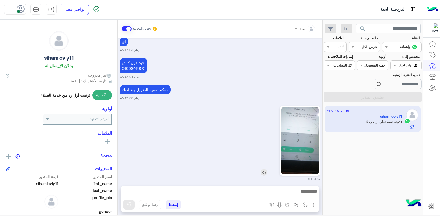
click at [295, 139] on img at bounding box center [300, 140] width 38 height 67
click at [256, 187] on div at bounding box center [220, 193] width 199 height 14
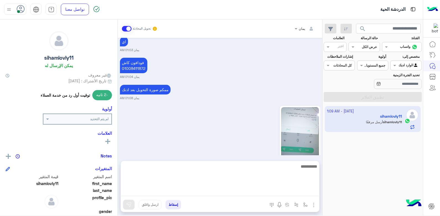
click at [256, 188] on textarea at bounding box center [220, 179] width 199 height 33
type textarea "**********"
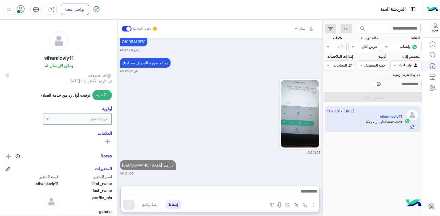
click at [172, 203] on button "إسقاط" at bounding box center [173, 204] width 15 height 9
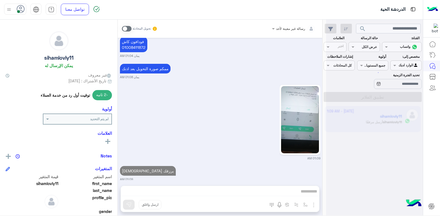
scroll to position [449, 0]
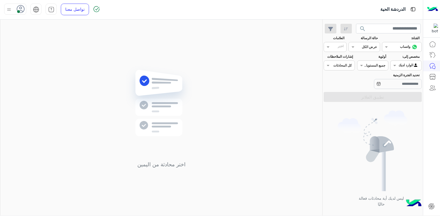
click at [18, 4] on div at bounding box center [21, 8] width 8 height 8
click at [49, 79] on label "غير متصل" at bounding box center [39, 78] width 60 height 10
click at [58, 123] on link "تسجيل الخروج" at bounding box center [50, 121] width 24 height 5
